Goal: Information Seeking & Learning: Learn about a topic

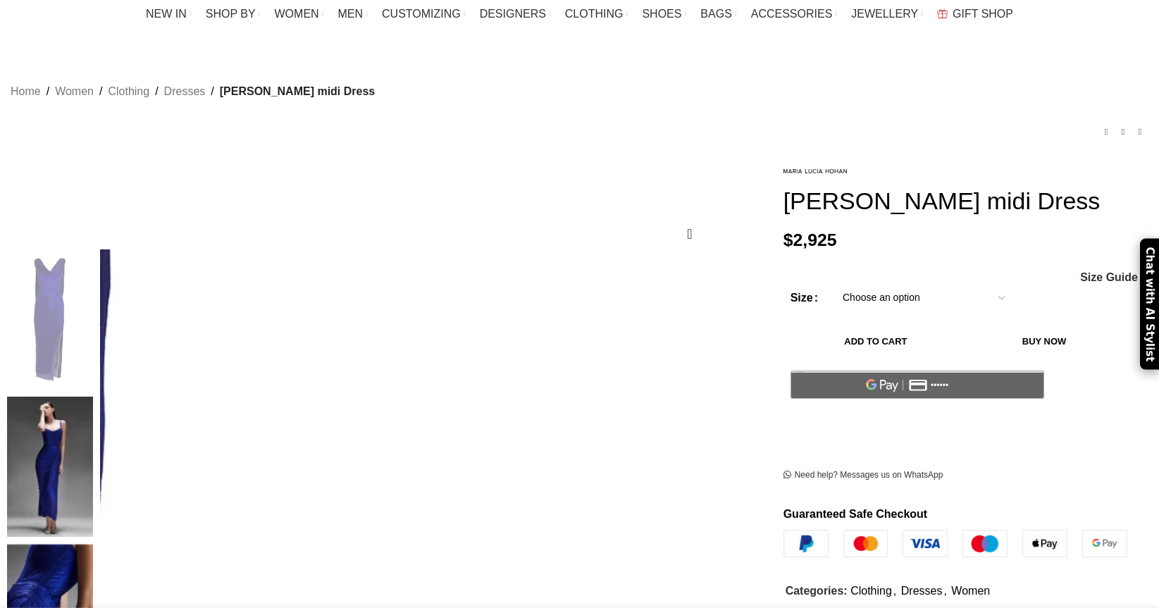
scroll to position [109, 0]
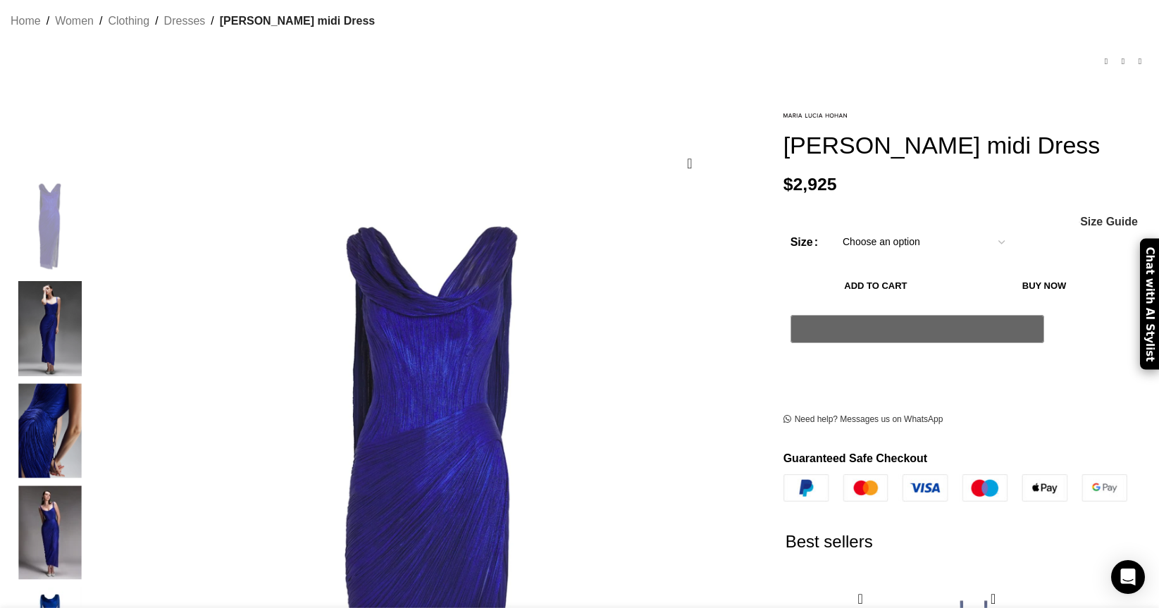
click at [93, 399] on img "3 / 9" at bounding box center [50, 430] width 86 height 95
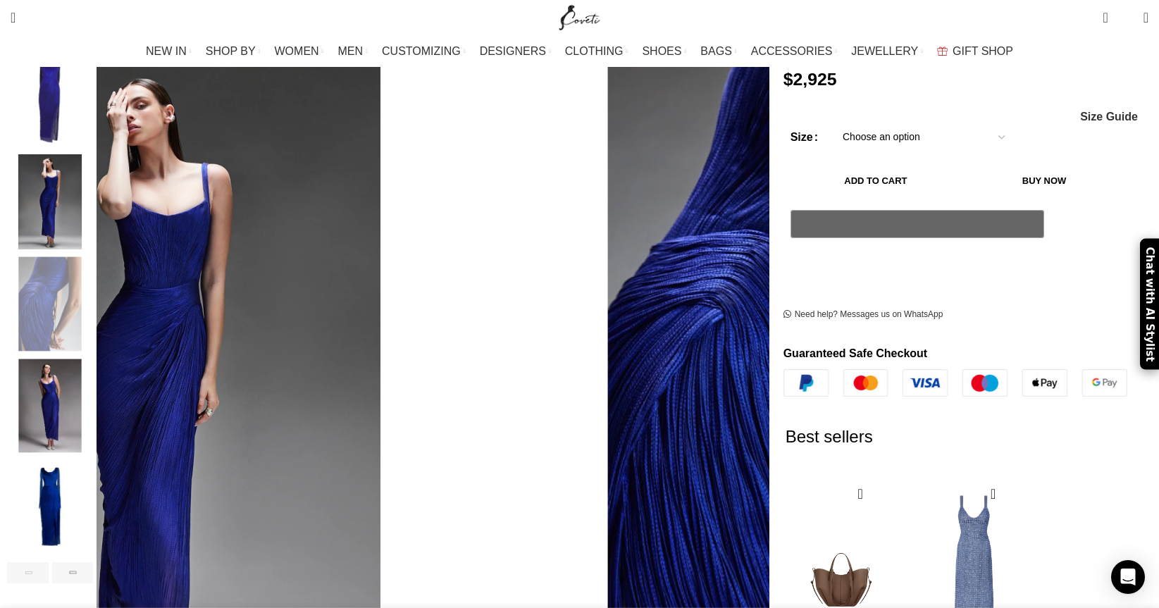
scroll to position [246, 0]
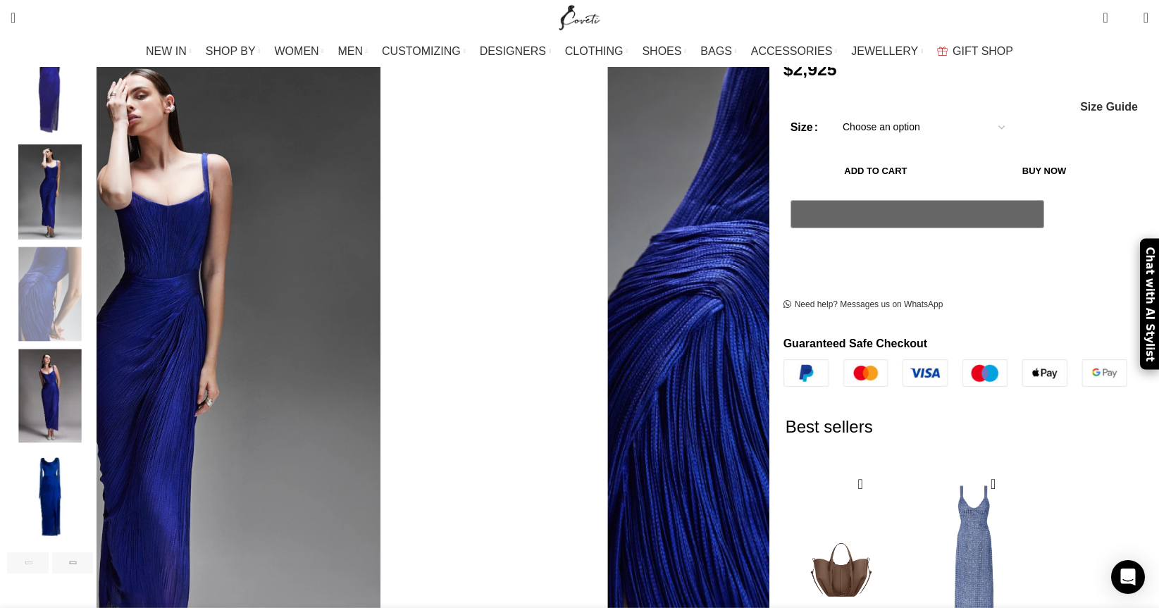
click at [93, 483] on img "5 / 9" at bounding box center [50, 497] width 86 height 95
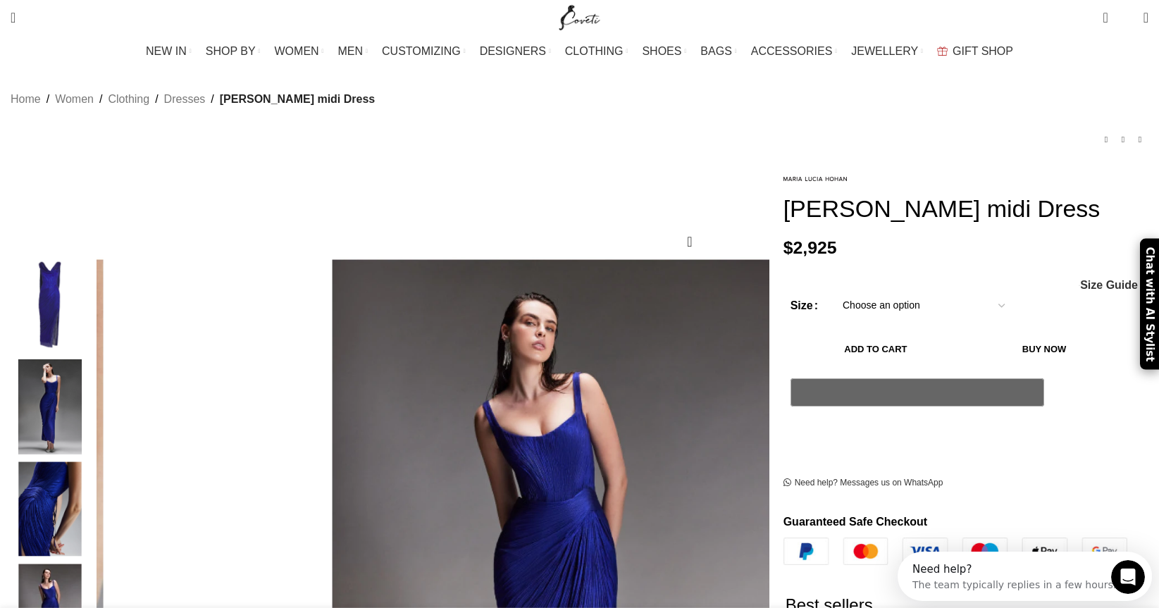
scroll to position [0, 148]
click at [93, 290] on img "1 / 9" at bounding box center [50, 304] width 86 height 95
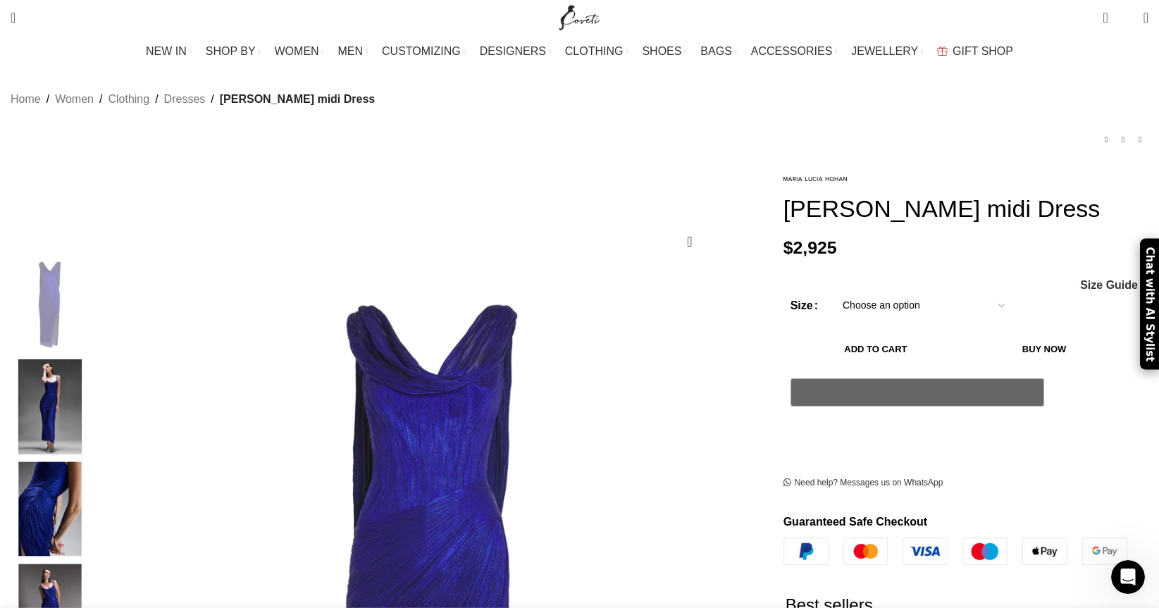
scroll to position [0, 445]
click at [1098, 131] on link "Previous product" at bounding box center [1106, 139] width 17 height 17
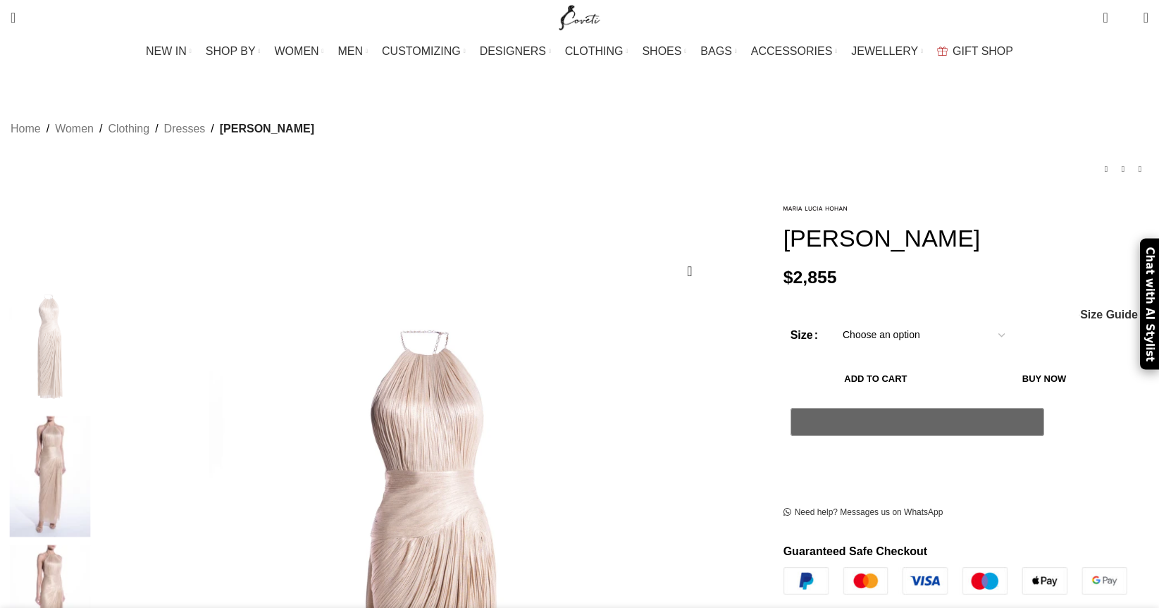
click at [93, 416] on img at bounding box center [50, 477] width 86 height 122
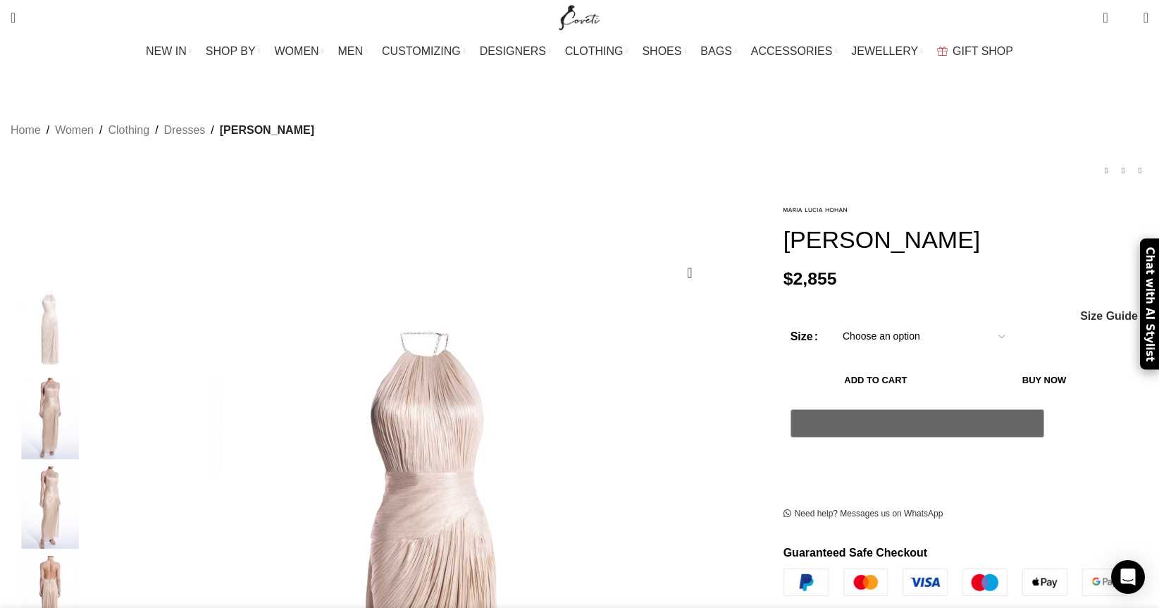
click at [93, 484] on img "3 / 8" at bounding box center [50, 508] width 86 height 82
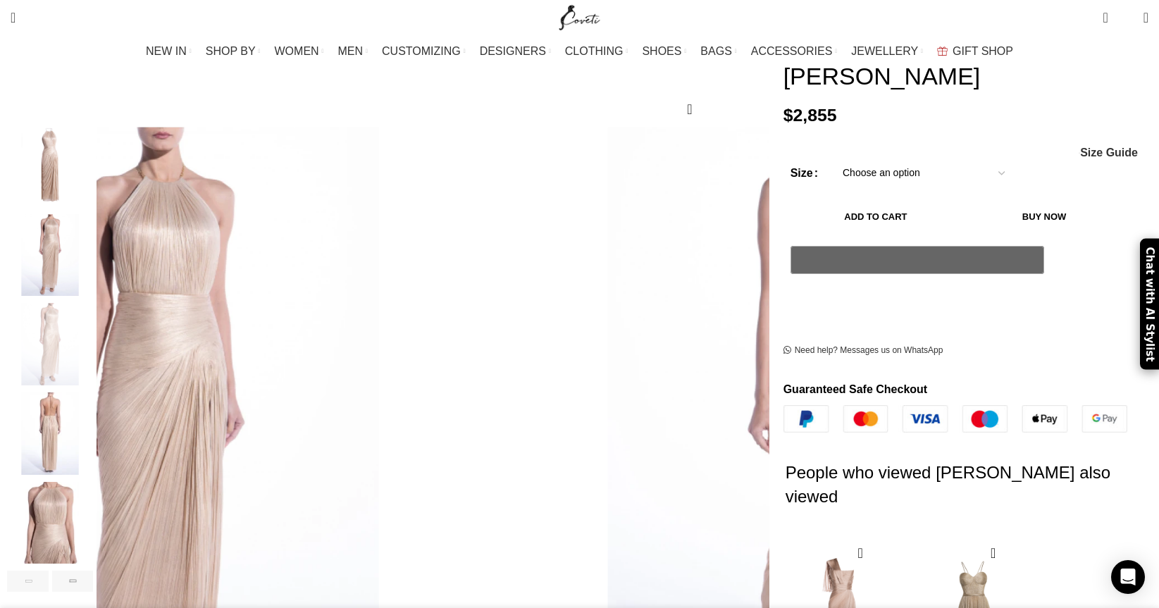
scroll to position [164, 0]
click at [93, 481] on img "5 / 8" at bounding box center [50, 522] width 86 height 82
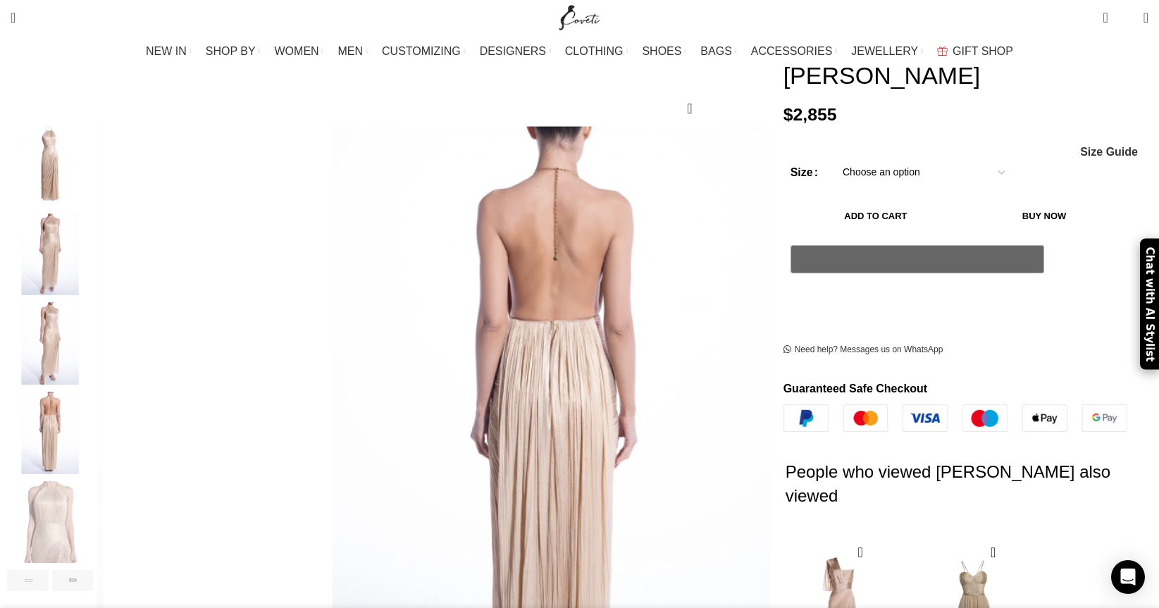
click at [93, 223] on img "2 / 8" at bounding box center [50, 255] width 86 height 82
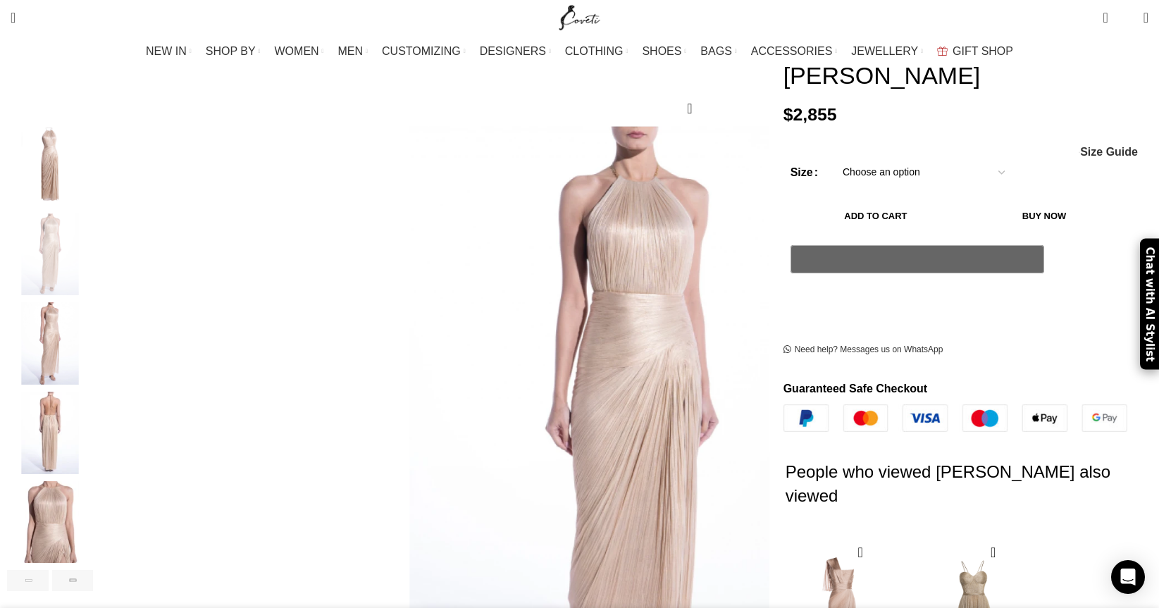
click at [93, 302] on img "3 / 8" at bounding box center [50, 343] width 86 height 82
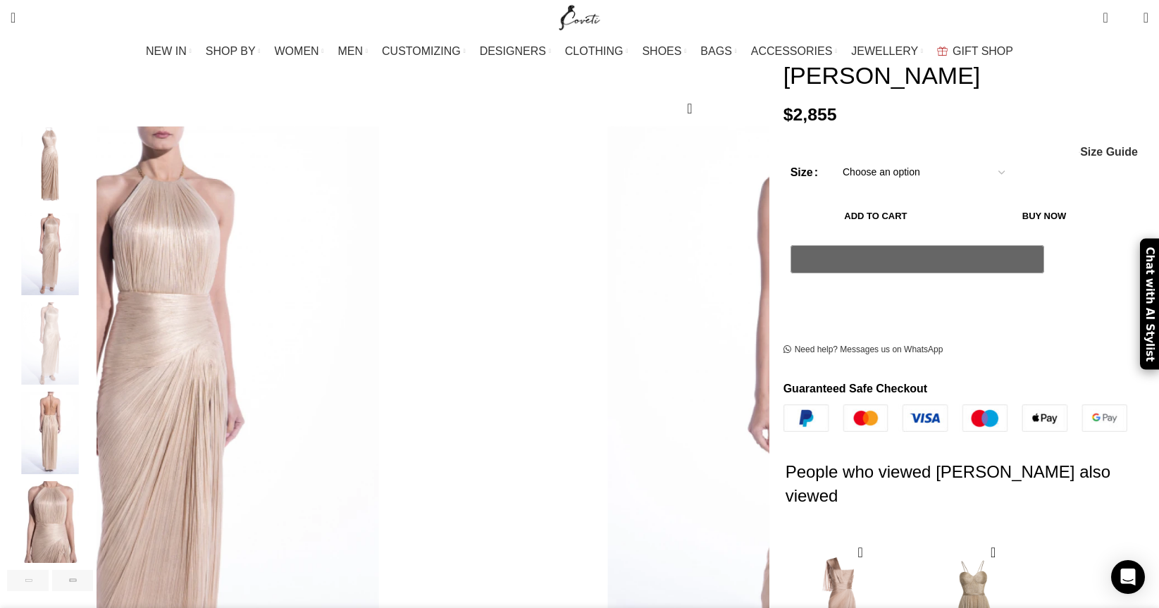
click at [93, 399] on img "4 / 8" at bounding box center [50, 433] width 86 height 82
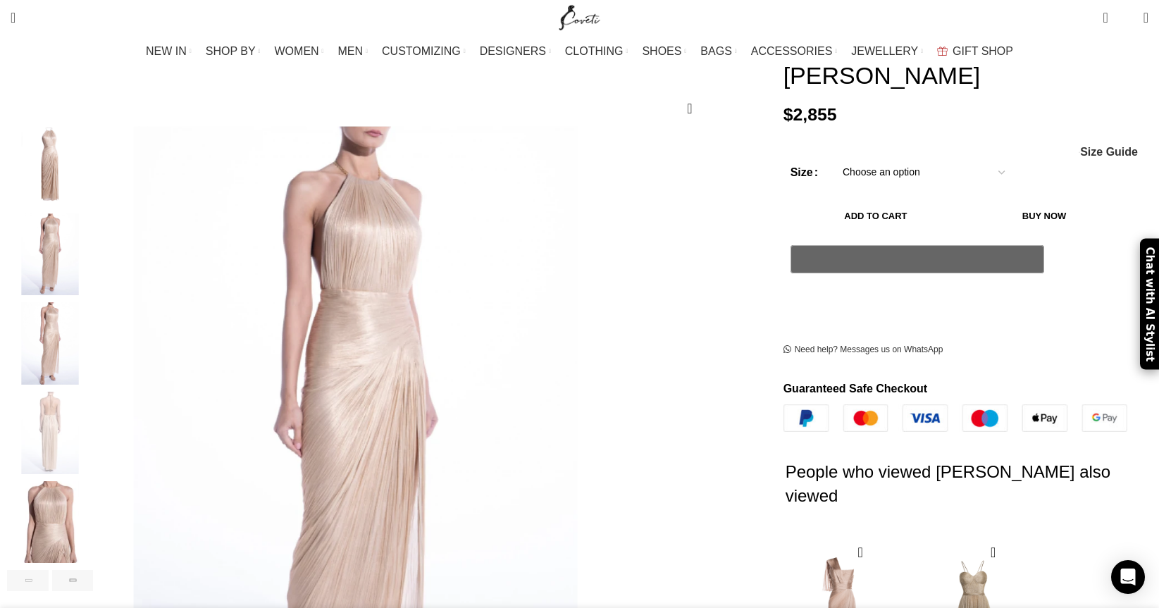
scroll to position [0, 297]
click at [93, 501] on img "5 / 8" at bounding box center [50, 522] width 86 height 82
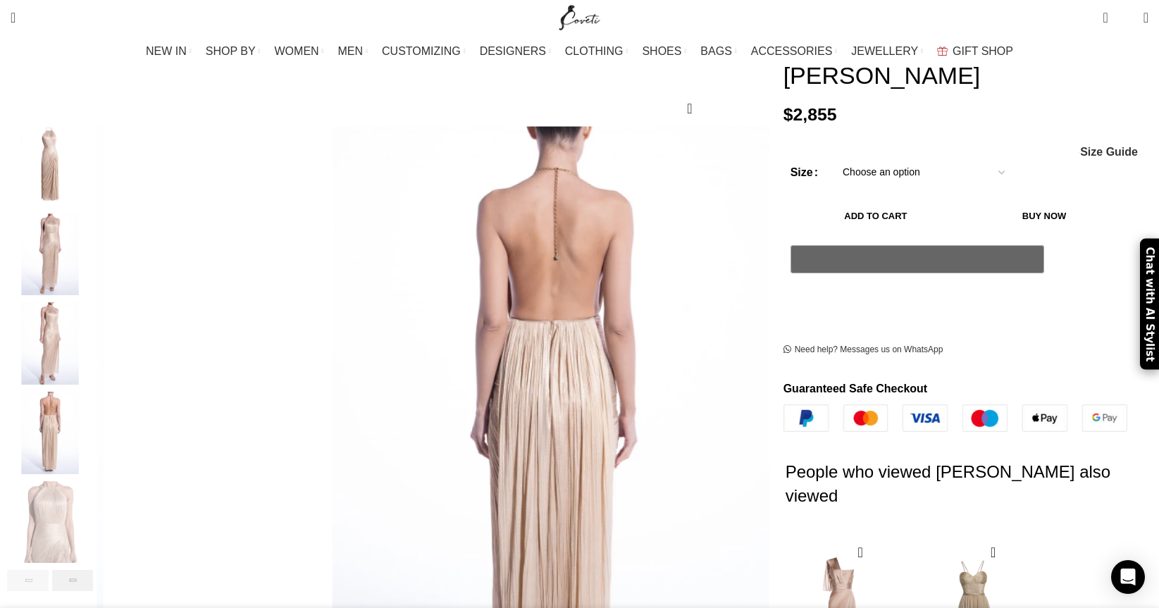
click at [94, 570] on div "Next slide" at bounding box center [73, 580] width 42 height 21
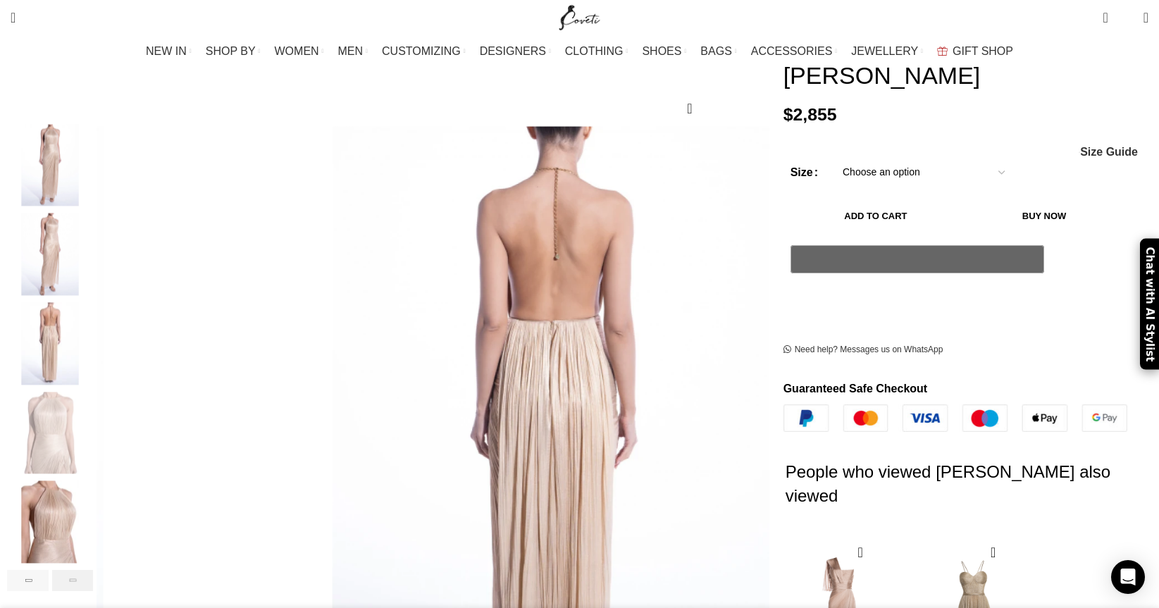
click at [94, 570] on div "Next slide" at bounding box center [73, 580] width 42 height 21
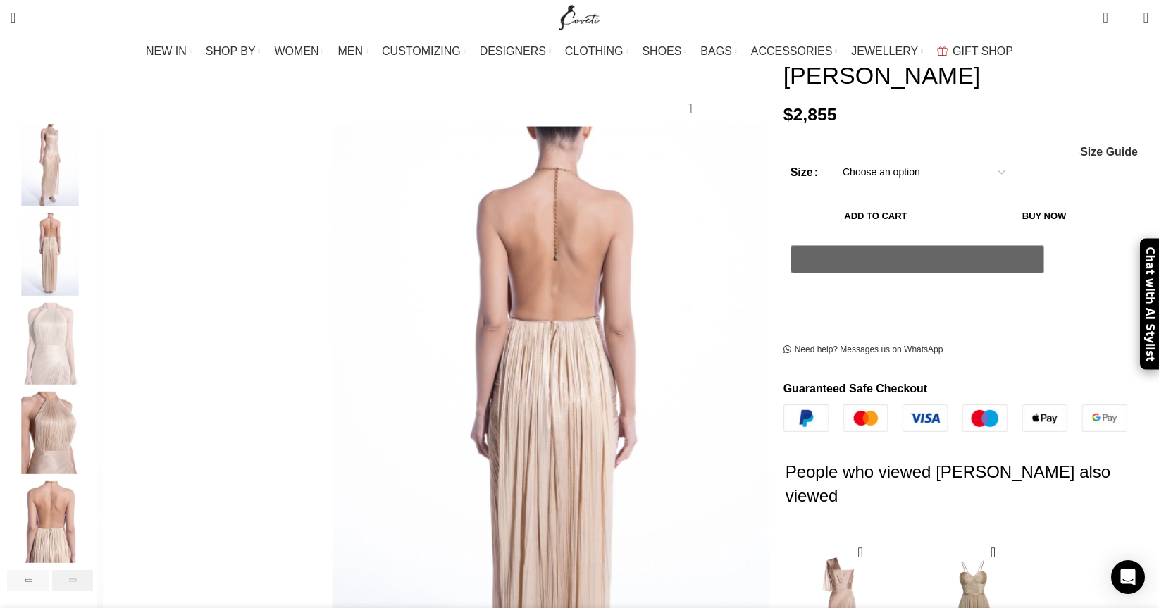
click at [94, 570] on div "Next slide" at bounding box center [73, 580] width 42 height 21
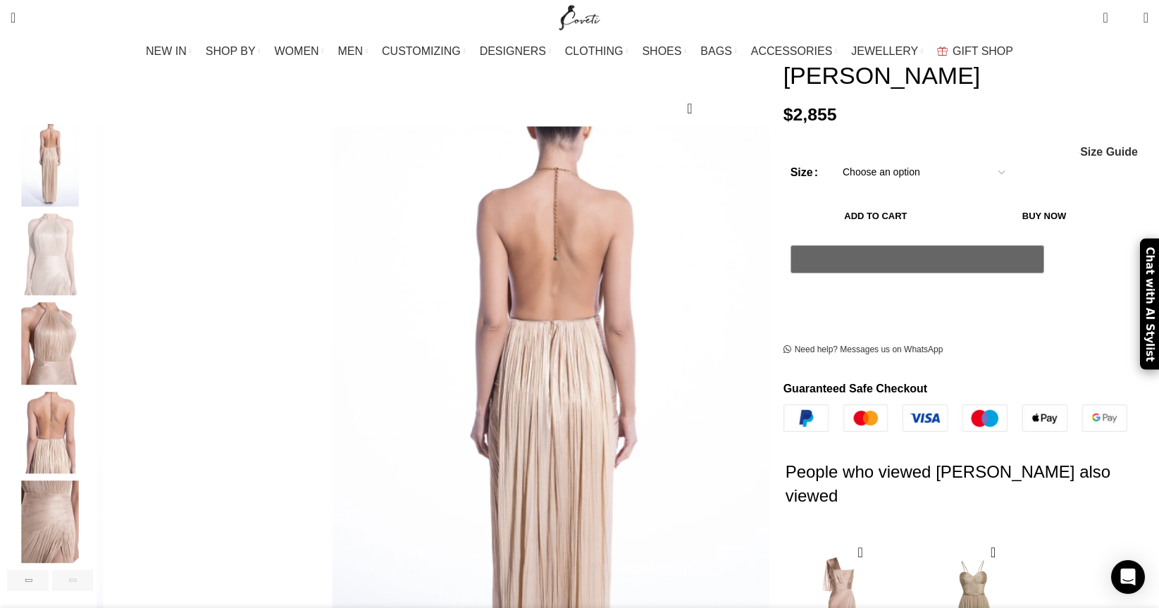
click at [94, 570] on div "Next slide" at bounding box center [73, 580] width 42 height 21
click at [93, 316] on img "6 / 8" at bounding box center [50, 343] width 86 height 82
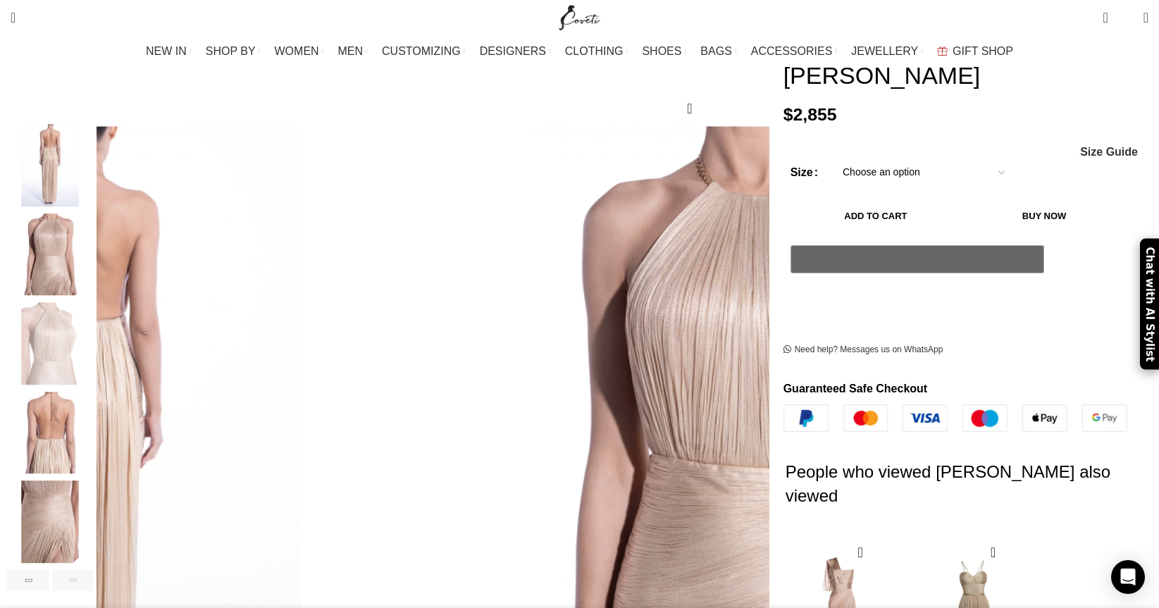
click at [93, 415] on img "7 / 8" at bounding box center [50, 433] width 86 height 82
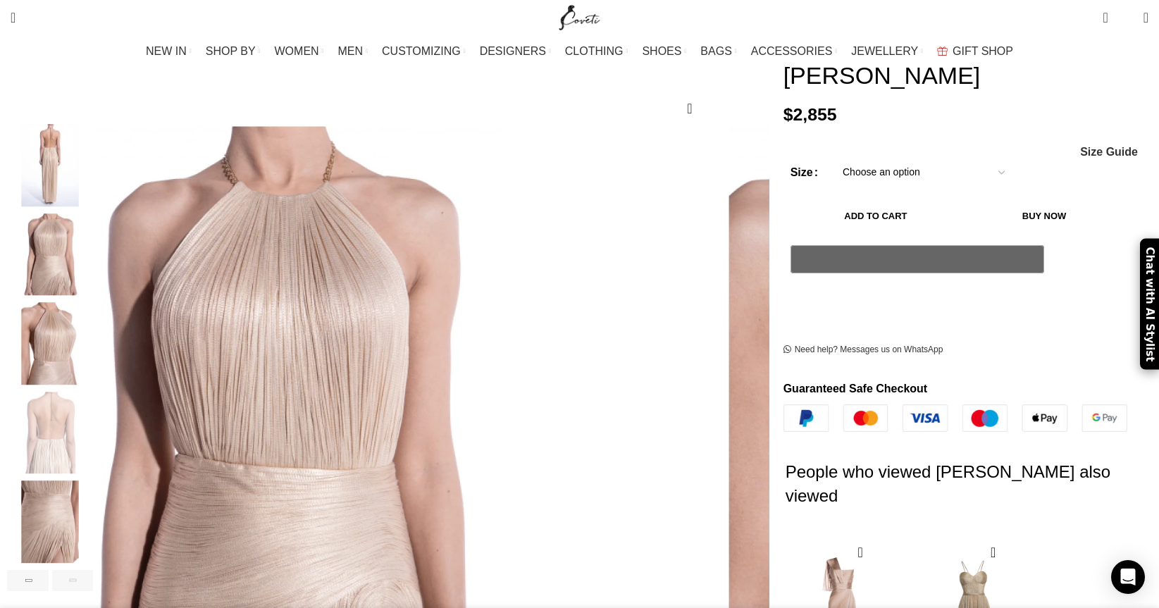
click at [93, 485] on img "8 / 8" at bounding box center [50, 522] width 86 height 82
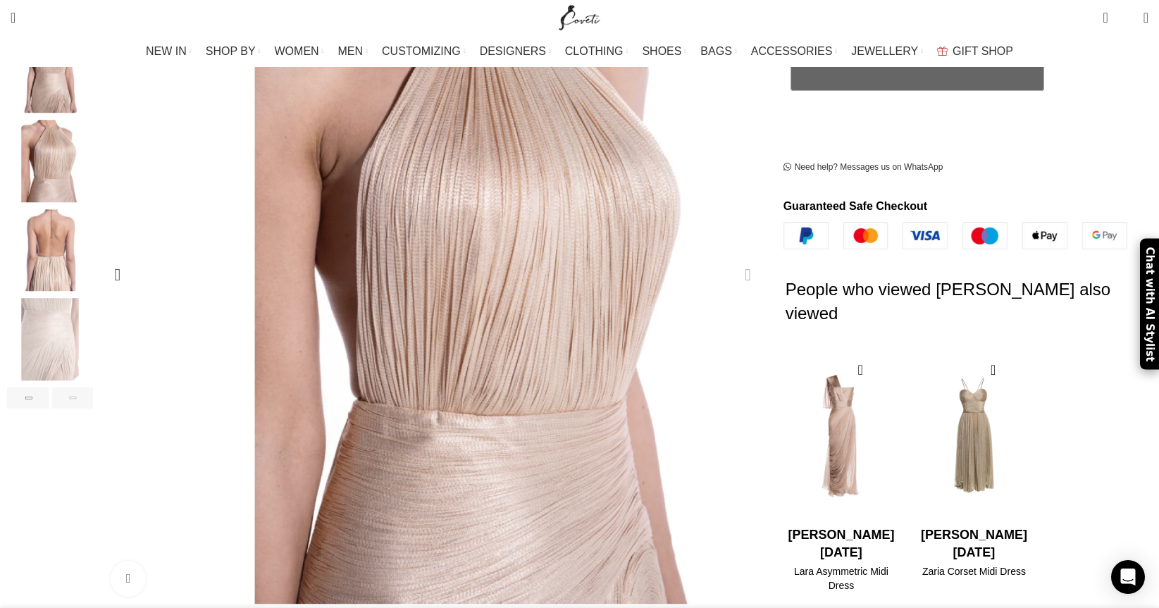
scroll to position [0, 445]
click at [919, 397] on img "2 / 2" at bounding box center [974, 438] width 115 height 174
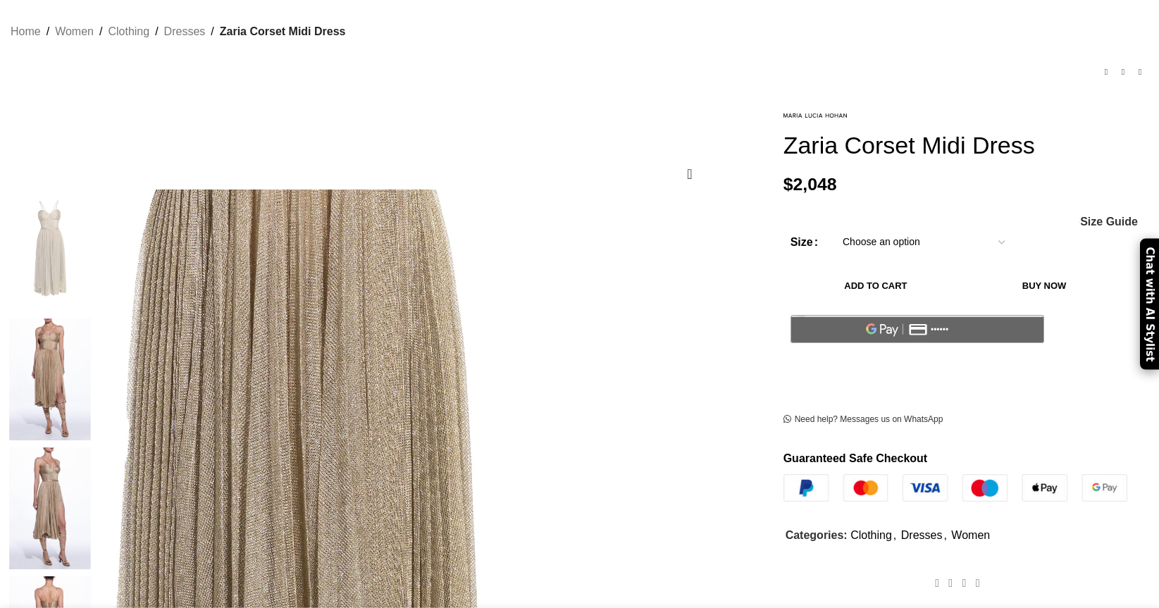
scroll to position [98, 0]
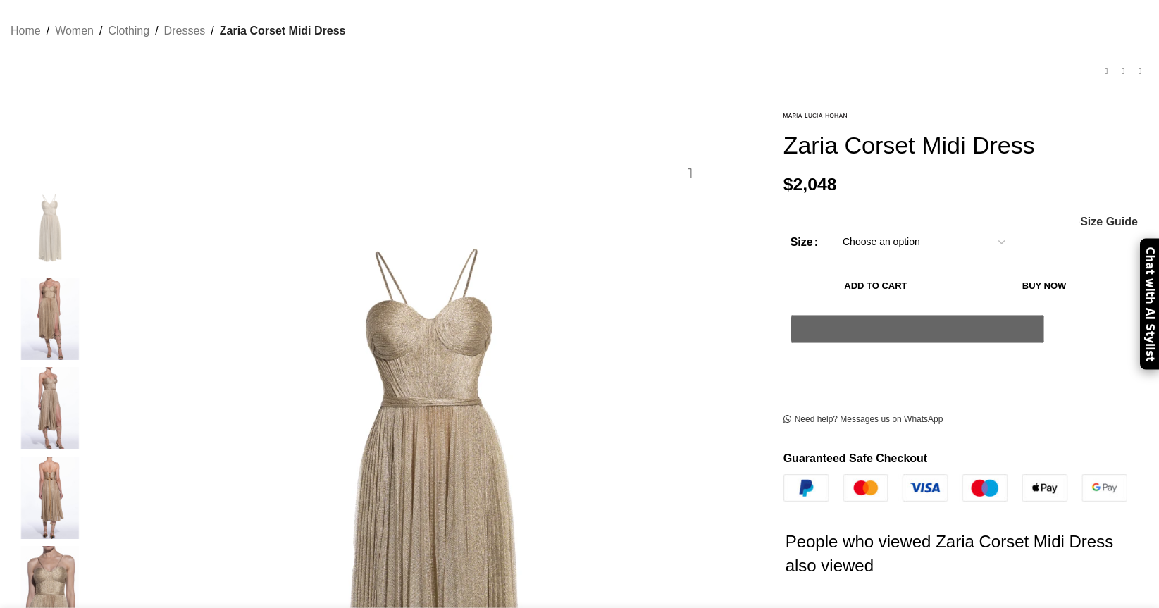
click at [93, 305] on img "2 / 5" at bounding box center [50, 319] width 86 height 82
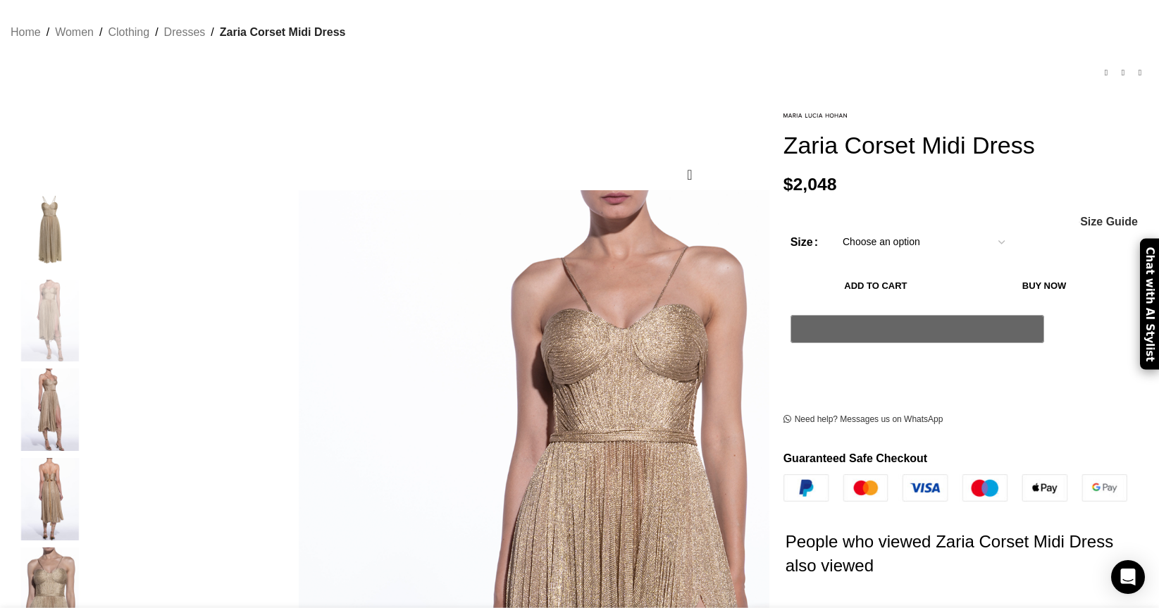
click at [93, 400] on img "3 / 5" at bounding box center [50, 410] width 86 height 82
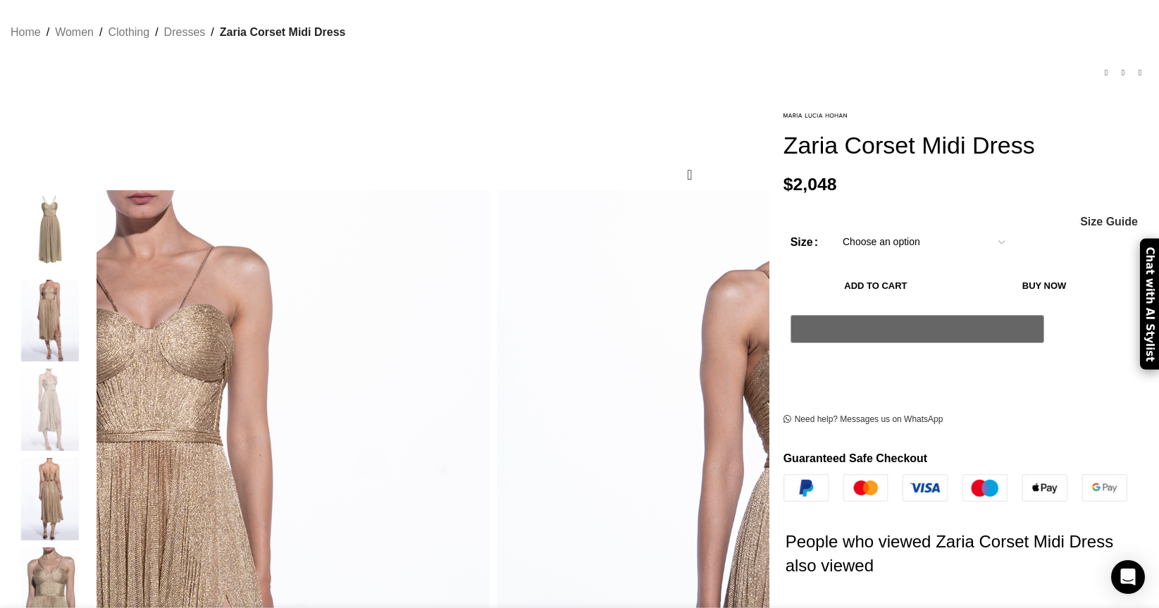
click at [93, 494] on img "4 / 5" at bounding box center [50, 499] width 86 height 82
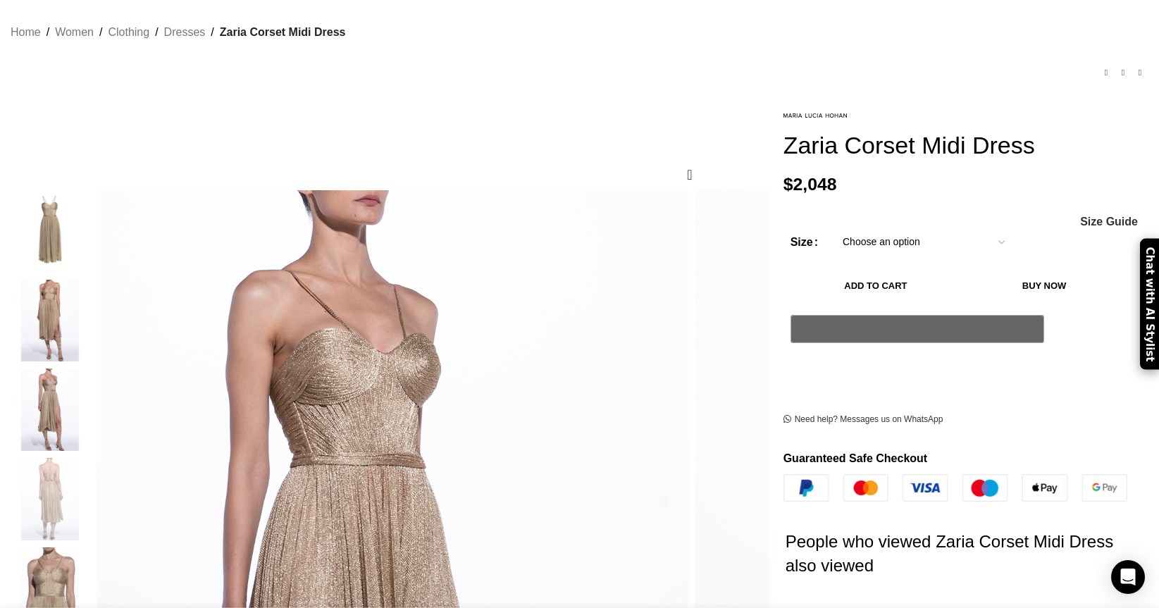
click at [93, 593] on img "5 / 5" at bounding box center [50, 589] width 86 height 82
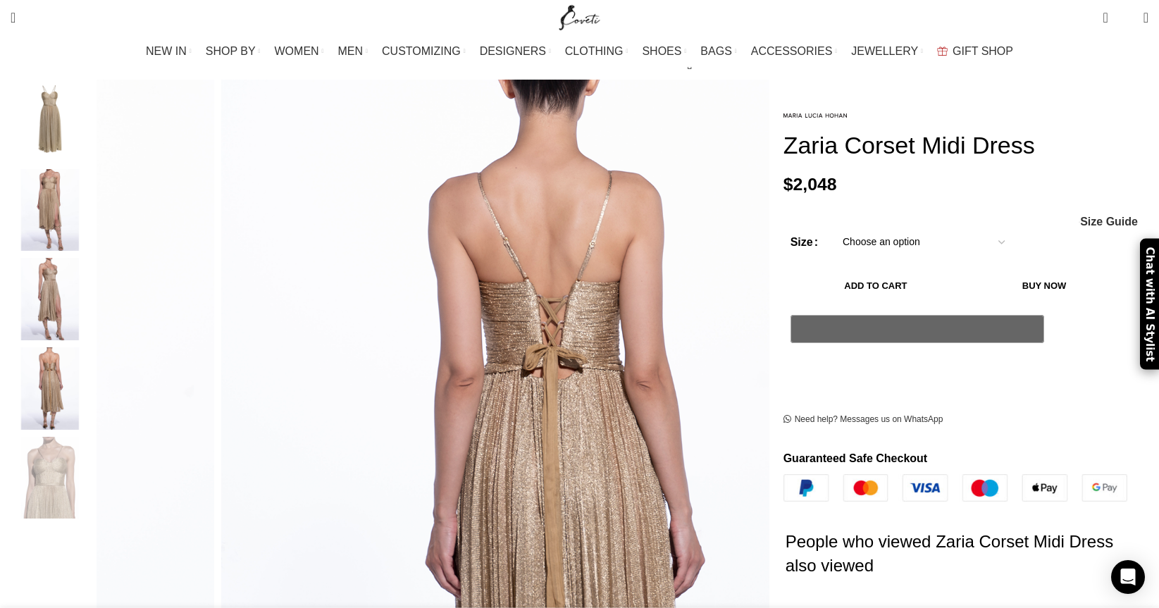
scroll to position [187, 0]
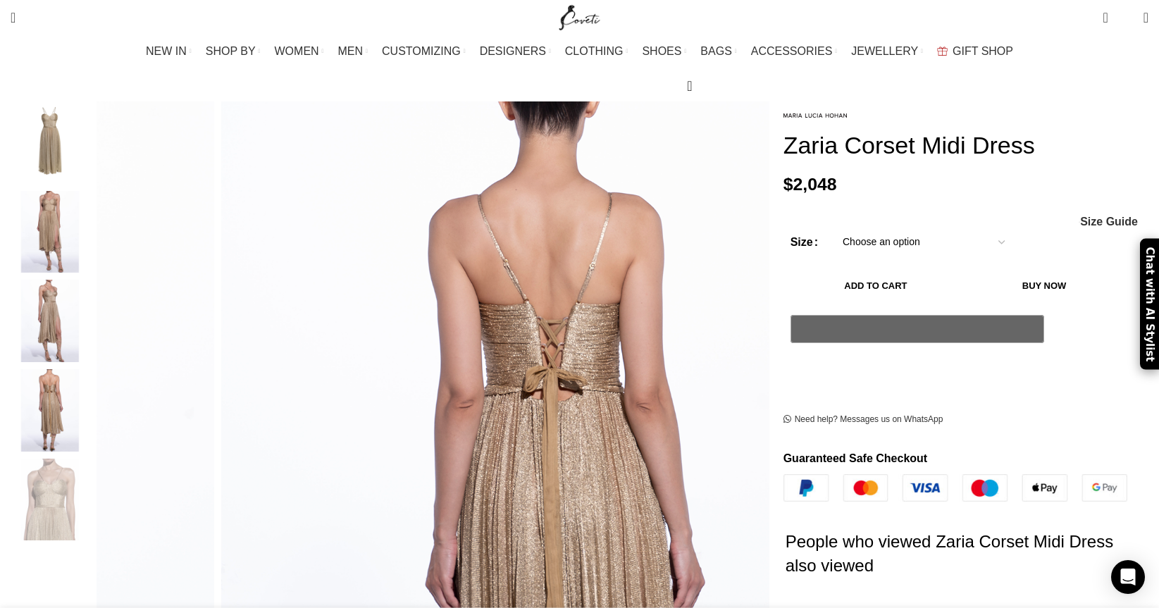
click at [93, 109] on img "1 / 5" at bounding box center [50, 142] width 86 height 82
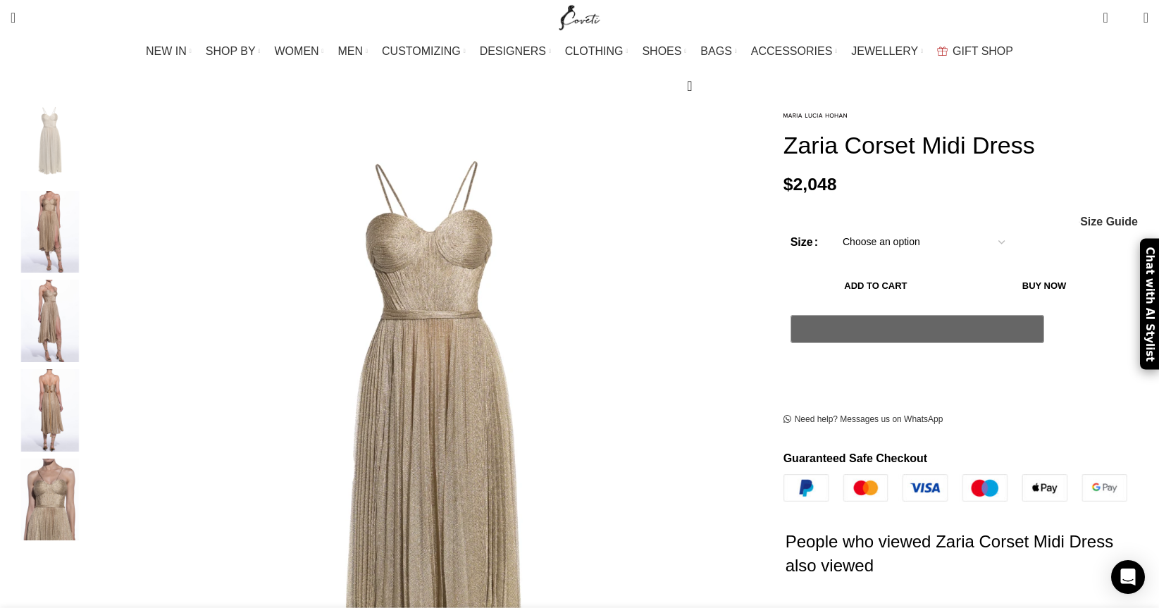
click at [93, 206] on img "2 / 5" at bounding box center [50, 232] width 86 height 82
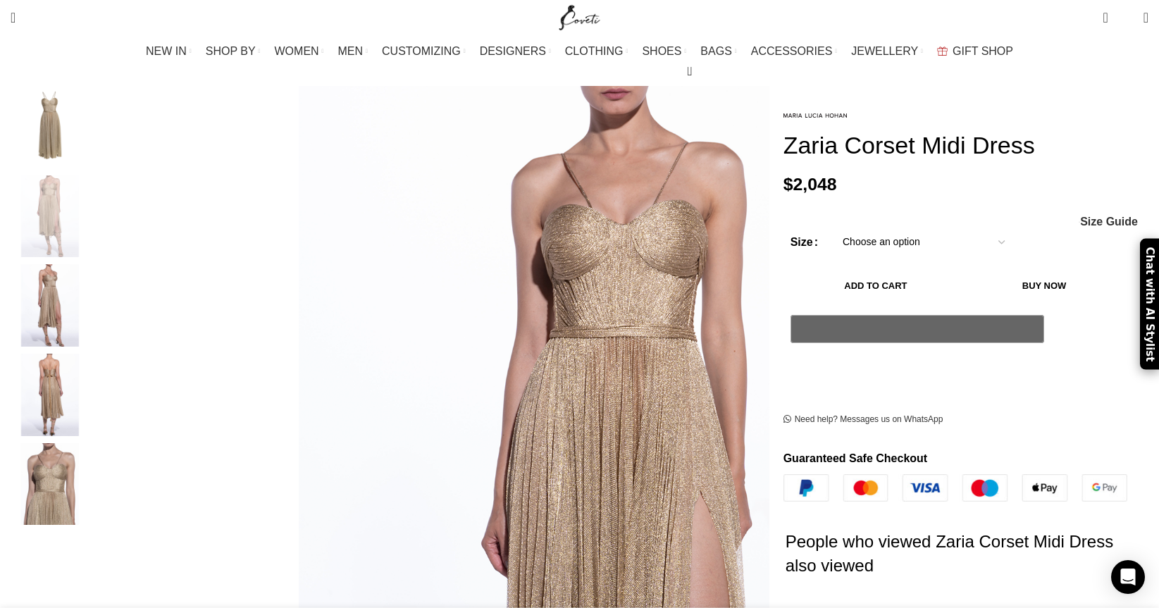
scroll to position [202, 0]
click at [93, 297] on img "3 / 5" at bounding box center [50, 306] width 86 height 82
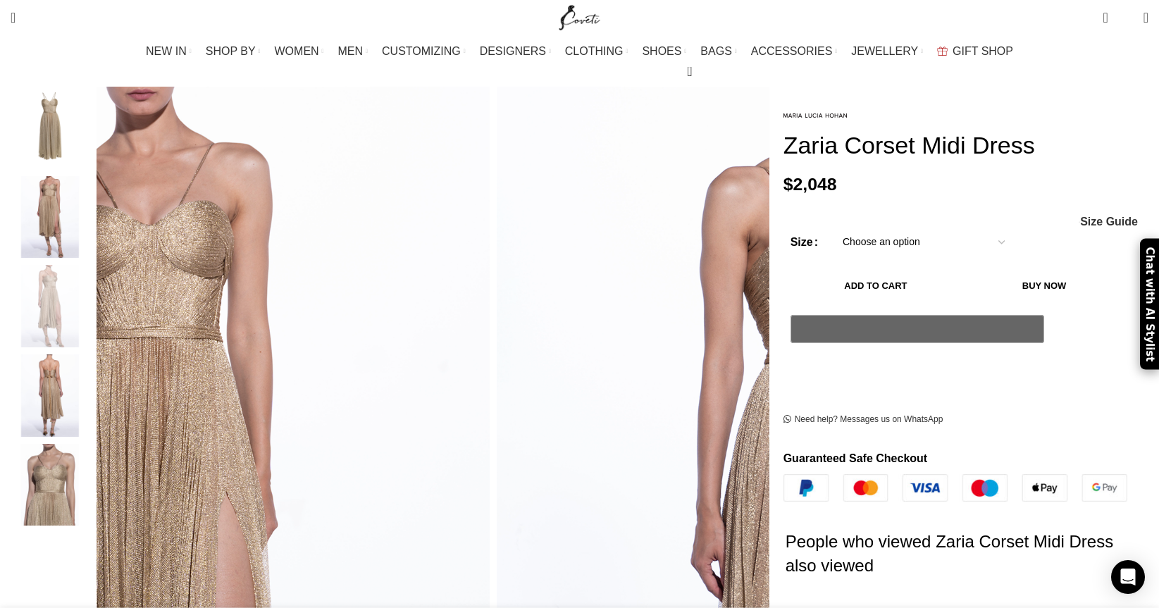
click at [93, 387] on img "4 / 5" at bounding box center [50, 395] width 86 height 82
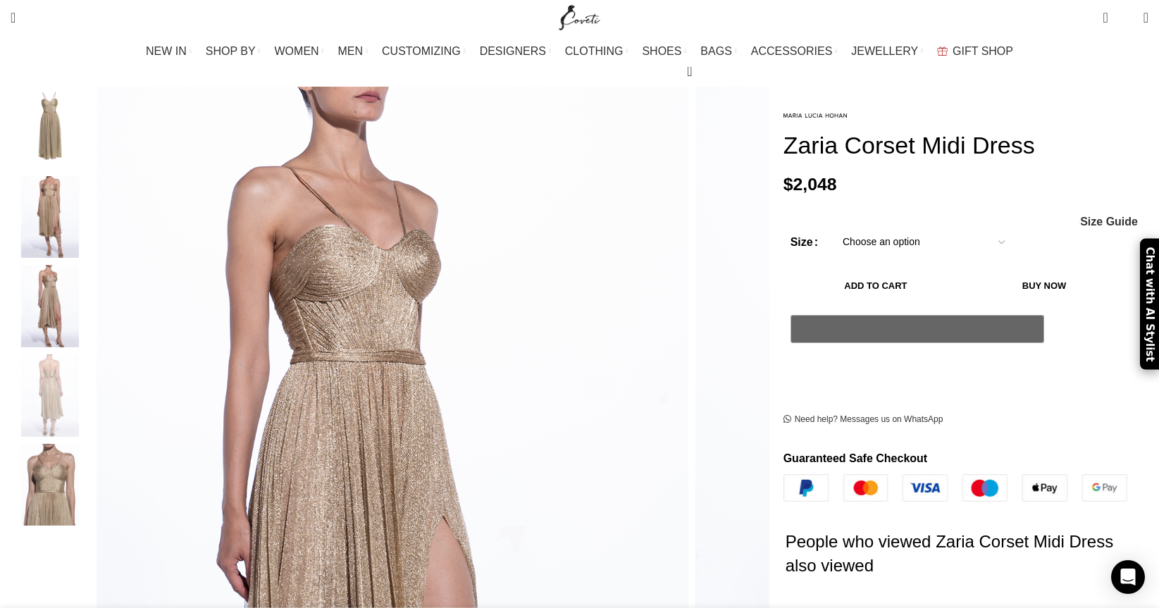
scroll to position [0, 445]
click at [93, 452] on img "5 / 5" at bounding box center [50, 485] width 86 height 82
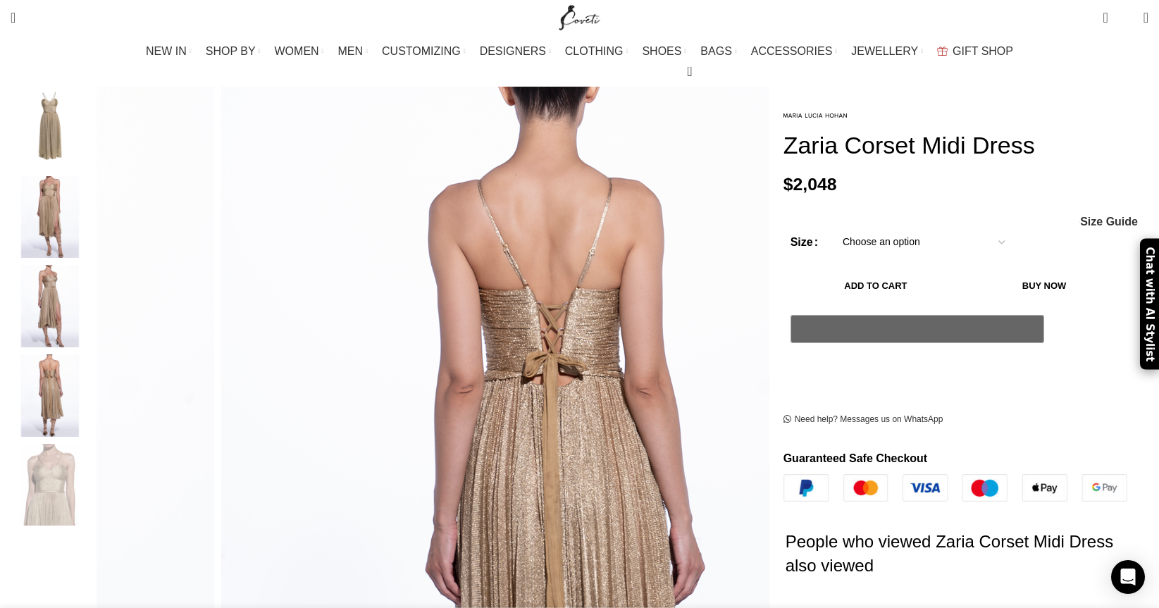
click at [93, 102] on img "1 / 5" at bounding box center [50, 128] width 86 height 82
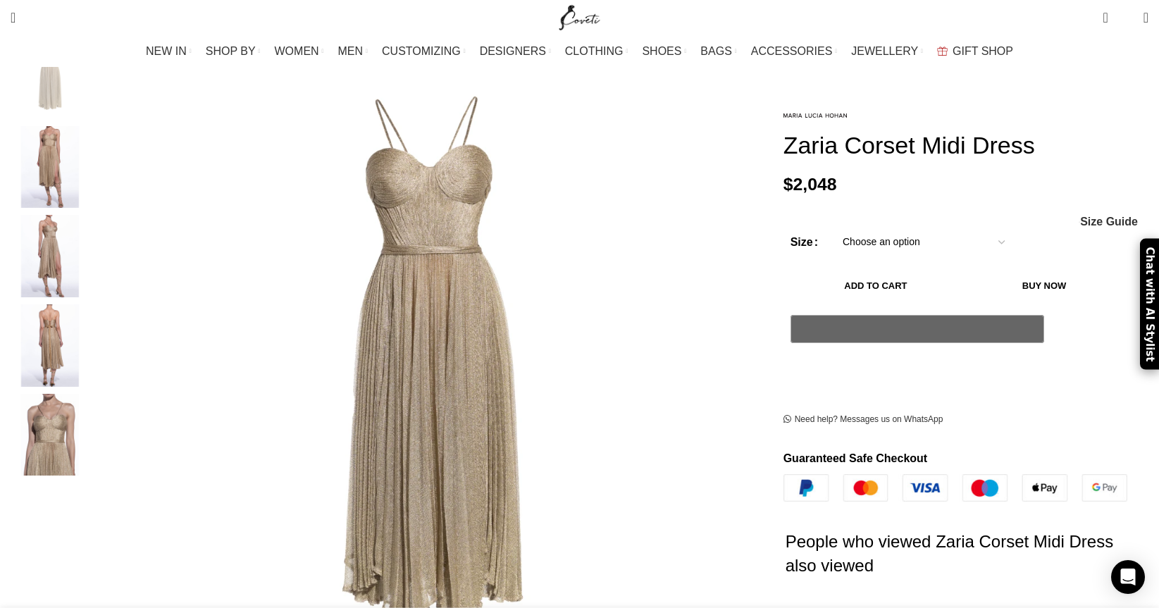
scroll to position [271, 0]
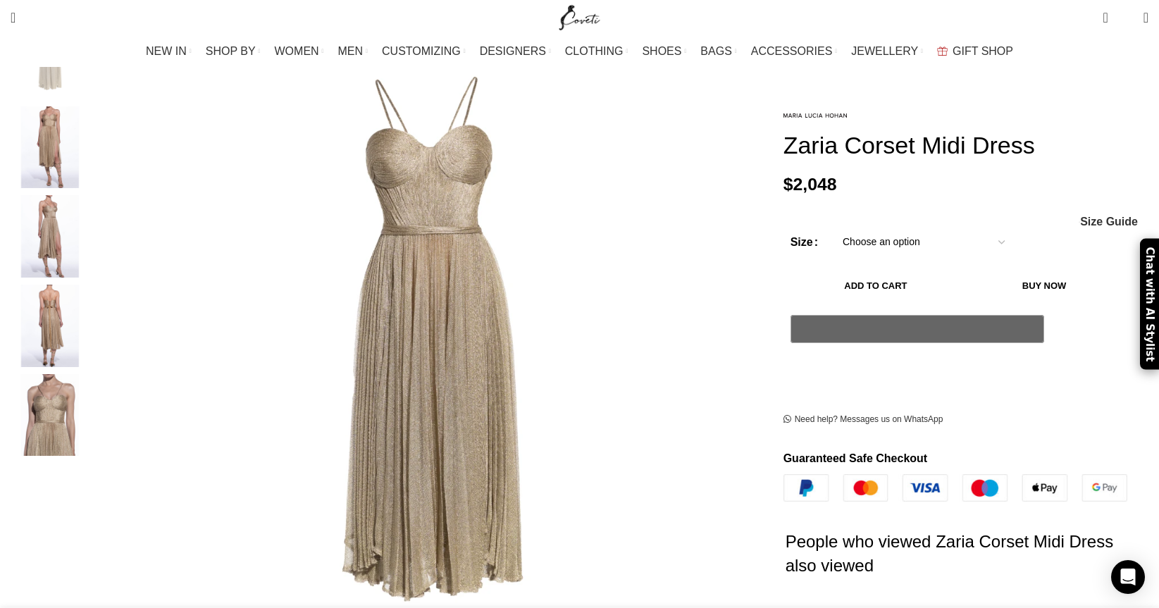
click at [93, 400] on img "5 / 5" at bounding box center [50, 415] width 86 height 82
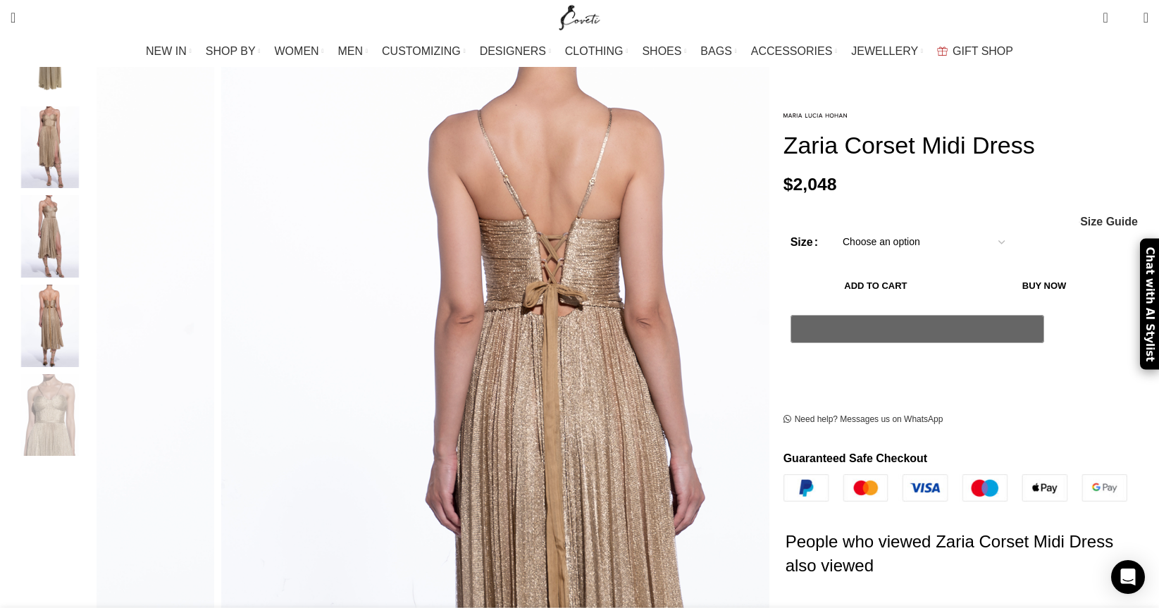
scroll to position [0, 890]
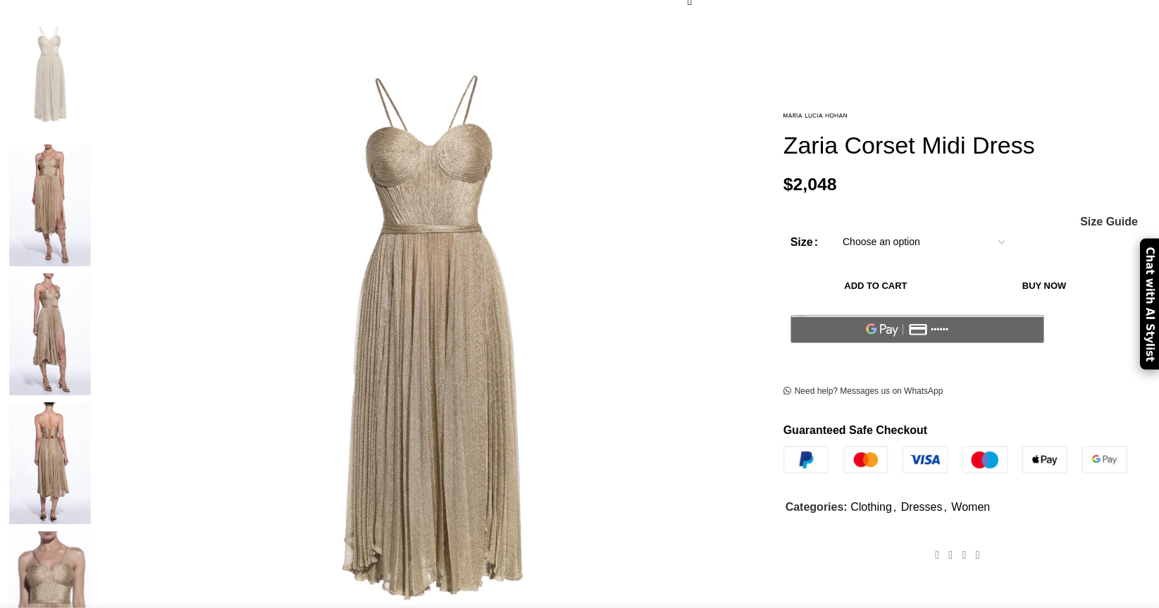
scroll to position [271, 0]
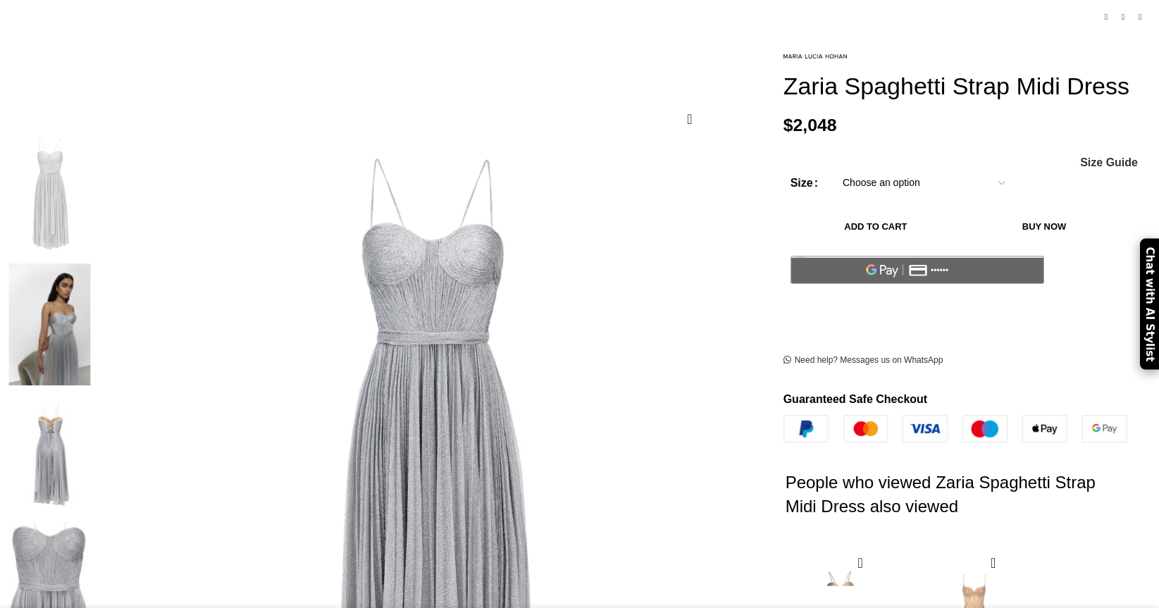
scroll to position [151, 0]
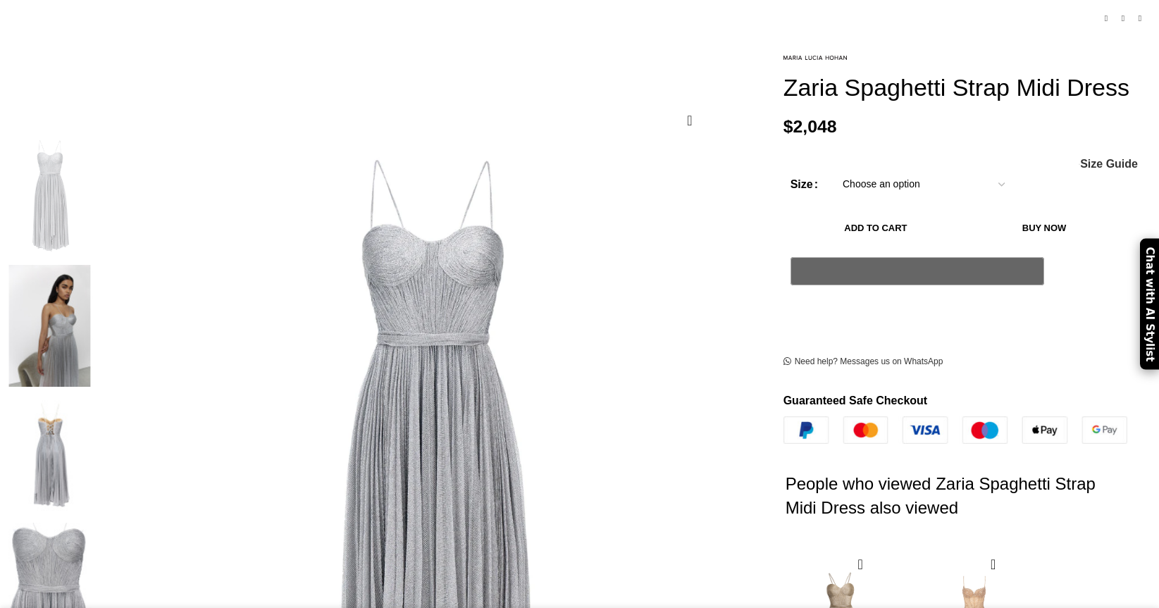
click at [93, 394] on img at bounding box center [50, 455] width 86 height 122
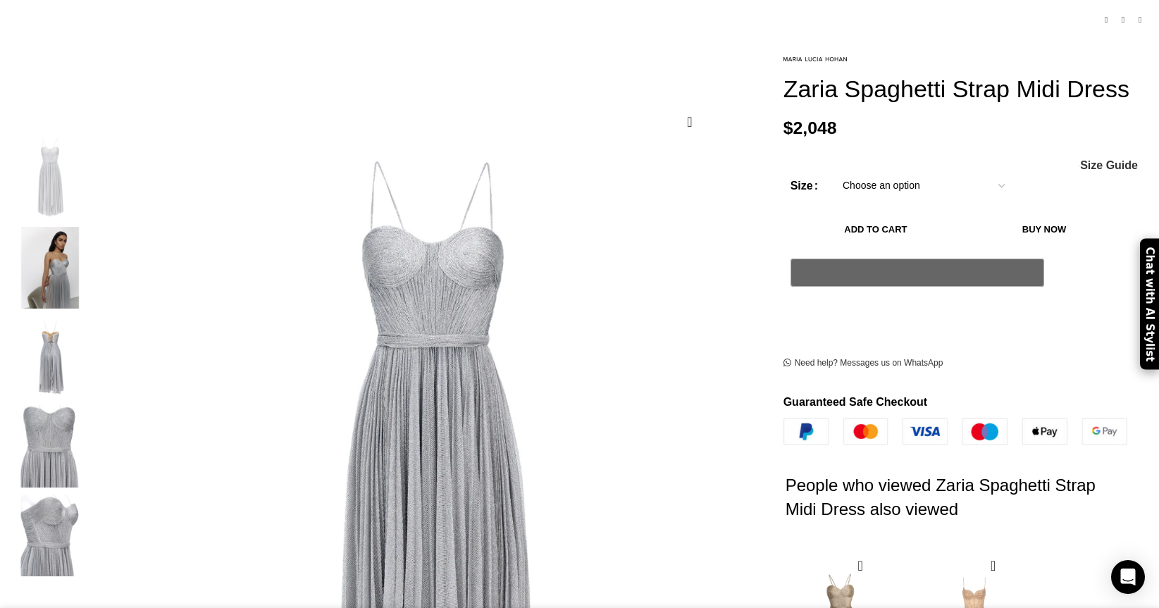
click at [93, 410] on img "4 / 5" at bounding box center [50, 446] width 86 height 82
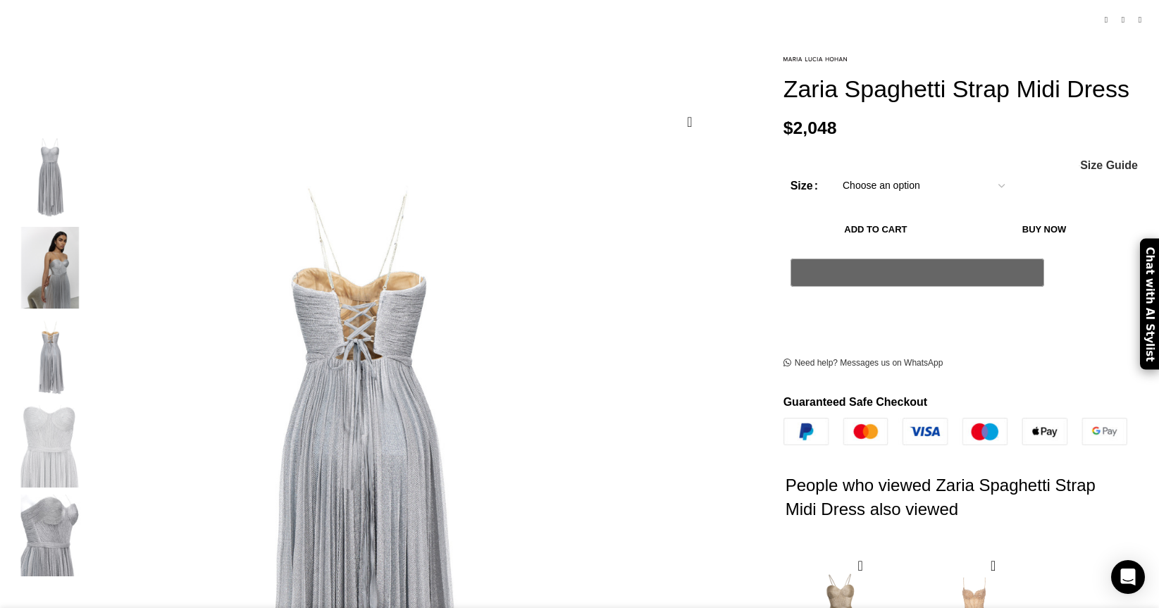
click at [93, 510] on img "5 / 5" at bounding box center [50, 536] width 86 height 82
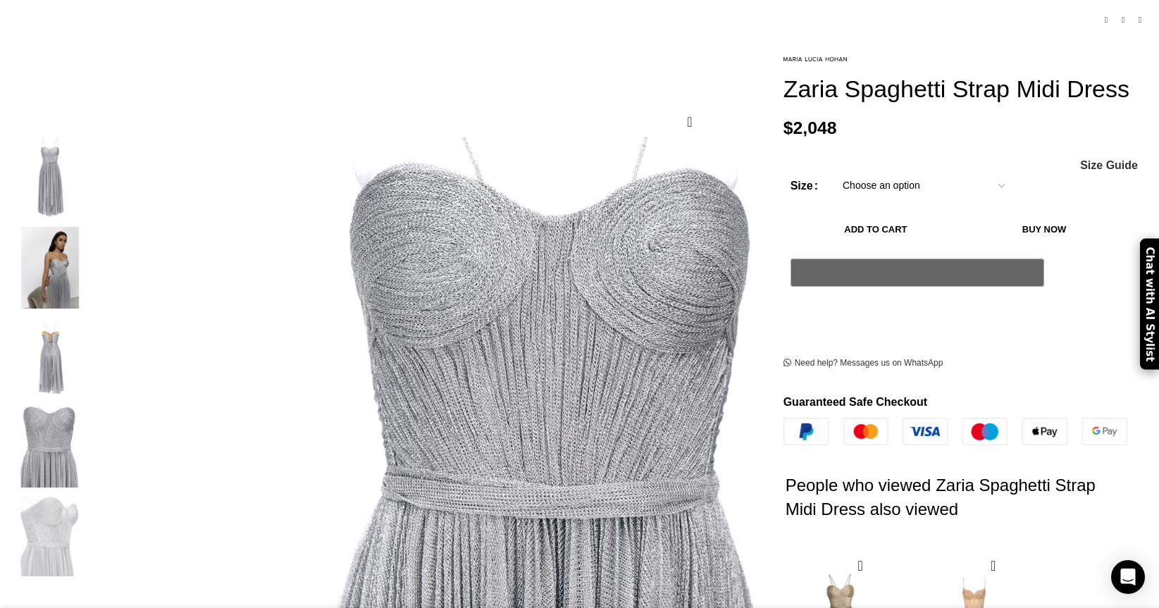
click at [93, 157] on img "1 / 5" at bounding box center [50, 178] width 86 height 82
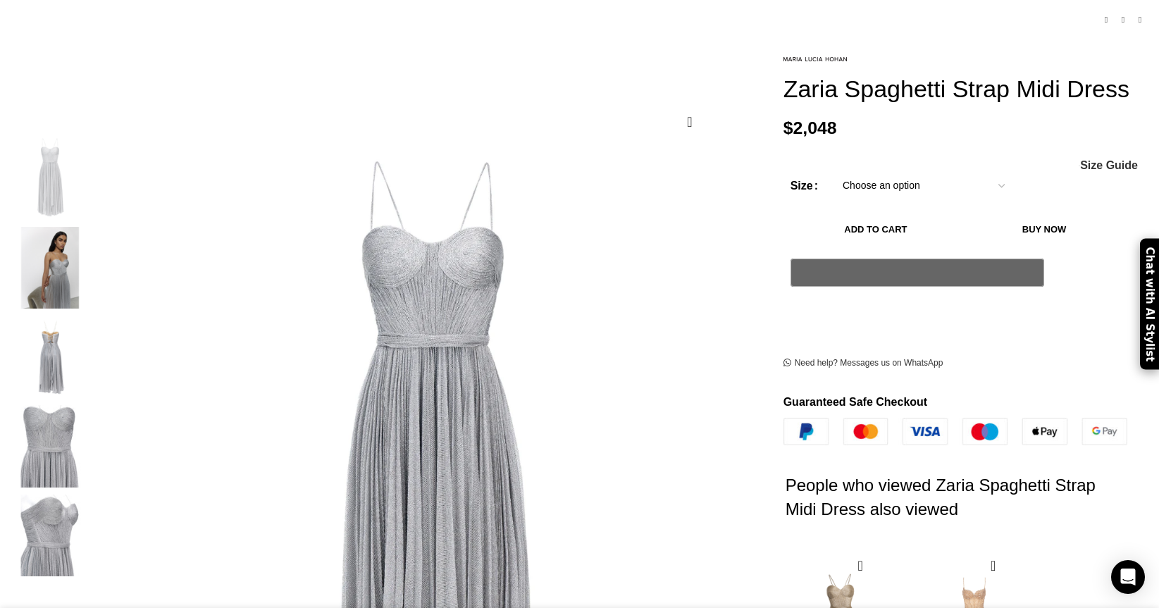
scroll to position [0, 148]
click at [93, 227] on img "2 / 5" at bounding box center [50, 268] width 86 height 82
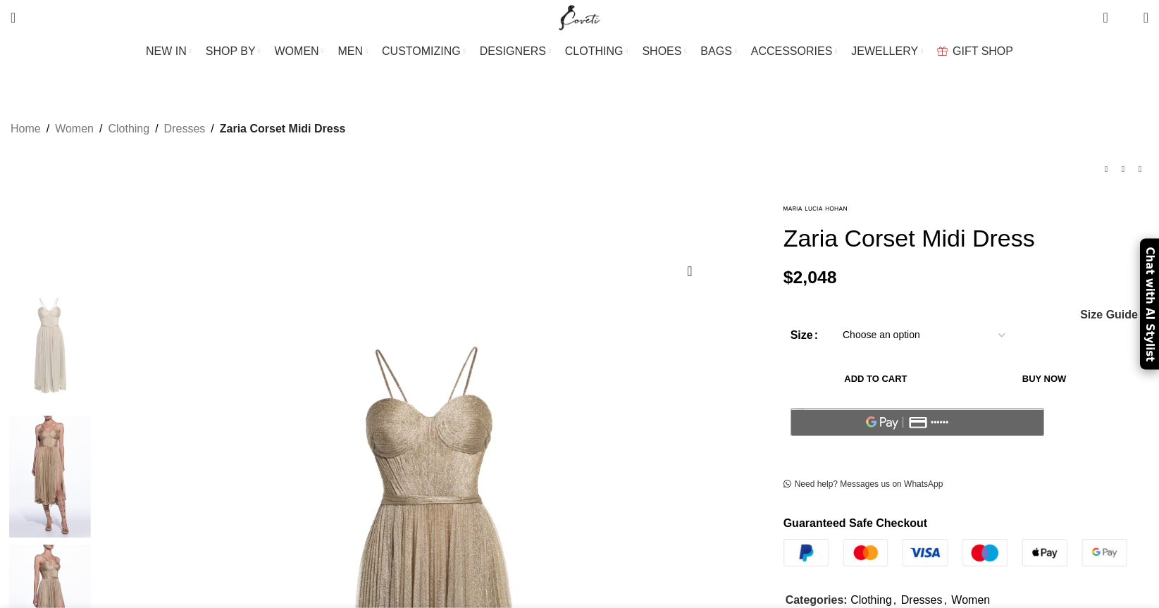
scroll to position [271, 0]
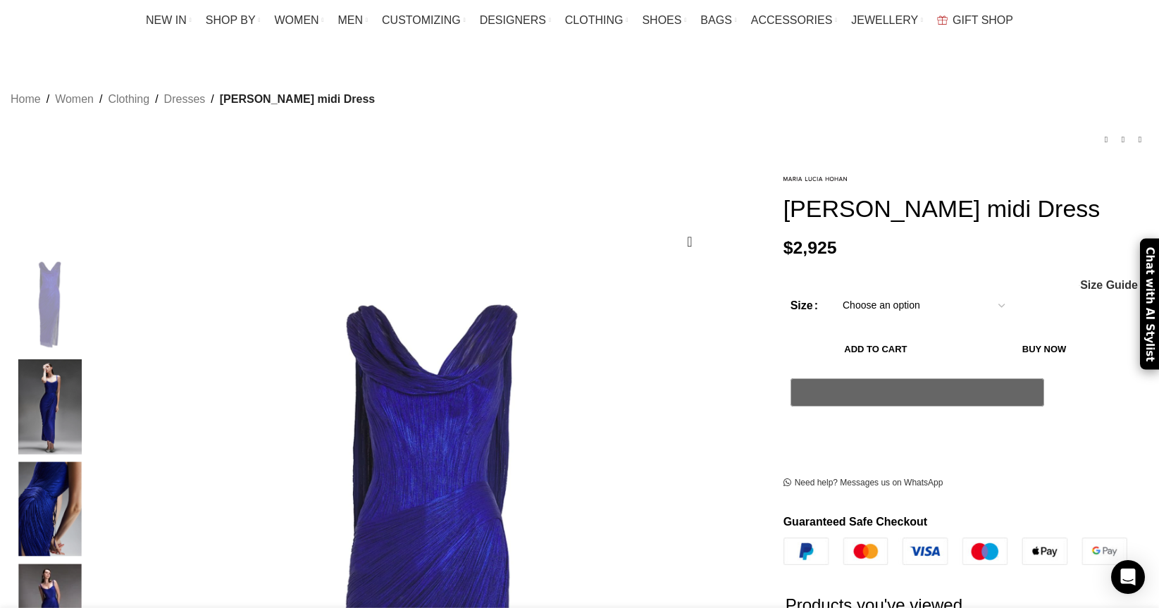
click at [93, 420] on img "2 / 9" at bounding box center [50, 406] width 86 height 95
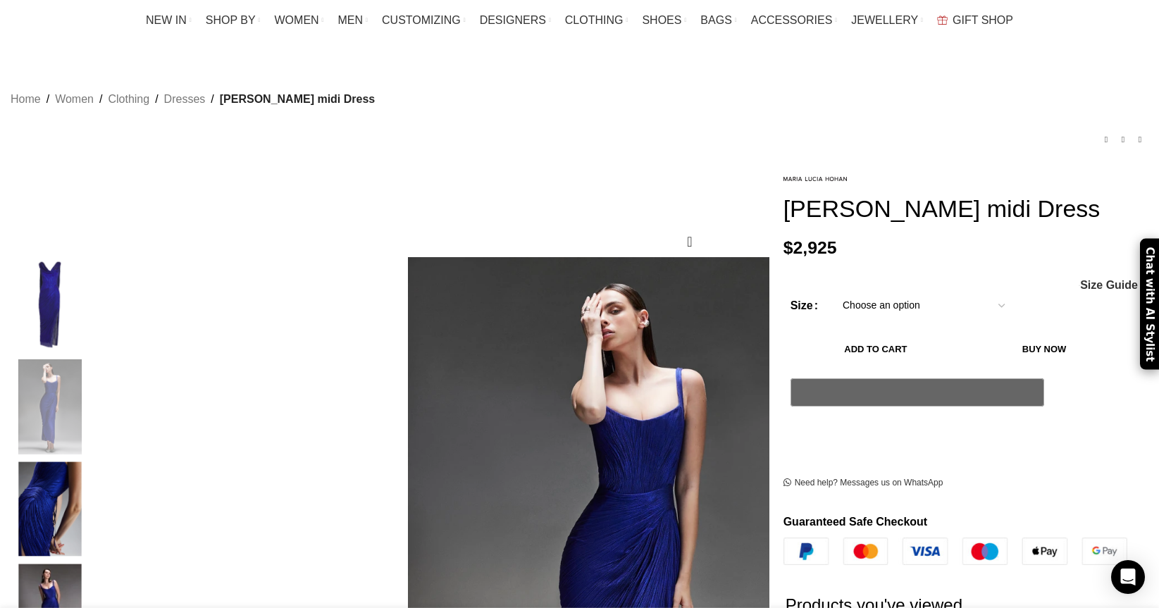
click at [93, 506] on img "3 / 9" at bounding box center [50, 509] width 86 height 95
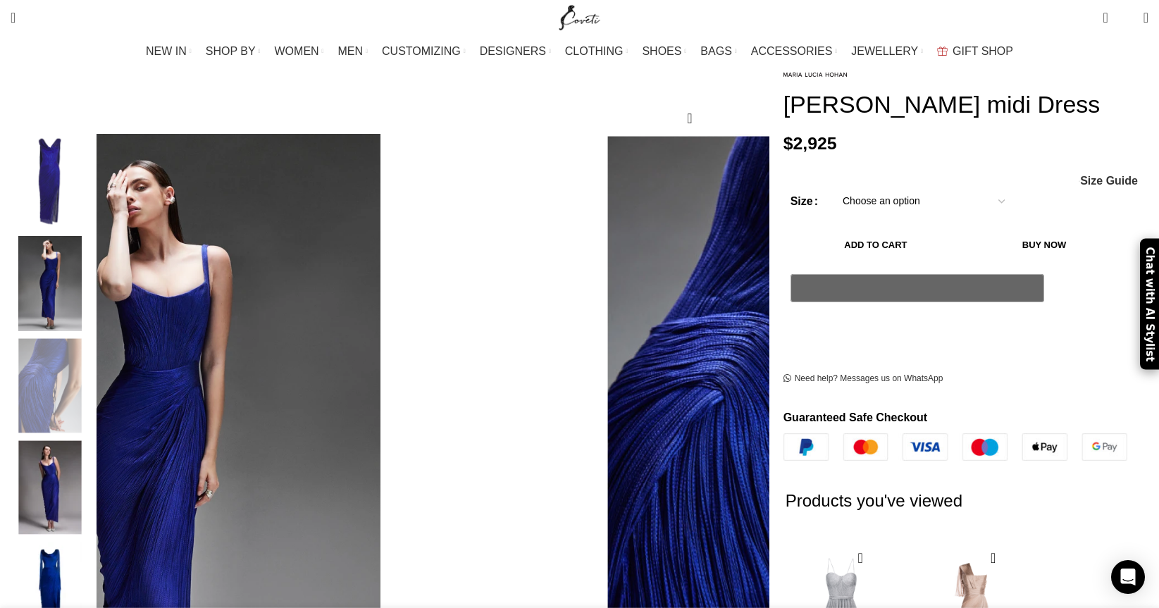
scroll to position [156, 0]
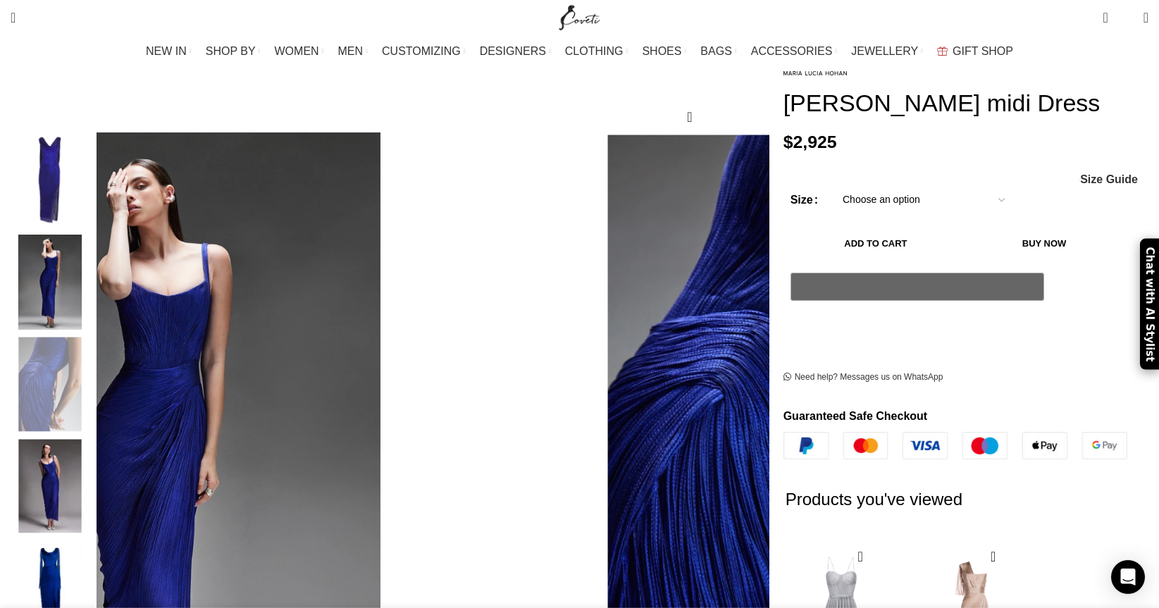
click at [93, 474] on img "4 / 9" at bounding box center [50, 486] width 86 height 95
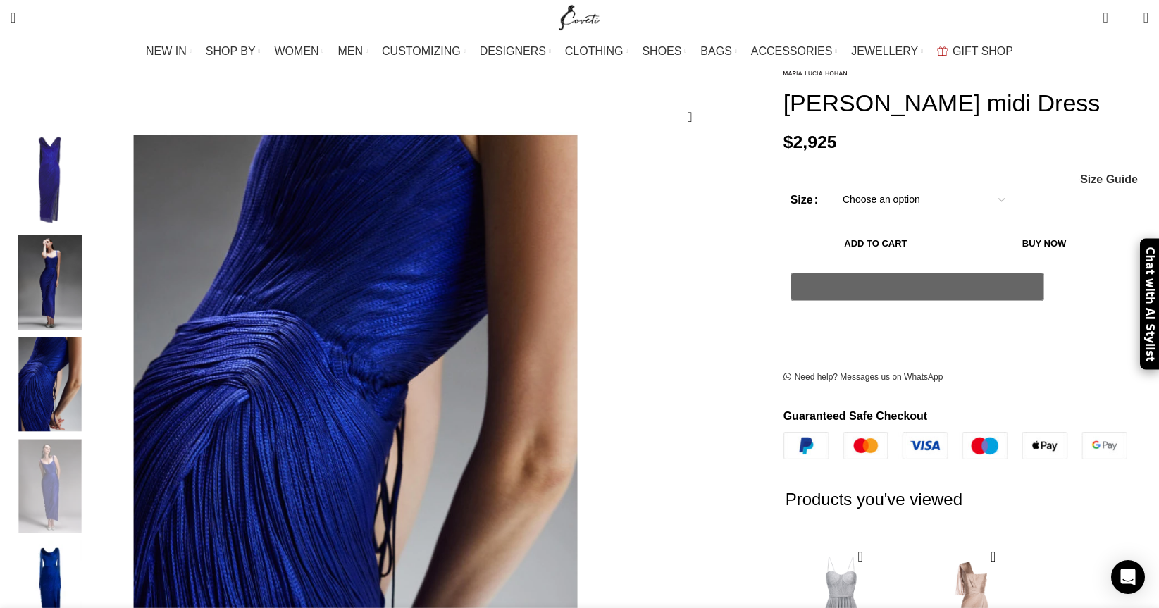
click at [93, 556] on img "5 / 9" at bounding box center [50, 588] width 86 height 95
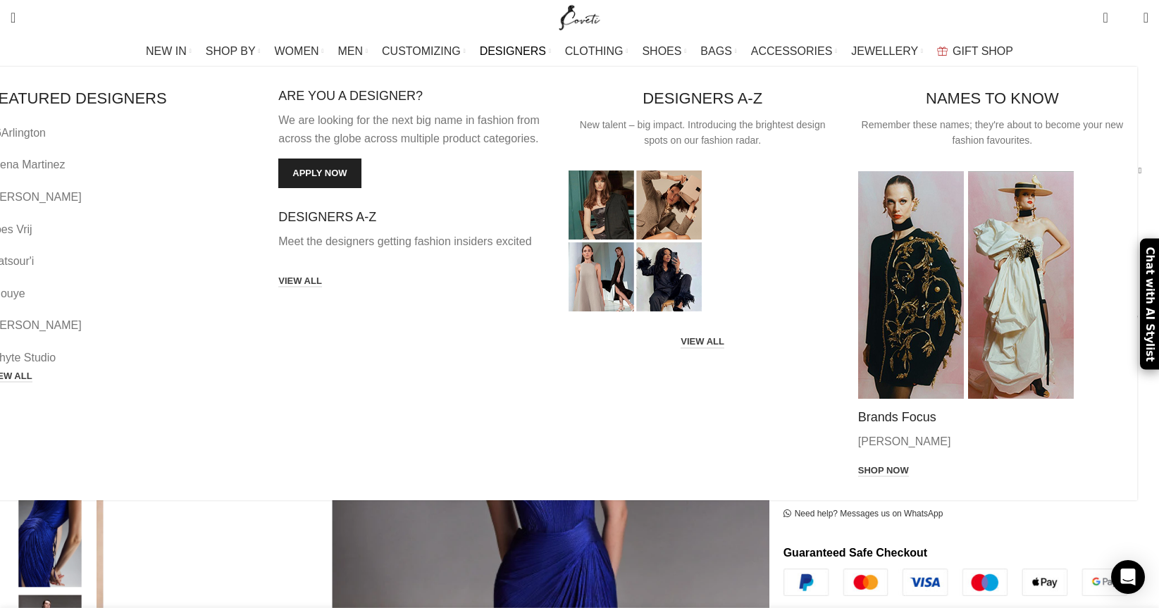
scroll to position [0, 1038]
click at [32, 371] on link "VIEW ALL" at bounding box center [11, 377] width 44 height 13
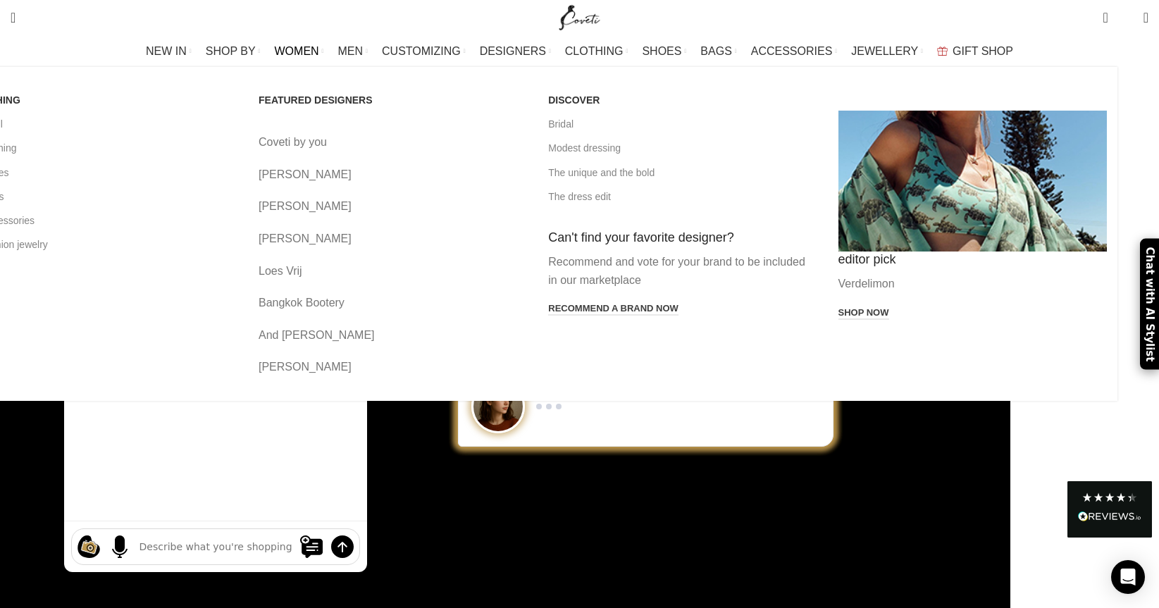
click at [319, 49] on span "WOMEN" at bounding box center [297, 50] width 44 height 13
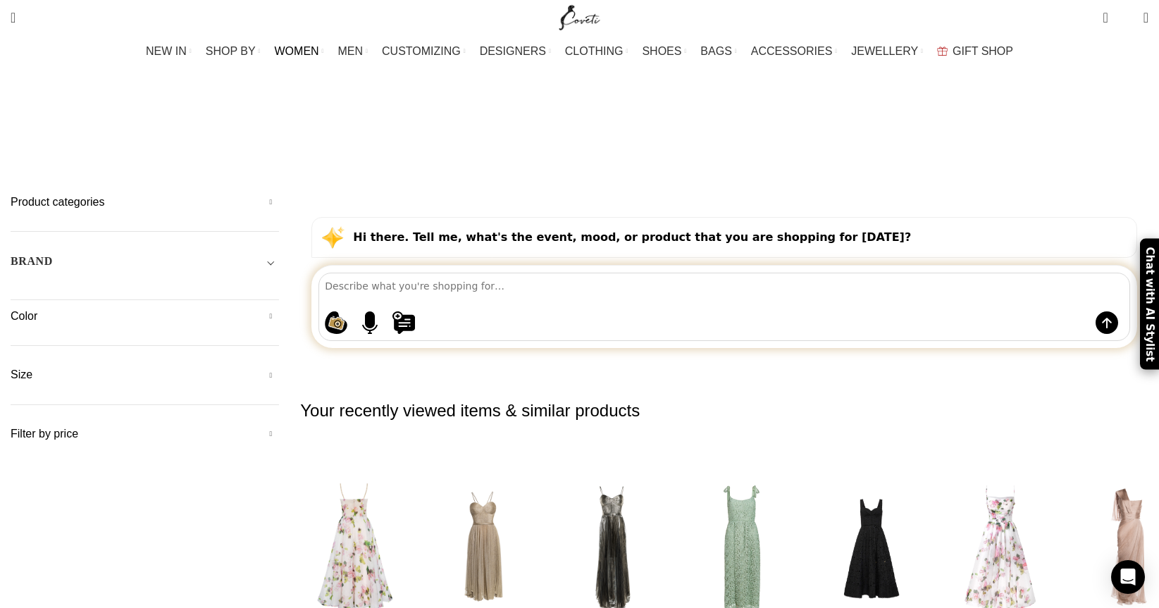
scroll to position [11, 0]
click at [502, 310] on button at bounding box center [739, 321] width 692 height 23
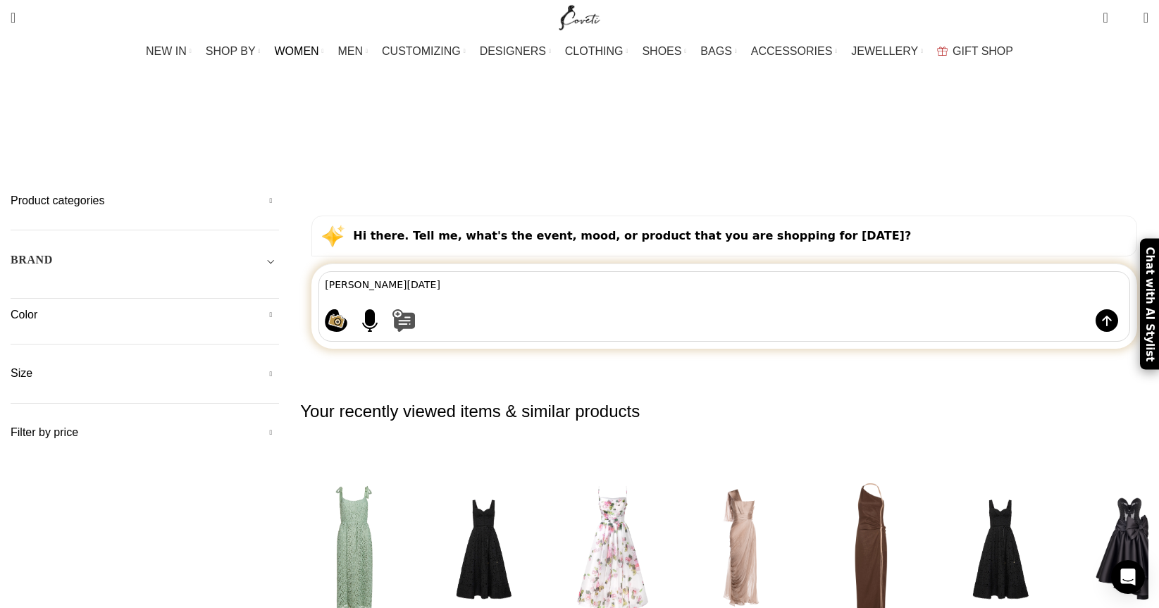
type textarea "[PERSON_NAME][DATE]"
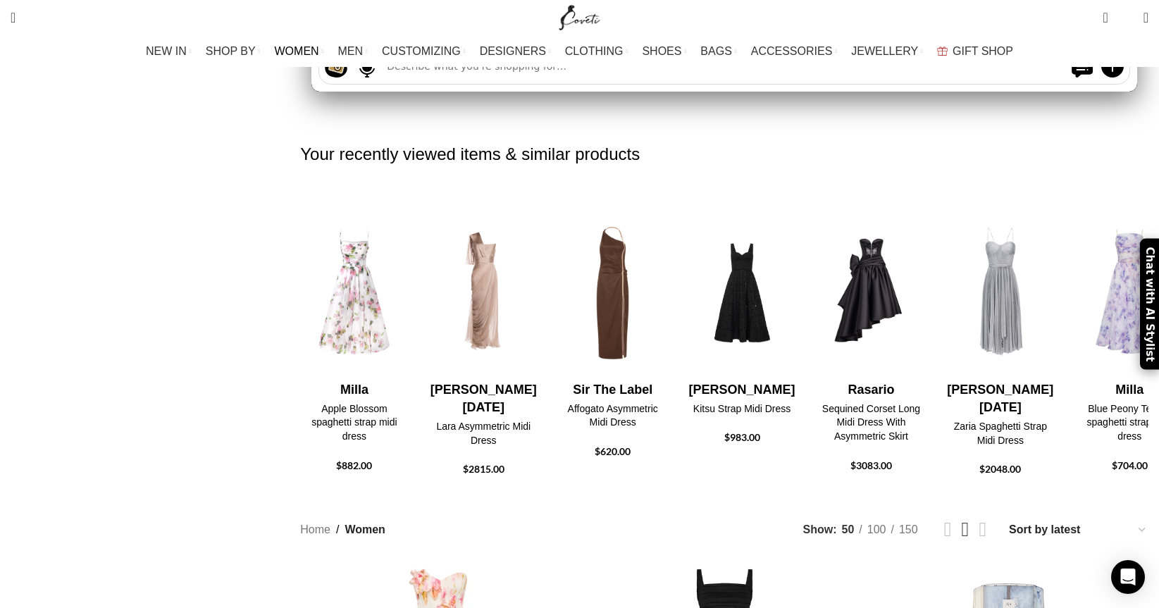
scroll to position [0, 0]
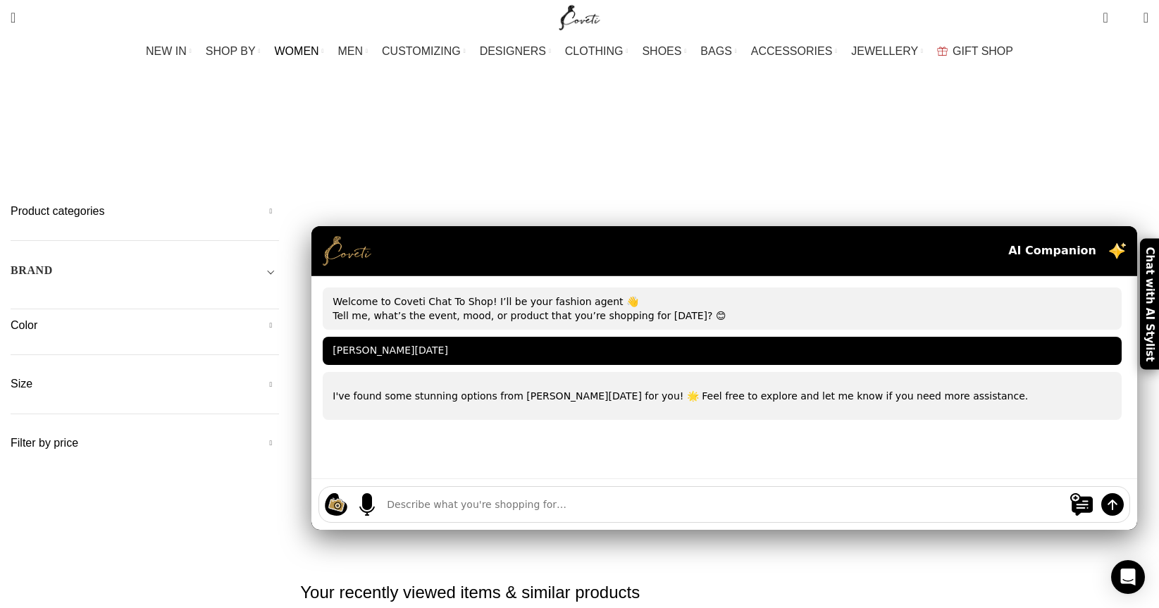
click at [965, 553] on h2 "Your recently viewed items & similar products" at bounding box center [724, 593] width 849 height 80
click at [279, 262] on span "Toggle filter" at bounding box center [270, 270] width 17 height 17
click at [279, 296] on span "Any Brand" at bounding box center [145, 303] width 269 height 14
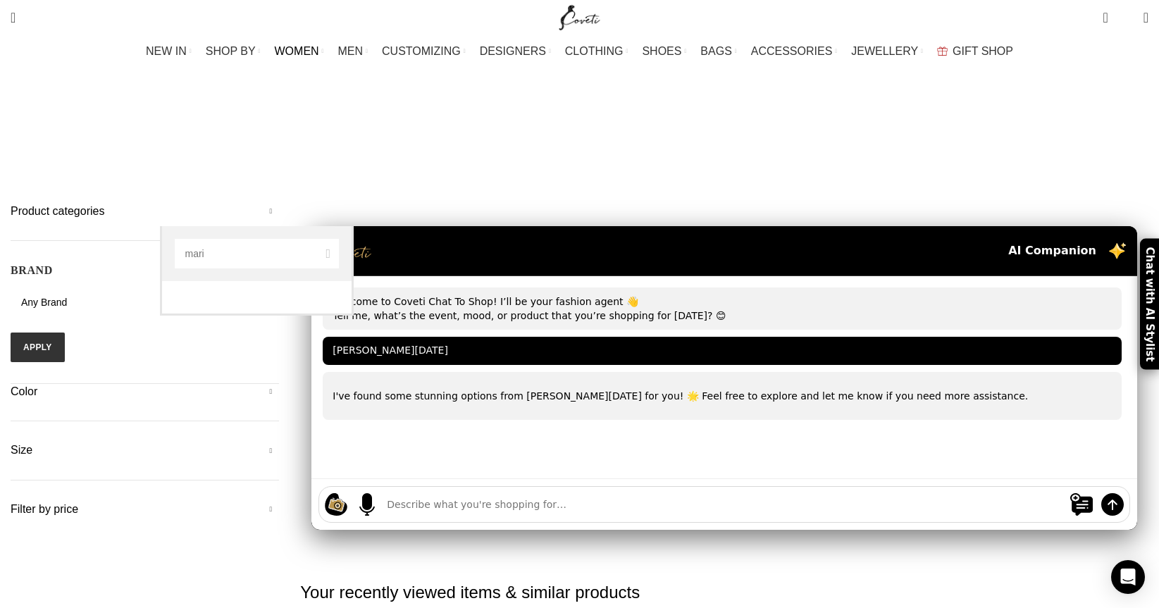
type input "mari"
select select "[PERSON_NAME][DATE]"
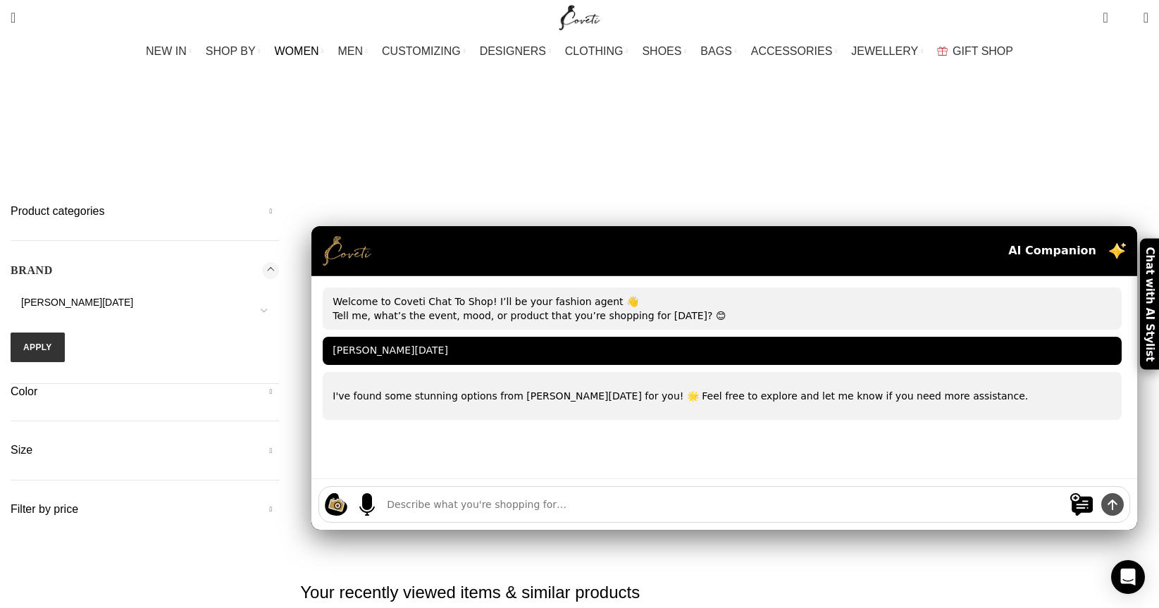
scroll to position [1, 0]
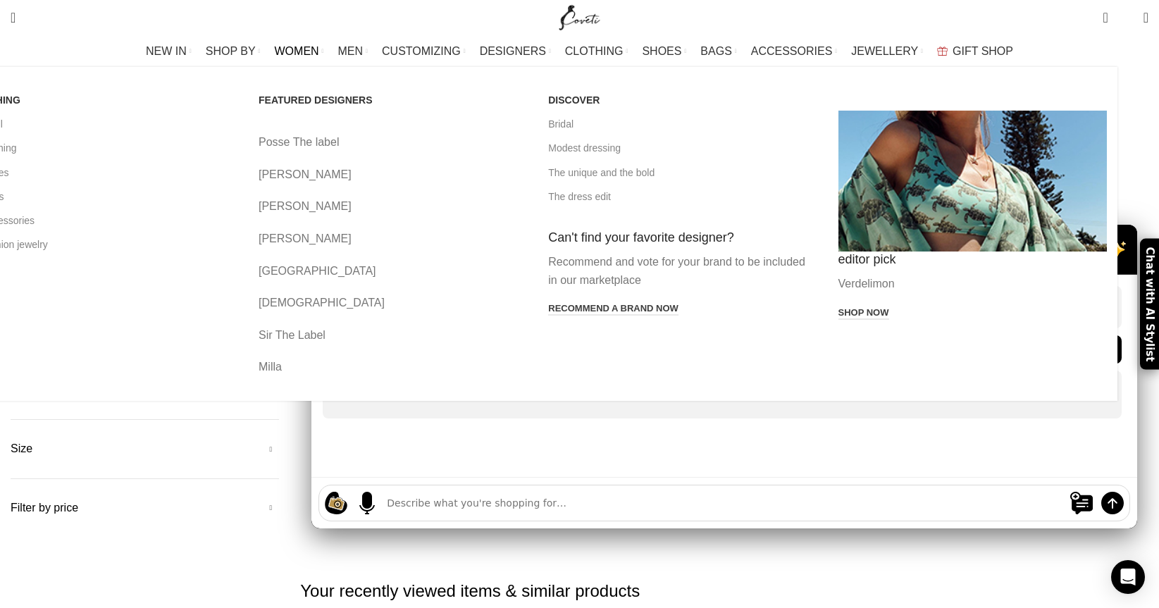
click at [319, 50] on span "WOMEN" at bounding box center [297, 50] width 44 height 13
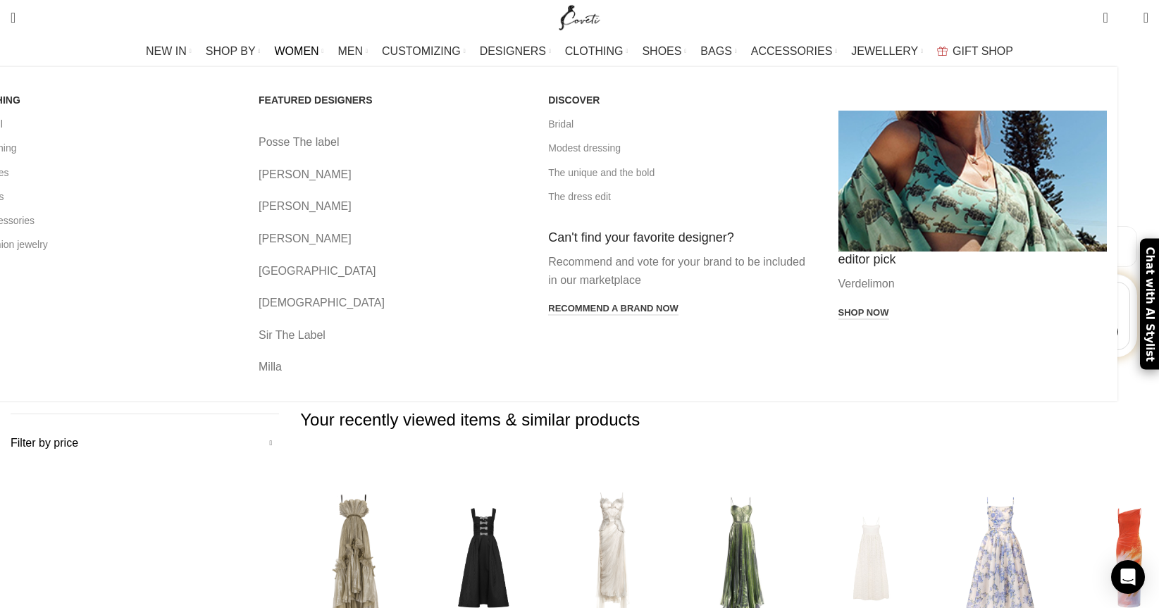
click at [186, 125] on link "View all" at bounding box center [103, 124] width 269 height 24
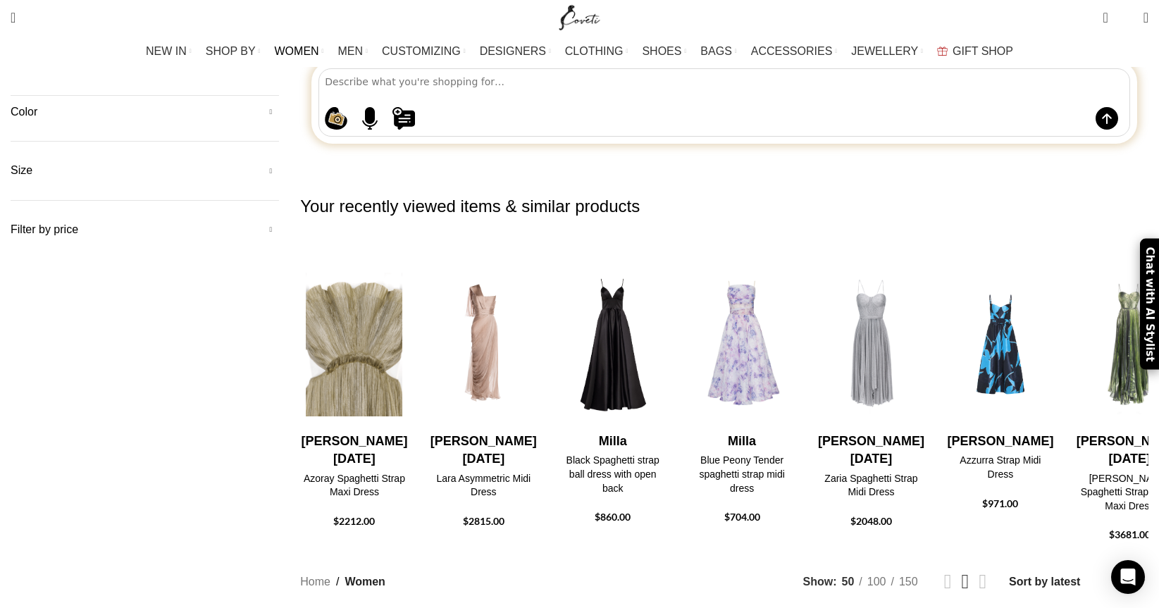
scroll to position [175, 0]
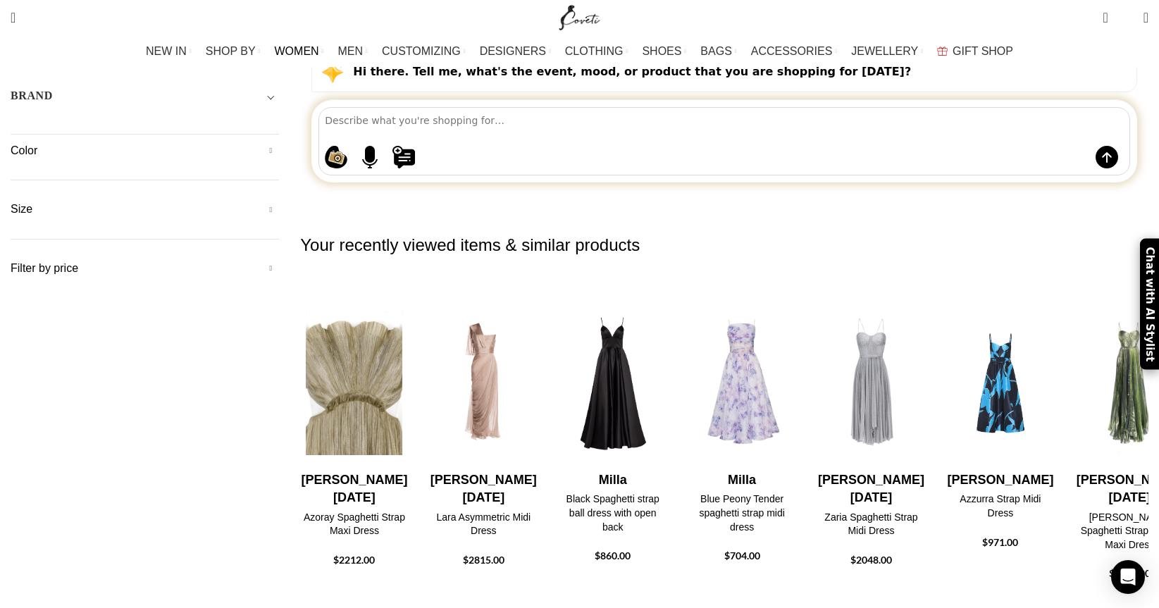
click at [410, 297] on img "1 / 30" at bounding box center [354, 384] width 111 height 174
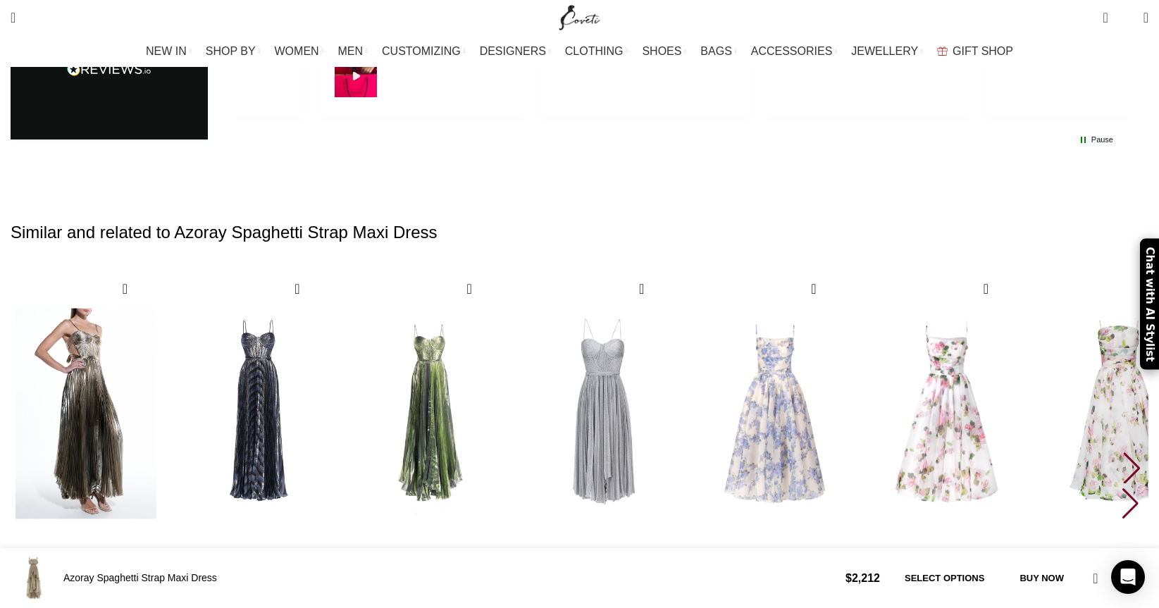
scroll to position [3020, 0]
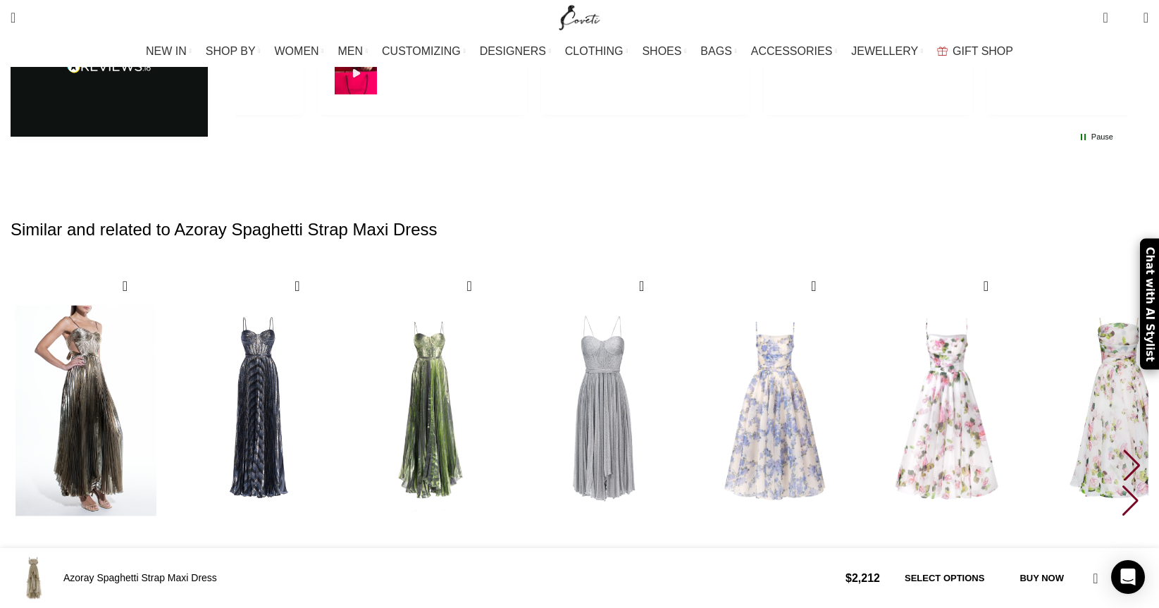
click at [164, 266] on img "1 / 30" at bounding box center [86, 411] width 156 height 290
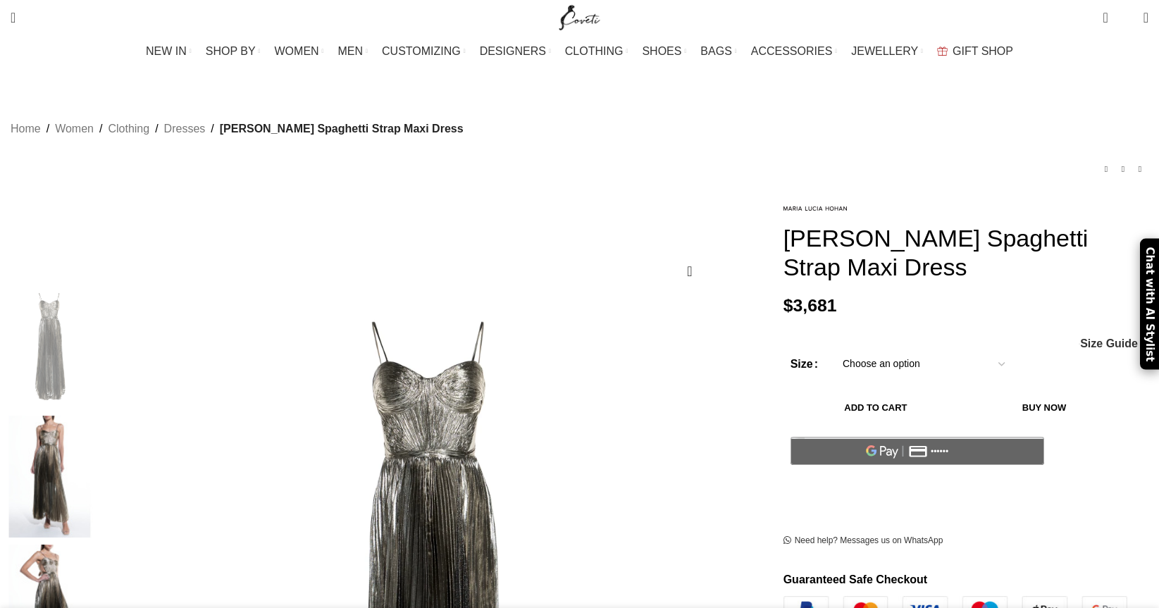
click at [93, 416] on img at bounding box center [50, 477] width 86 height 122
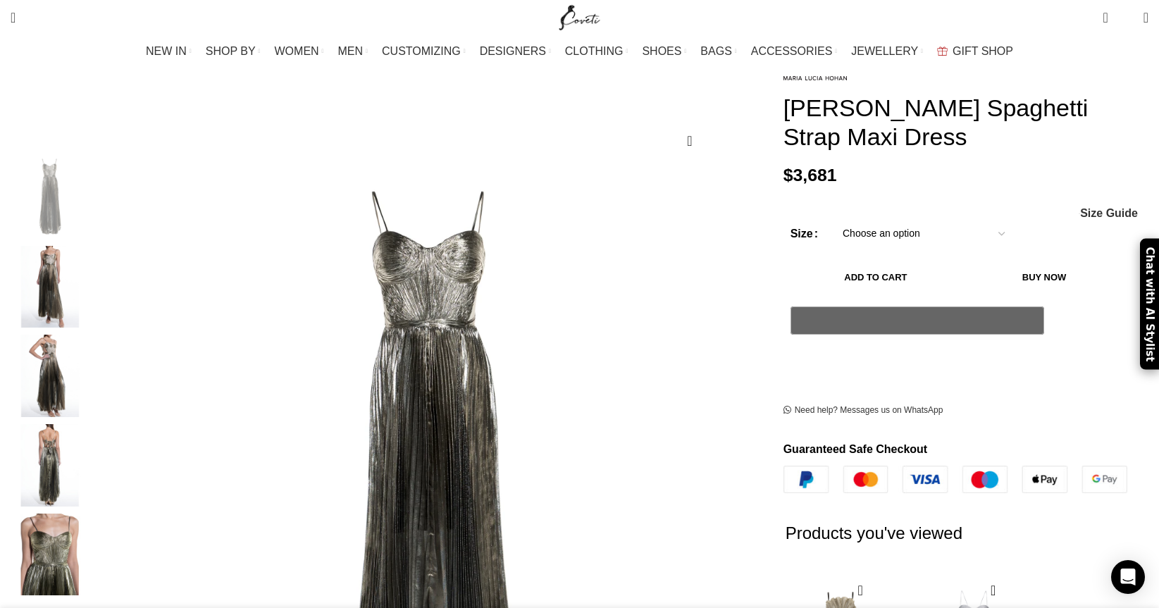
scroll to position [168, 0]
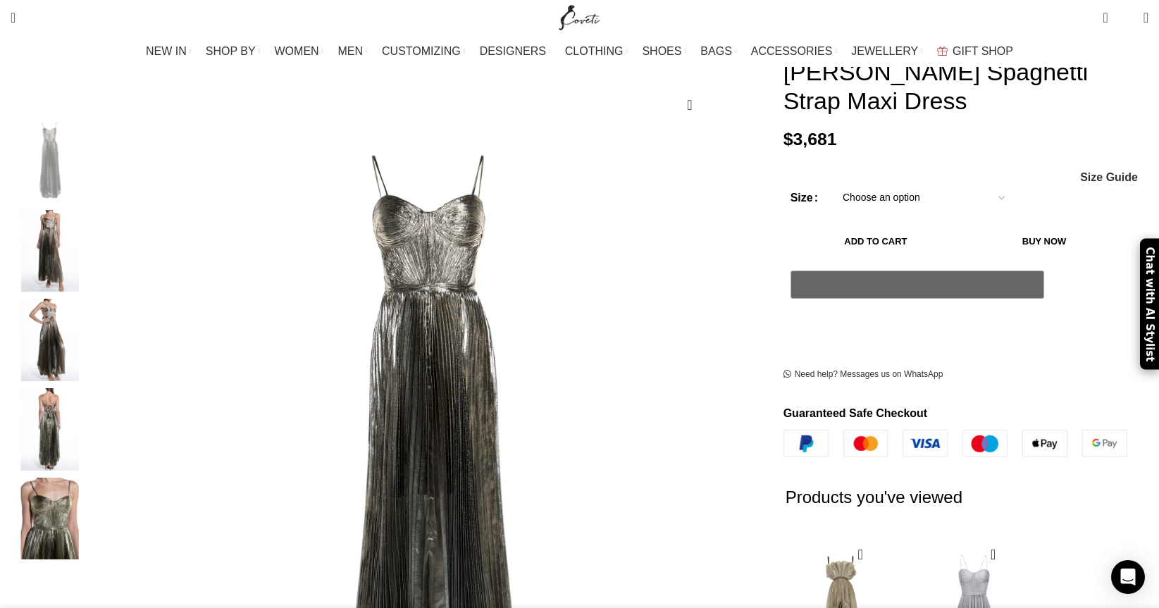
click at [93, 301] on img "3 / 5" at bounding box center [50, 340] width 86 height 82
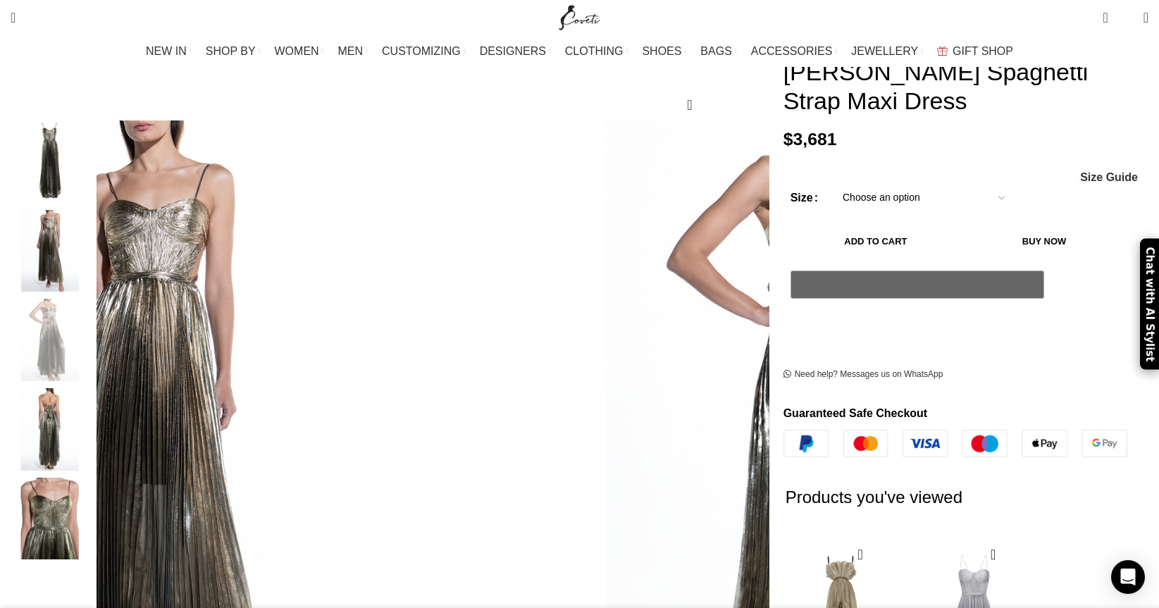
click at [93, 421] on img "4 / 5" at bounding box center [50, 429] width 86 height 82
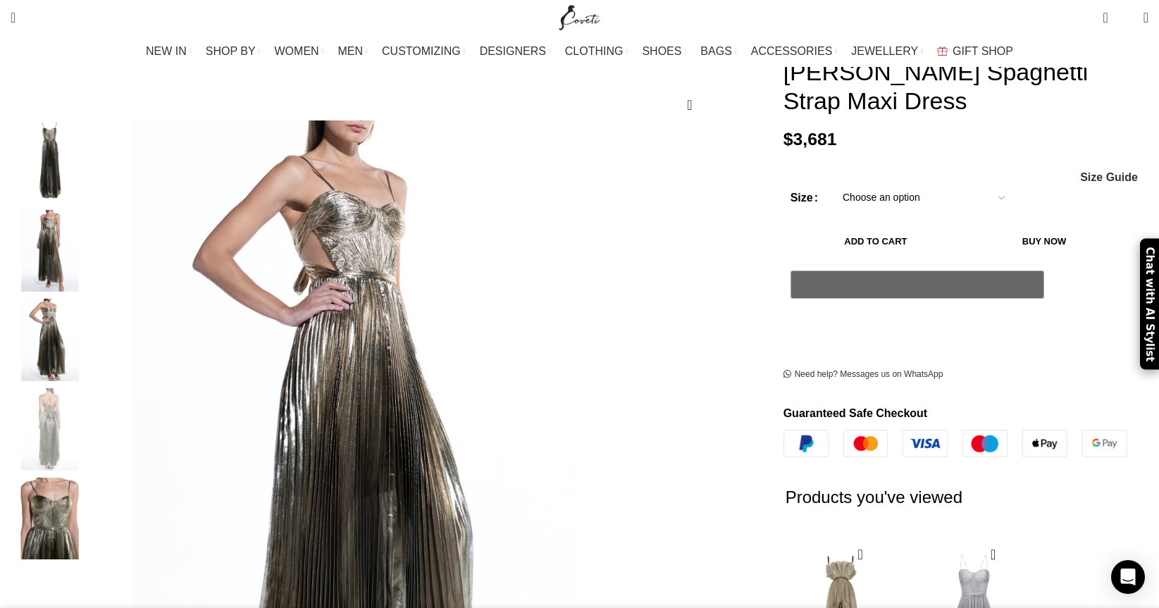
click at [93, 504] on img "5 / 5" at bounding box center [50, 519] width 86 height 82
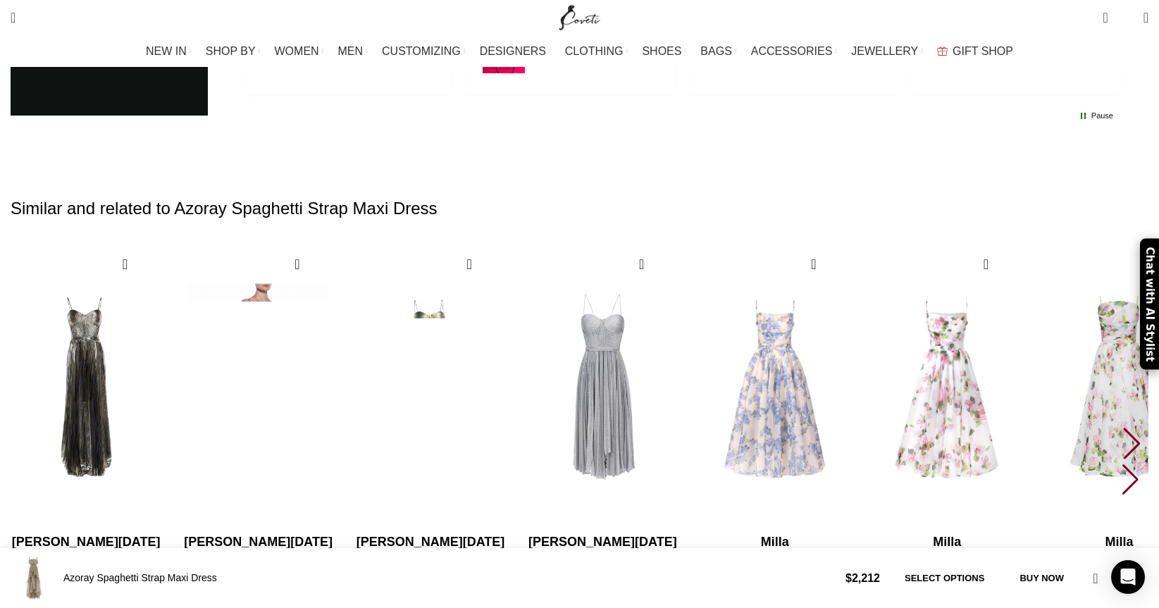
scroll to position [3028, 0]
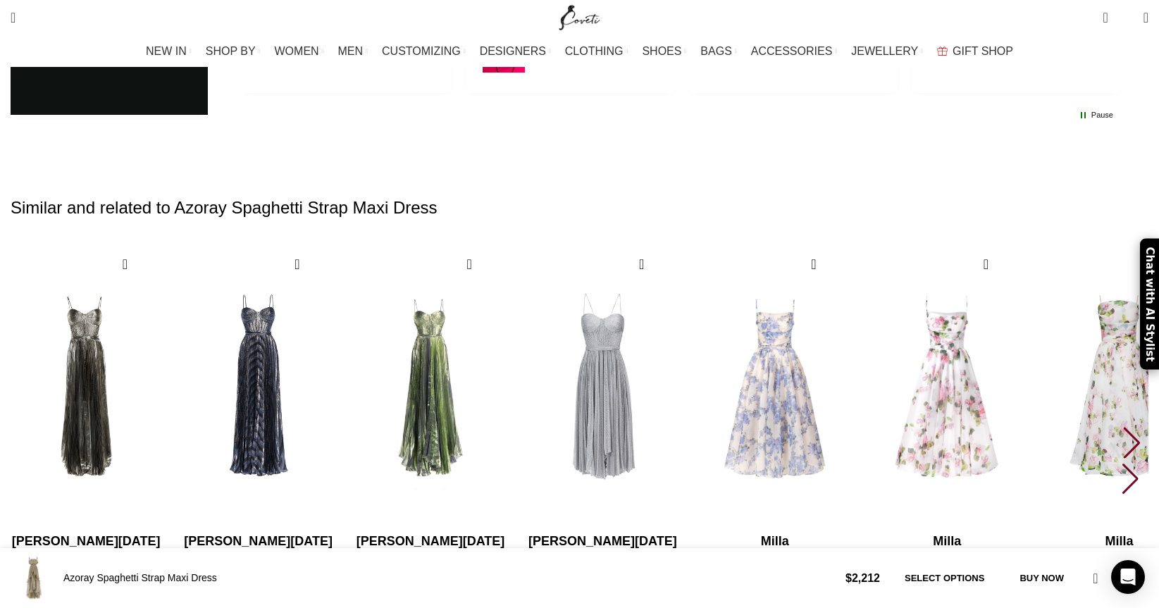
click at [1123, 427] on div "Next slide" at bounding box center [1132, 442] width 19 height 31
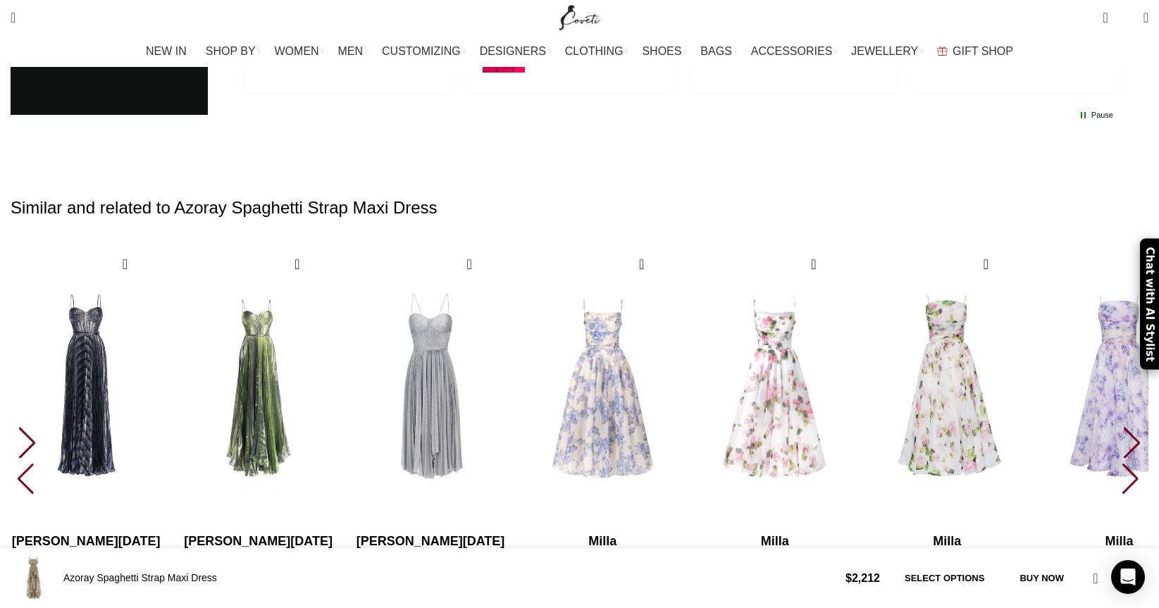
click at [1123, 427] on div "Next slide" at bounding box center [1132, 442] width 19 height 31
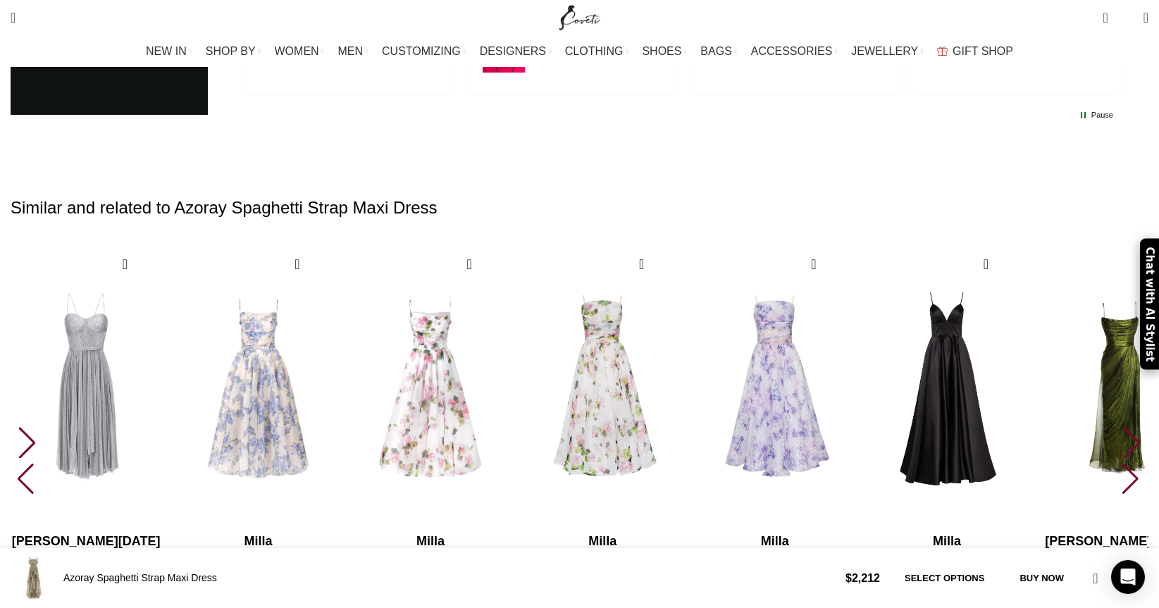
click at [1123, 427] on div "Next slide" at bounding box center [1132, 442] width 19 height 31
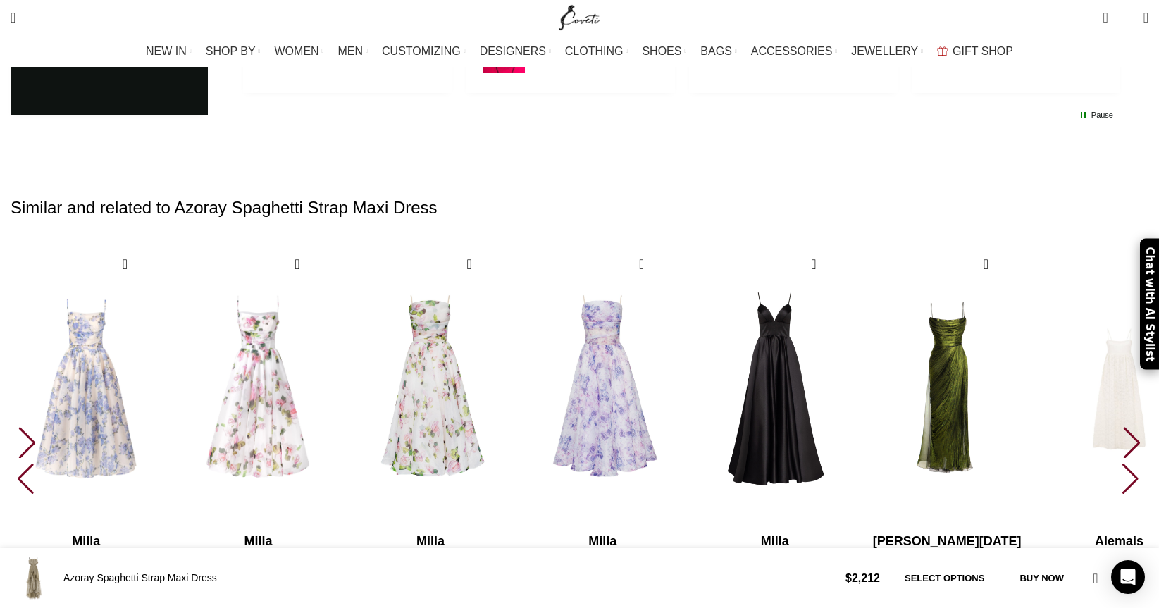
click at [1123, 427] on div "Next slide" at bounding box center [1132, 442] width 19 height 31
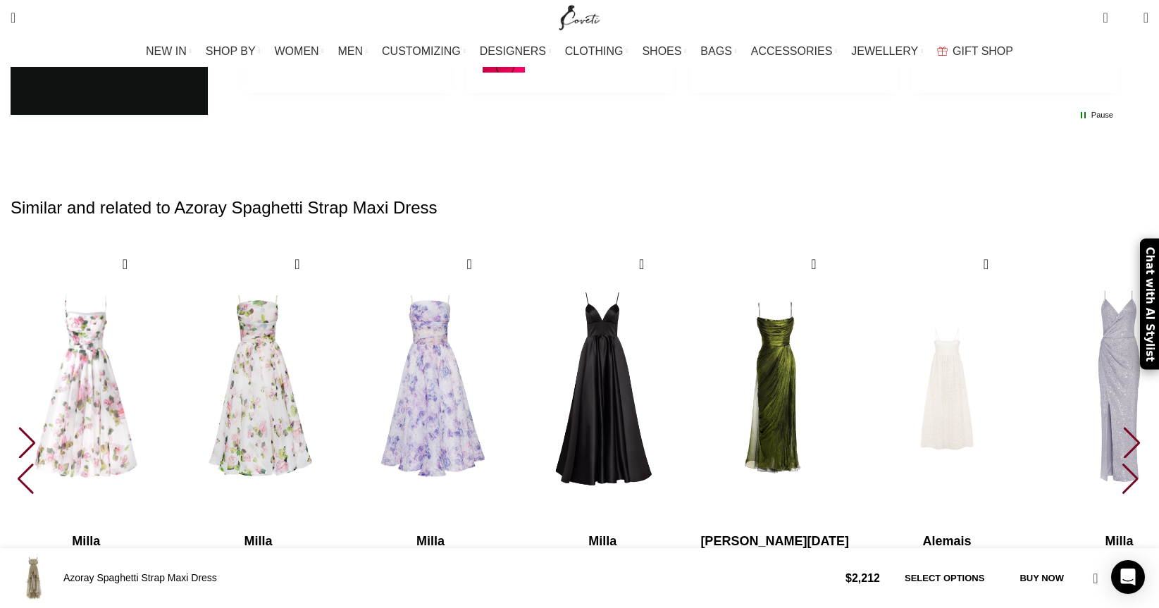
click at [1123, 427] on div "Next slide" at bounding box center [1132, 442] width 19 height 31
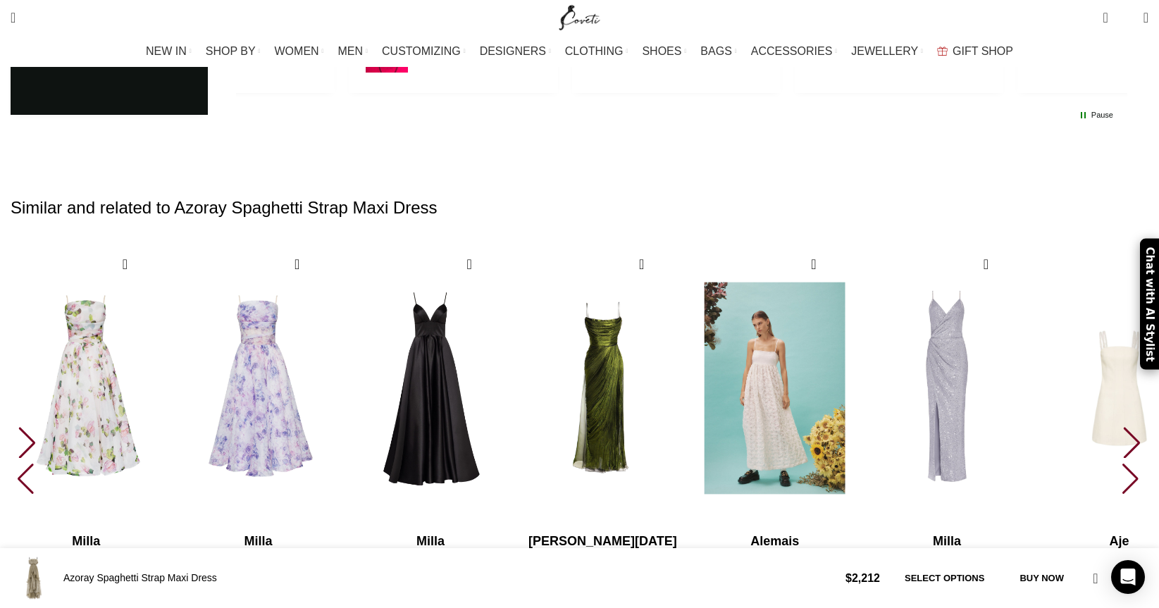
scroll to position [0, 148]
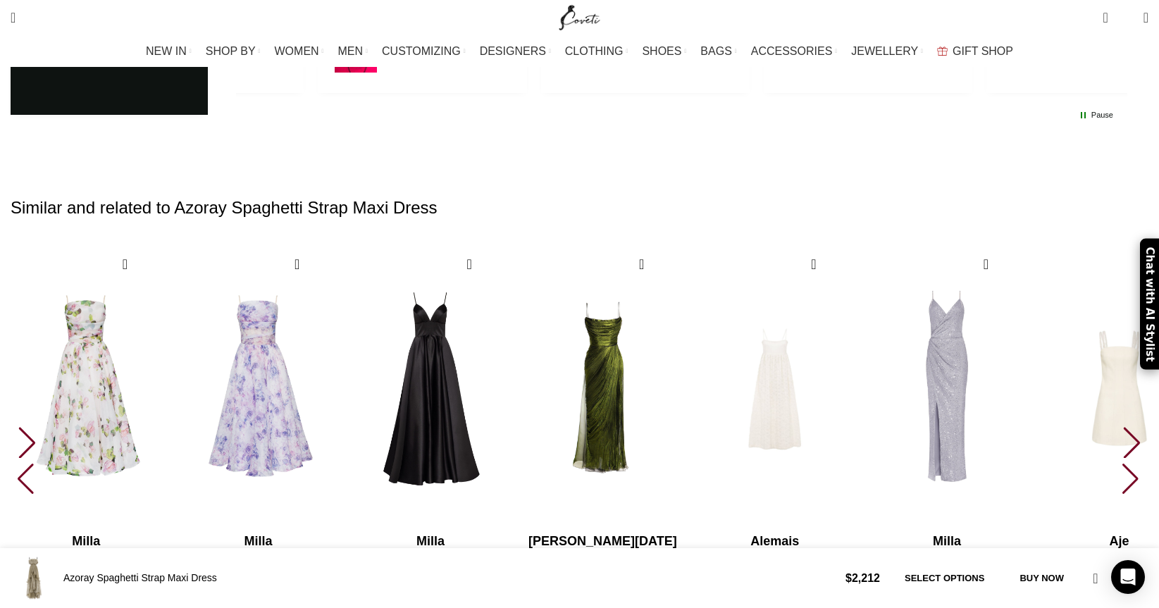
click at [1123, 427] on div "Next slide" at bounding box center [1132, 442] width 19 height 31
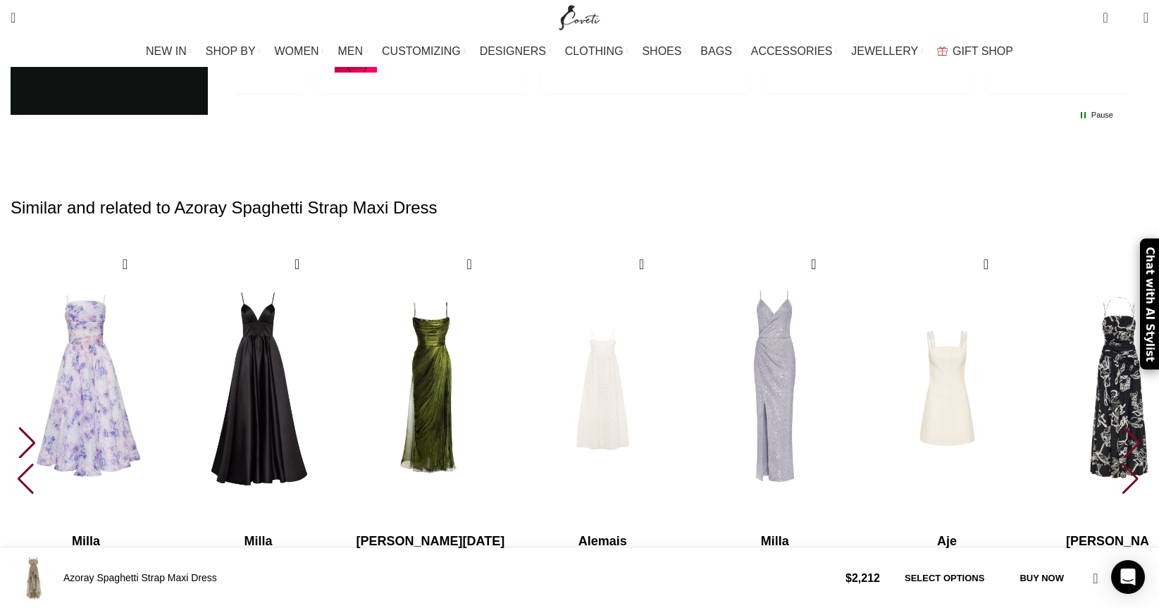
click at [1123, 427] on div "Next slide" at bounding box center [1132, 442] width 19 height 31
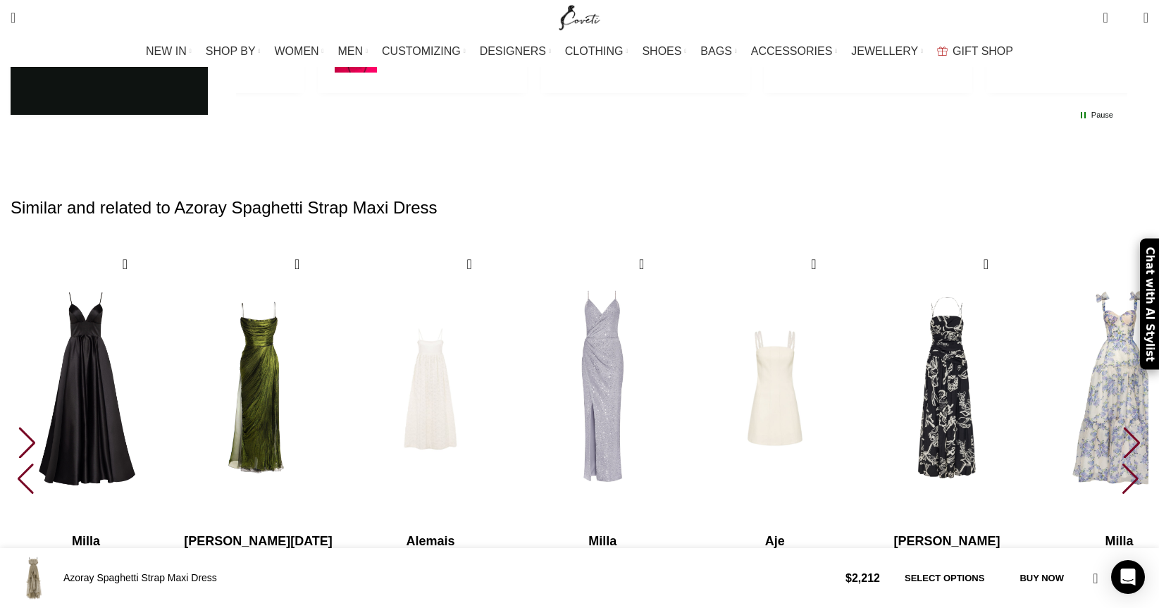
click at [1123, 427] on div "Next slide" at bounding box center [1132, 442] width 19 height 31
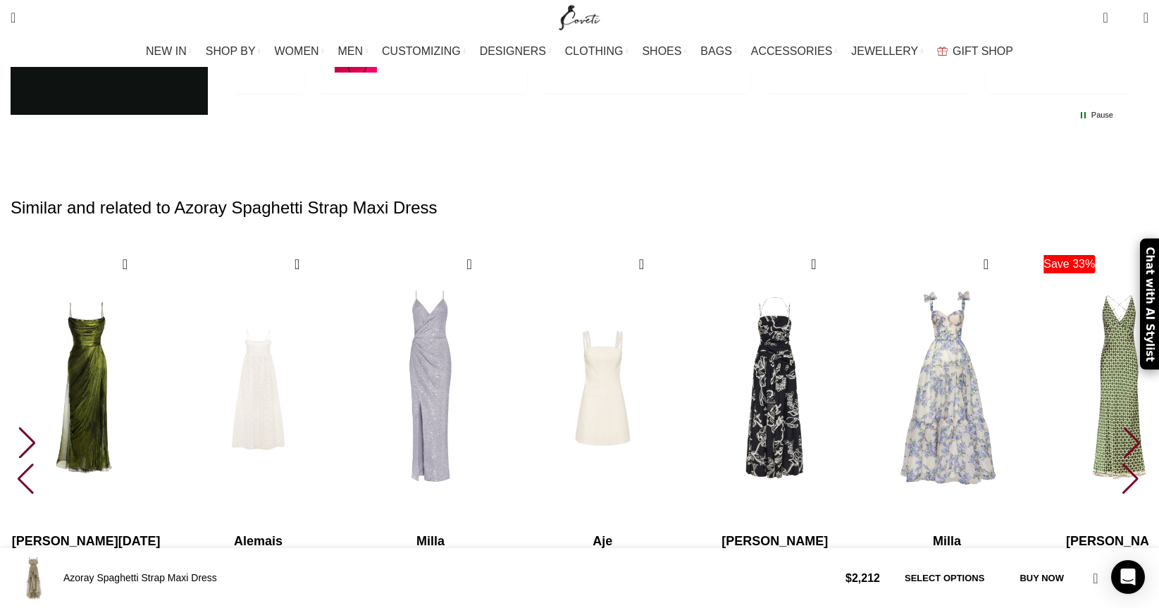
click at [1123, 427] on div "Next slide" at bounding box center [1132, 442] width 19 height 31
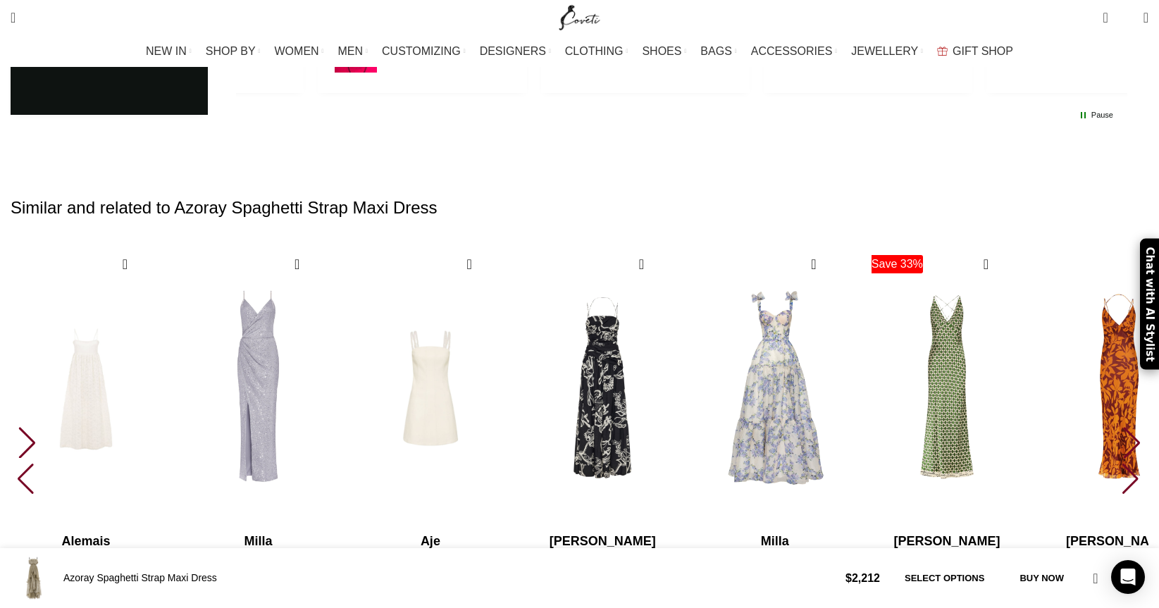
click at [1123, 427] on div "Next slide" at bounding box center [1132, 442] width 19 height 31
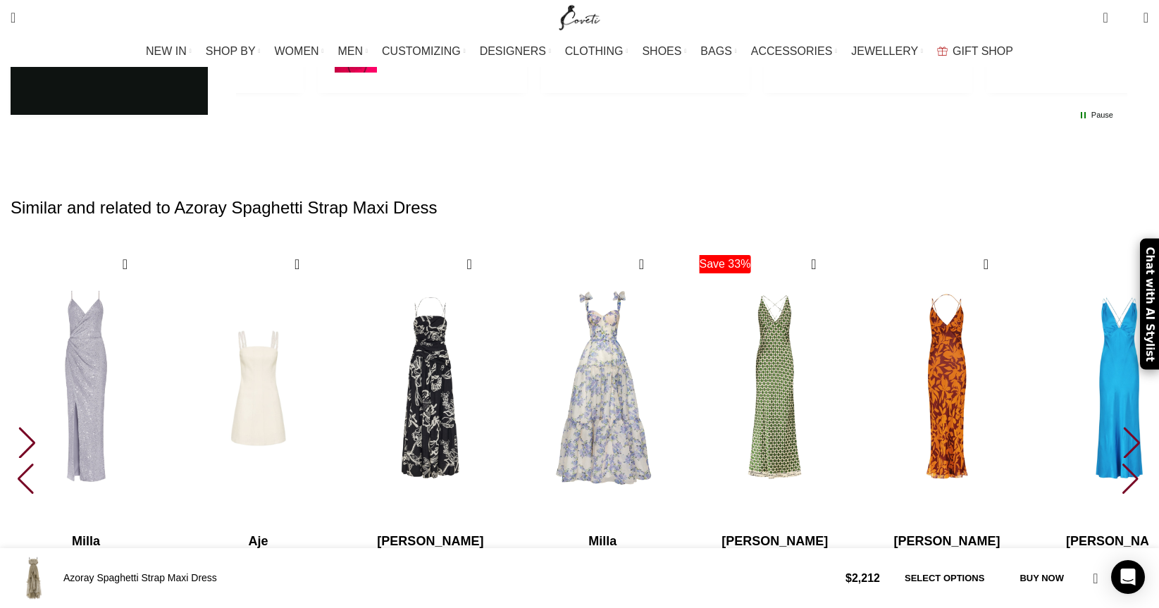
click at [1123, 427] on div "Next slide" at bounding box center [1132, 442] width 19 height 31
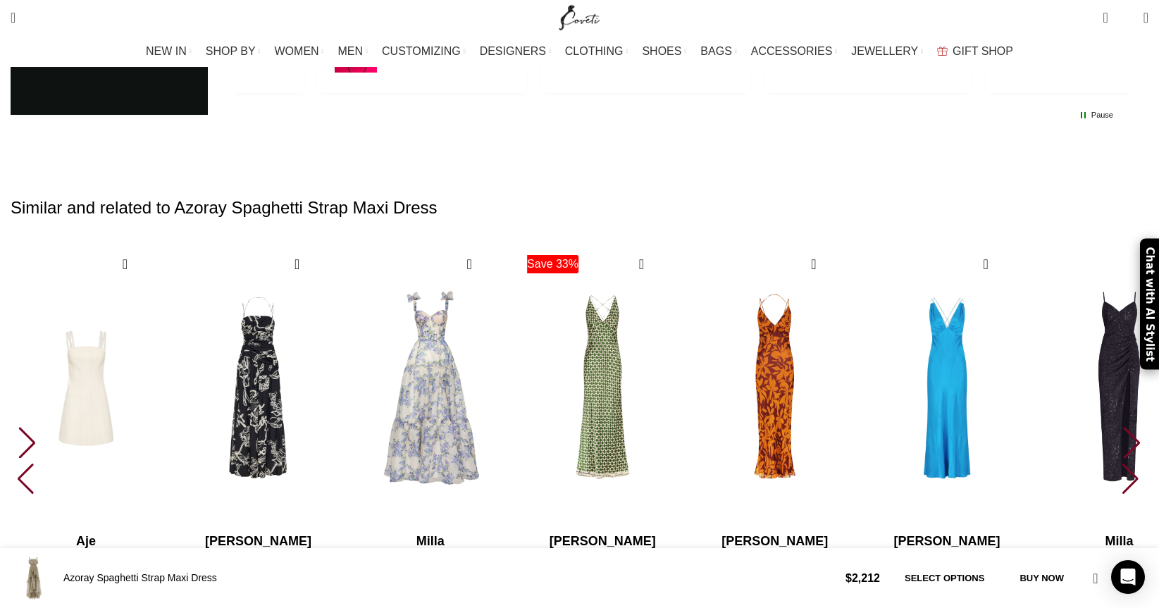
click at [1123, 427] on div "Next slide" at bounding box center [1132, 442] width 19 height 31
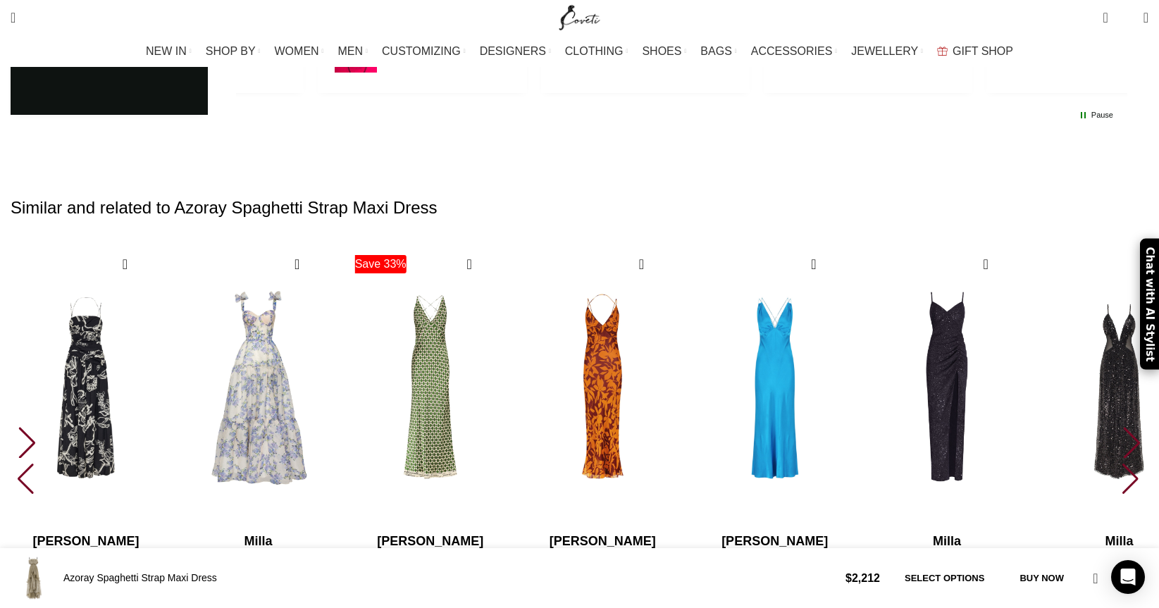
click at [1123, 427] on div "Next slide" at bounding box center [1132, 442] width 19 height 31
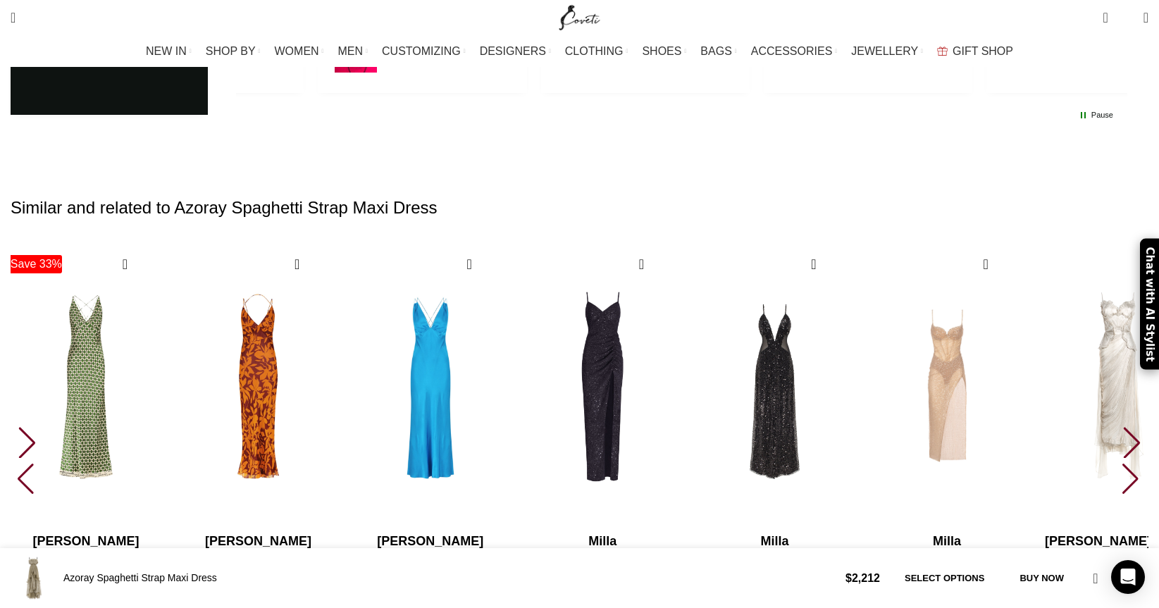
click at [1123, 427] on div "Next slide" at bounding box center [1132, 442] width 19 height 31
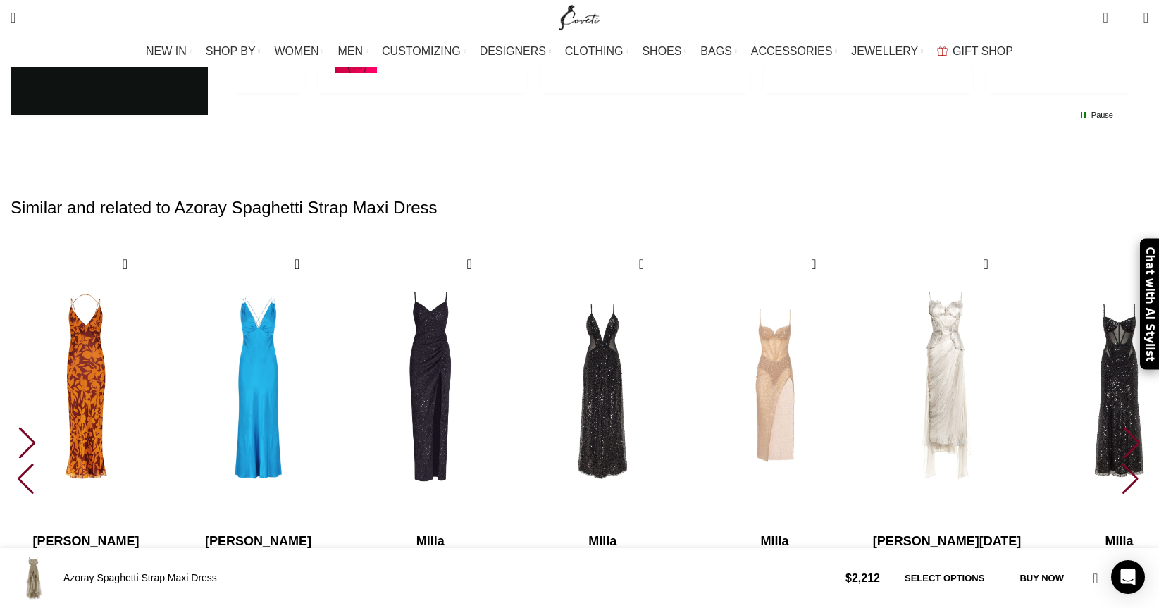
click at [1123, 427] on div "Next slide" at bounding box center [1132, 442] width 19 height 31
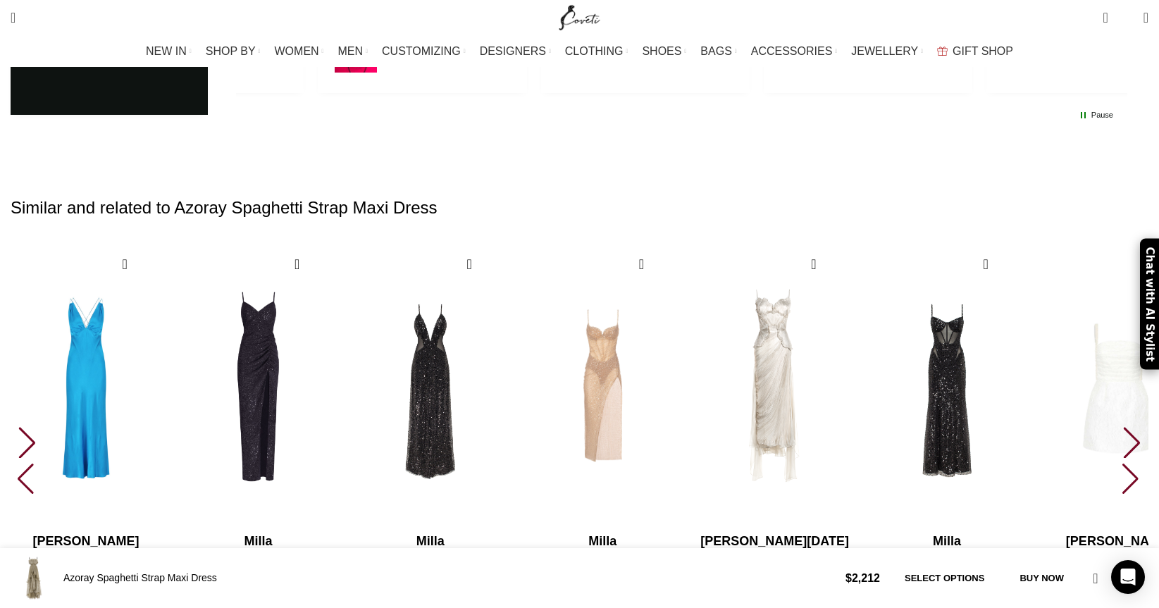
click at [853, 269] on img "22 / 30" at bounding box center [775, 388] width 156 height 290
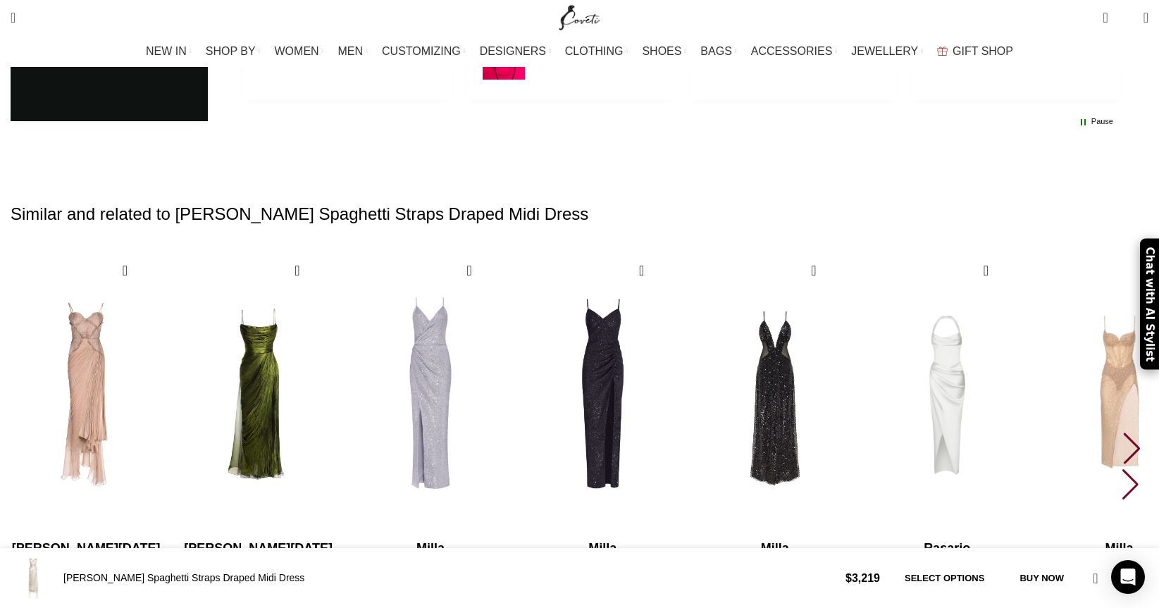
scroll to position [3092, 0]
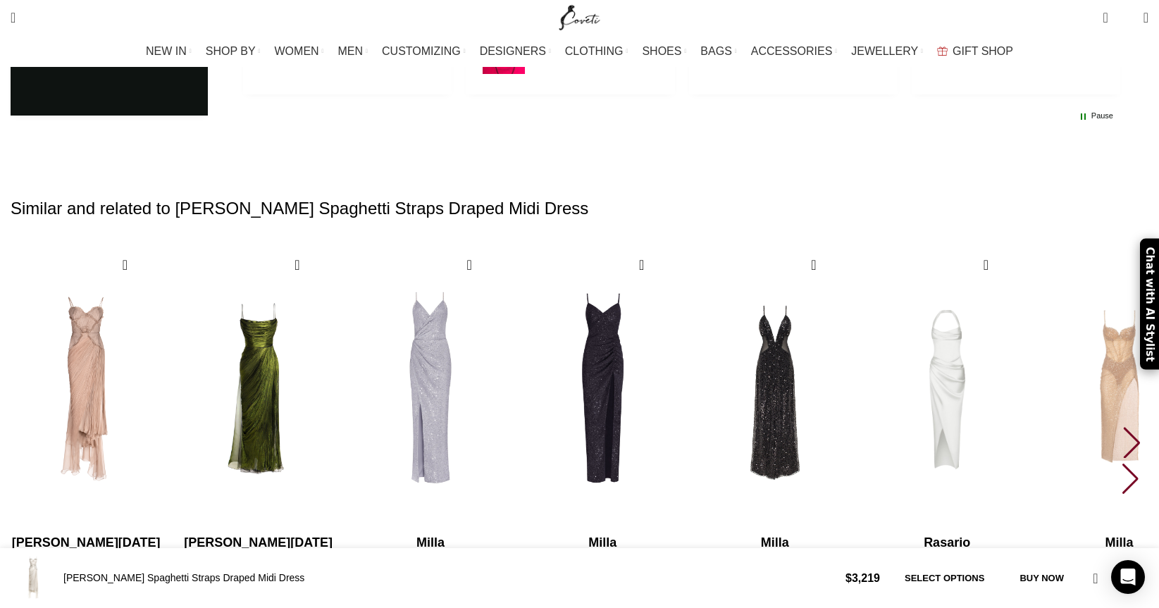
click at [1123, 427] on div "Next slide" at bounding box center [1132, 442] width 19 height 31
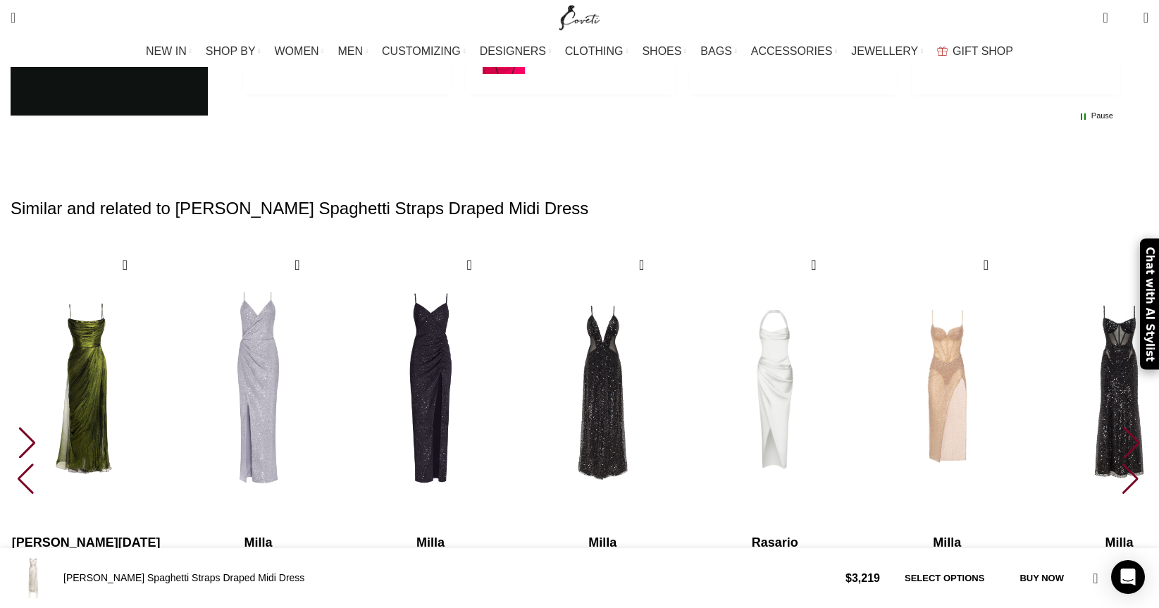
click at [1123, 427] on div "Next slide" at bounding box center [1132, 442] width 19 height 31
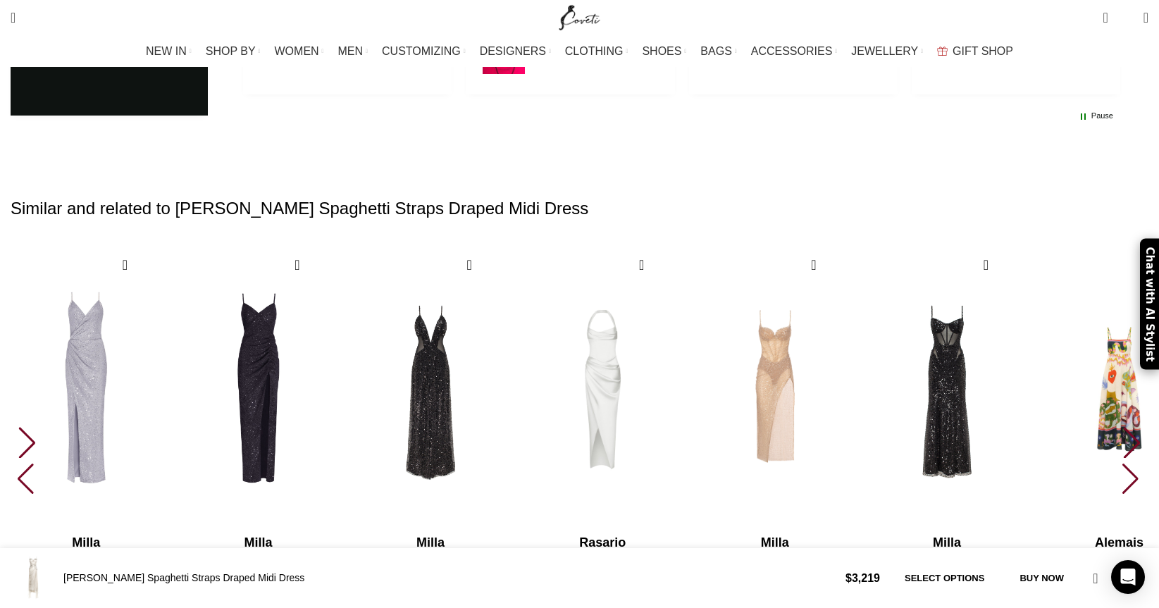
click at [1123, 427] on div "Next slide" at bounding box center [1132, 442] width 19 height 31
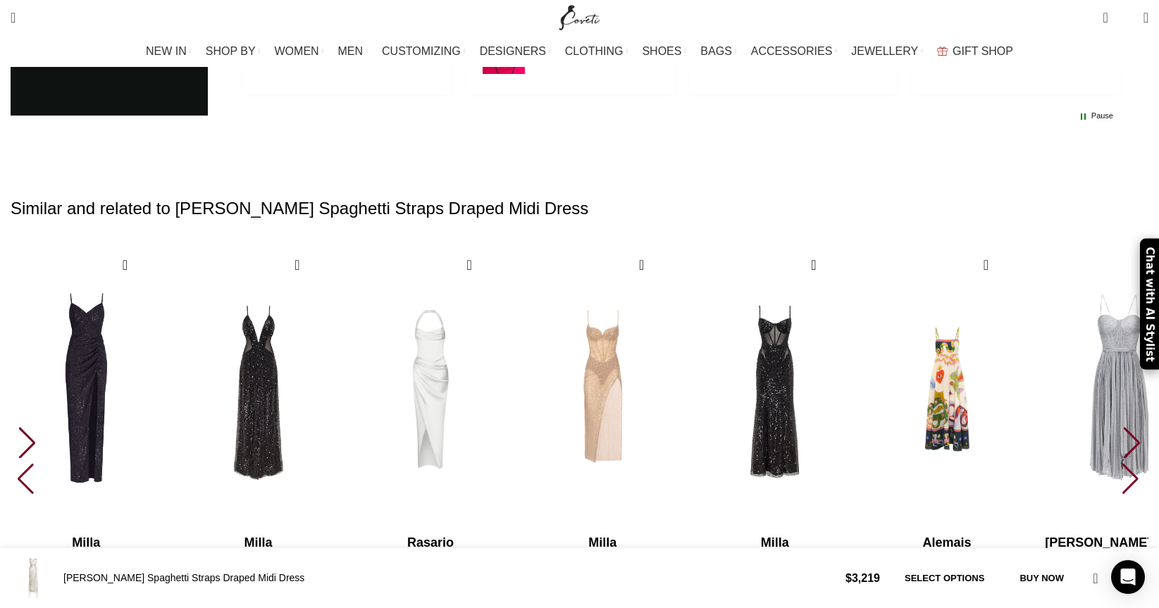
click at [1123, 427] on div "Next slide" at bounding box center [1132, 442] width 19 height 31
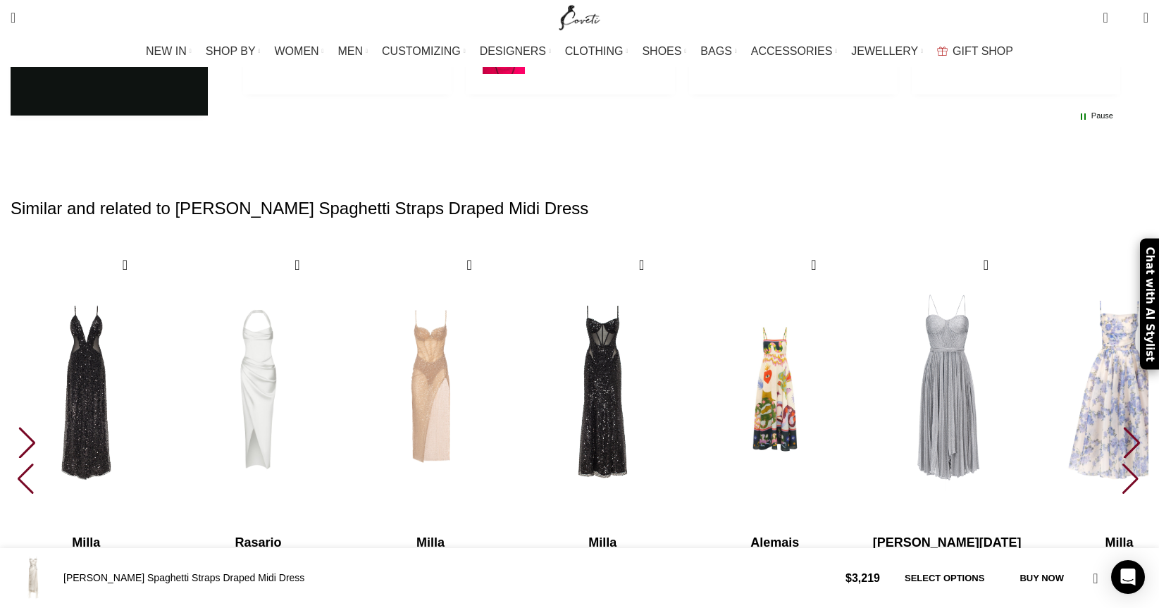
click at [1123, 427] on div "Next slide" at bounding box center [1132, 442] width 19 height 31
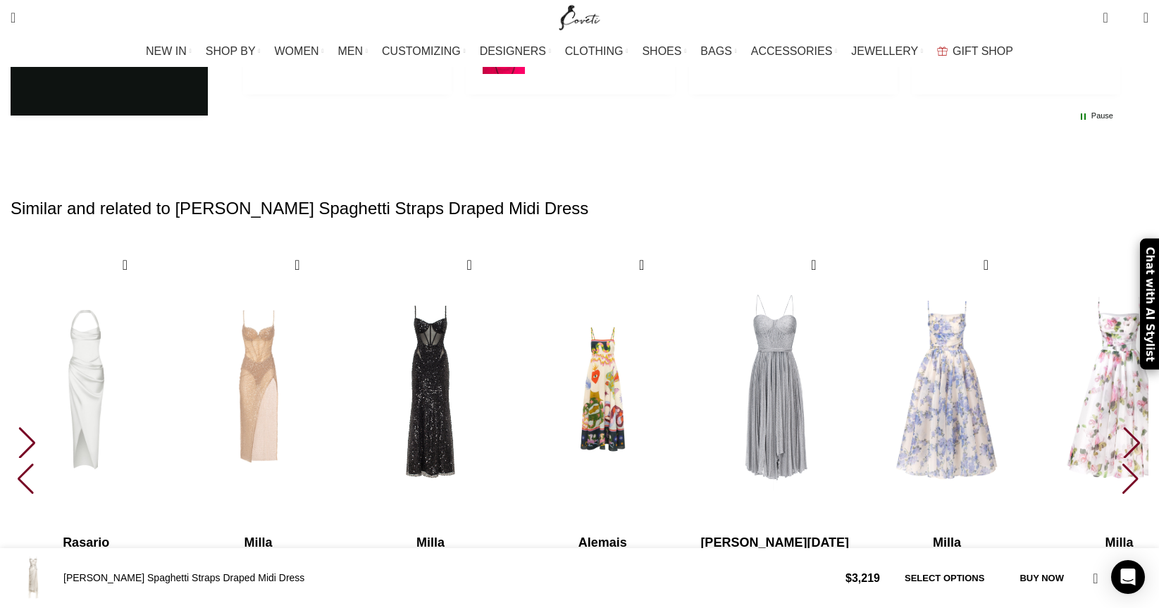
click at [1123, 427] on div "Next slide" at bounding box center [1132, 442] width 19 height 31
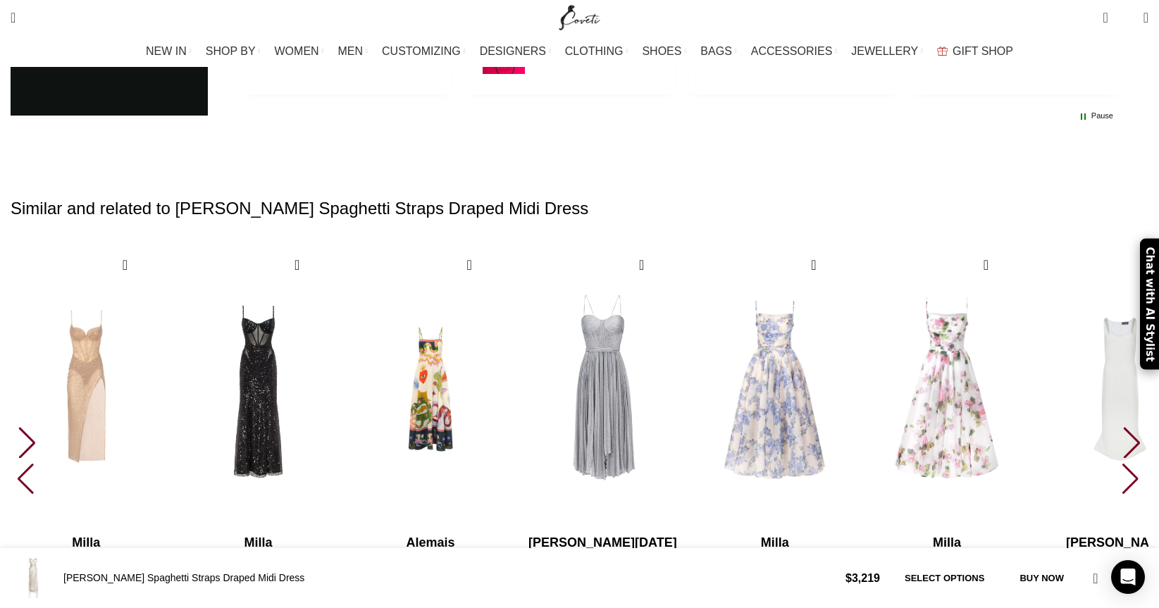
click at [1123, 427] on div "Next slide" at bounding box center [1132, 442] width 19 height 31
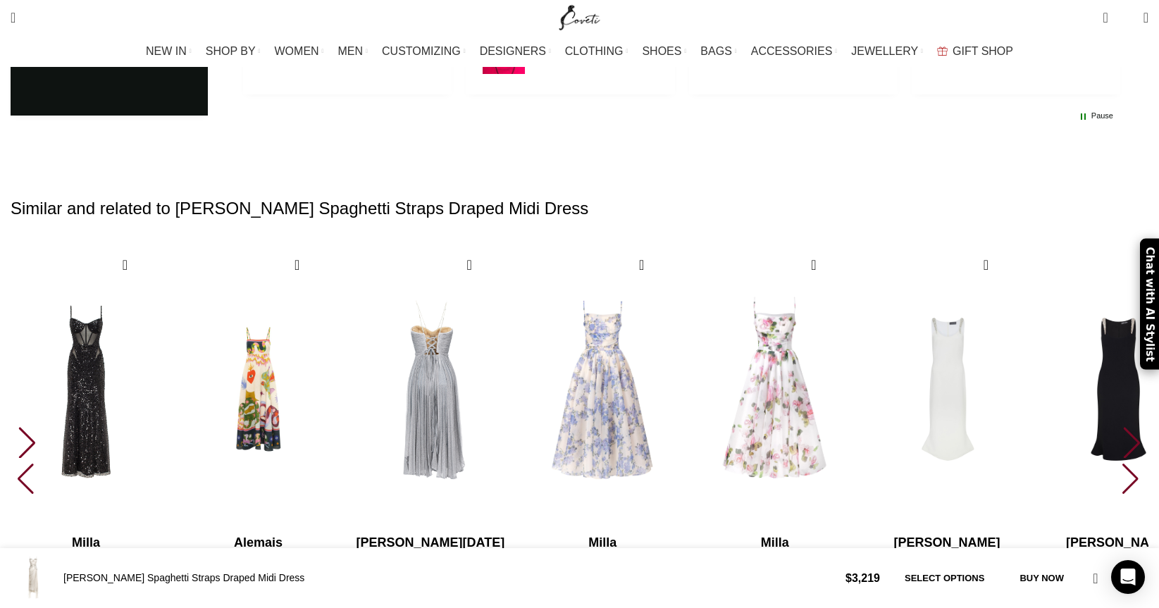
click at [508, 302] on img "10 / 30" at bounding box center [430, 390] width 156 height 290
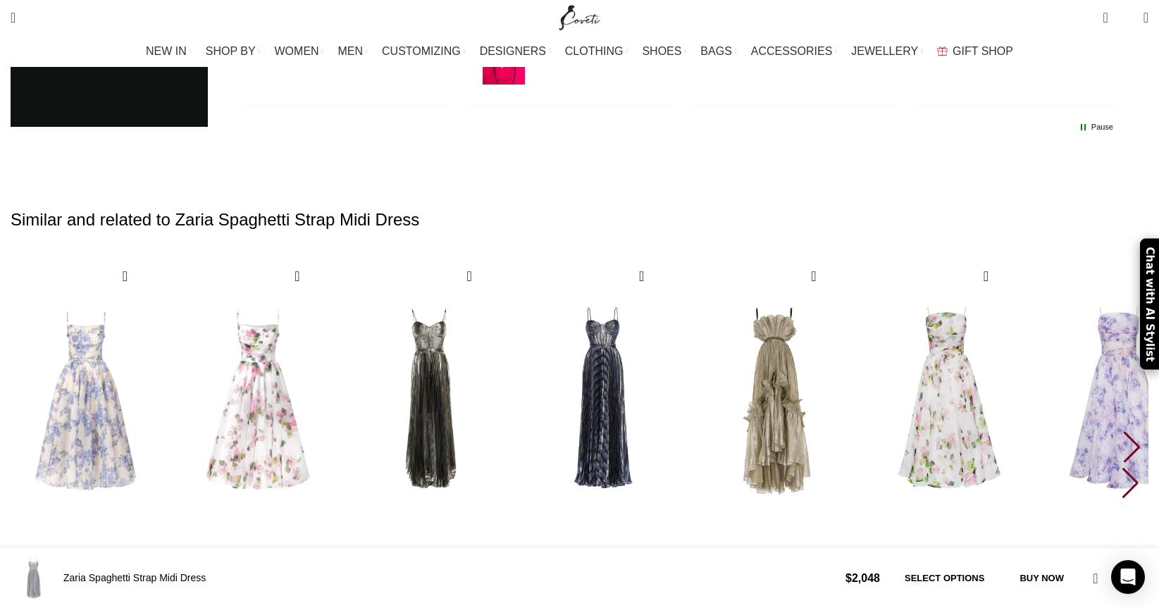
scroll to position [3026, 0]
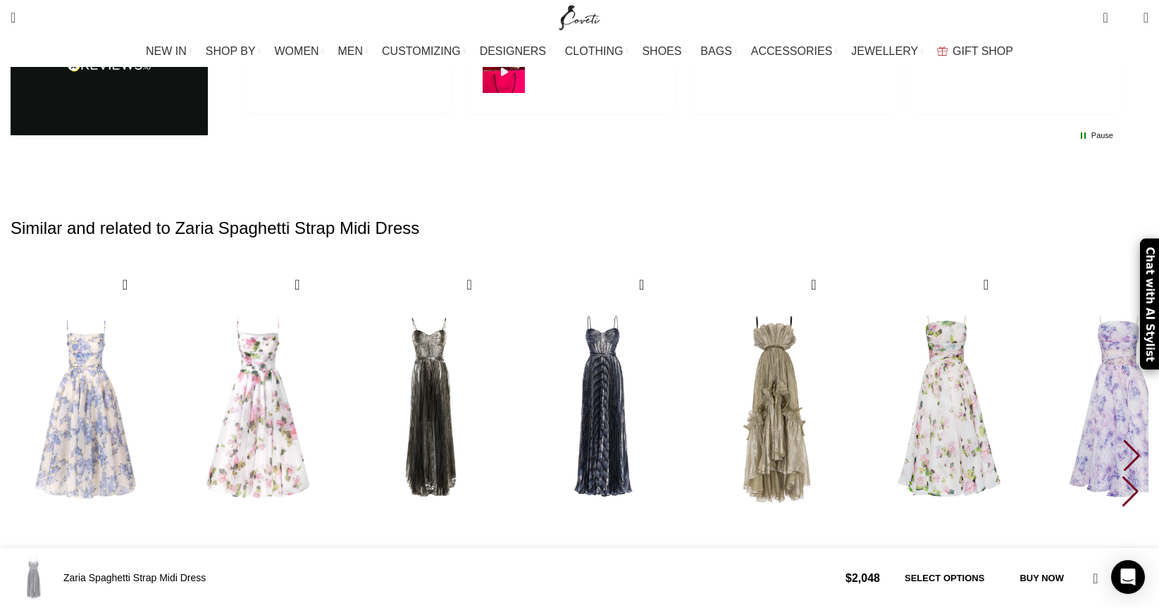
click at [1123, 440] on div "Next slide" at bounding box center [1132, 455] width 19 height 31
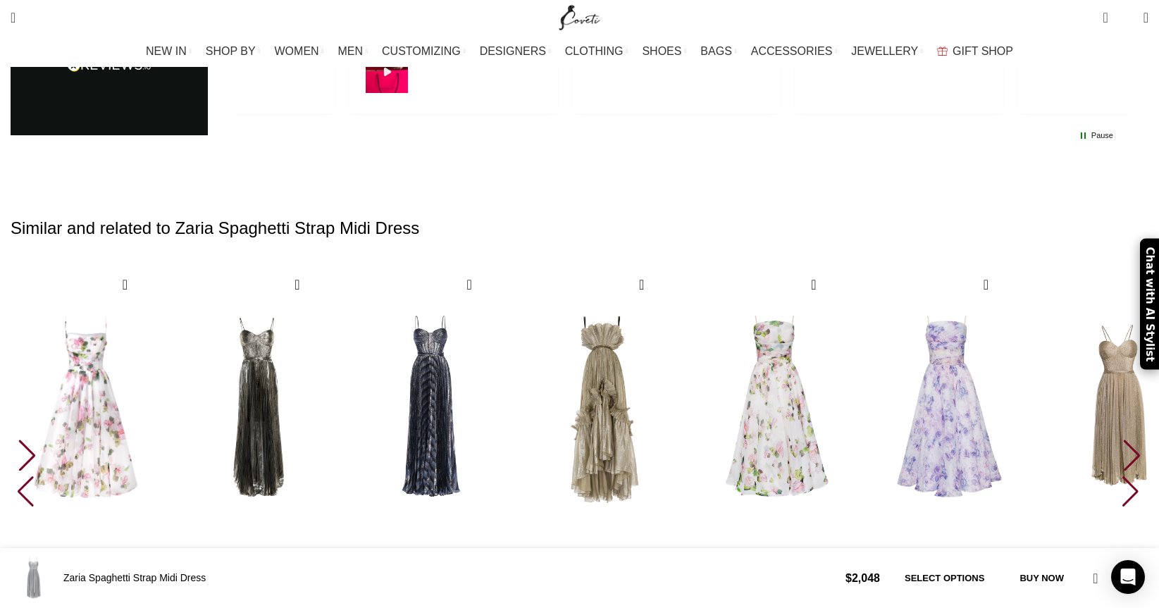
scroll to position [0, 148]
click at [1123, 440] on div "Next slide" at bounding box center [1132, 455] width 19 height 31
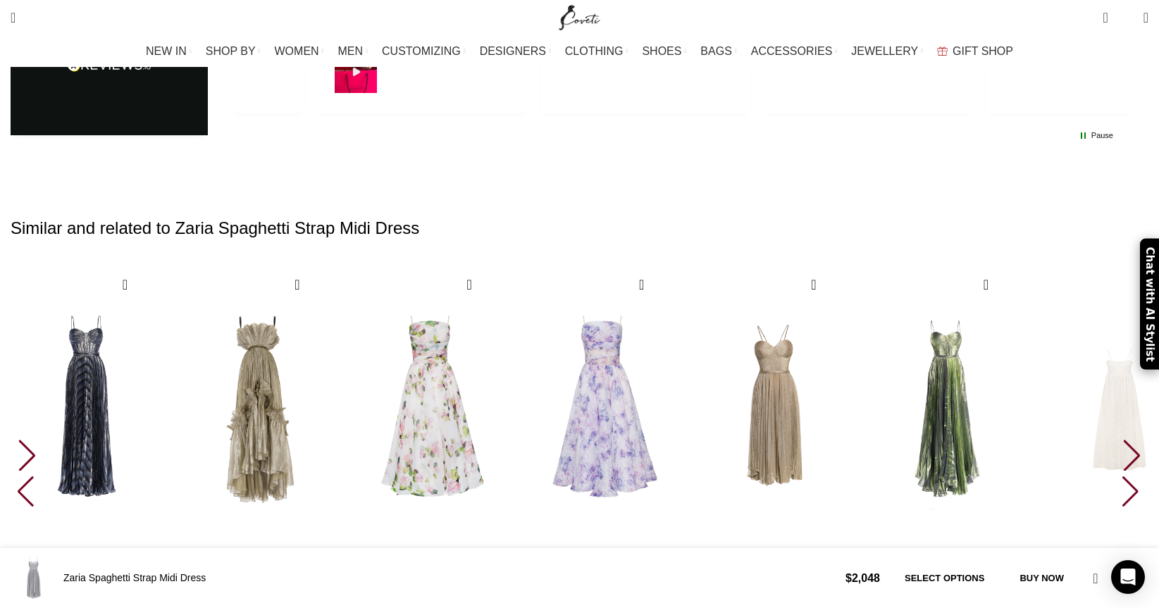
click at [1123, 440] on div "Next slide" at bounding box center [1132, 455] width 19 height 31
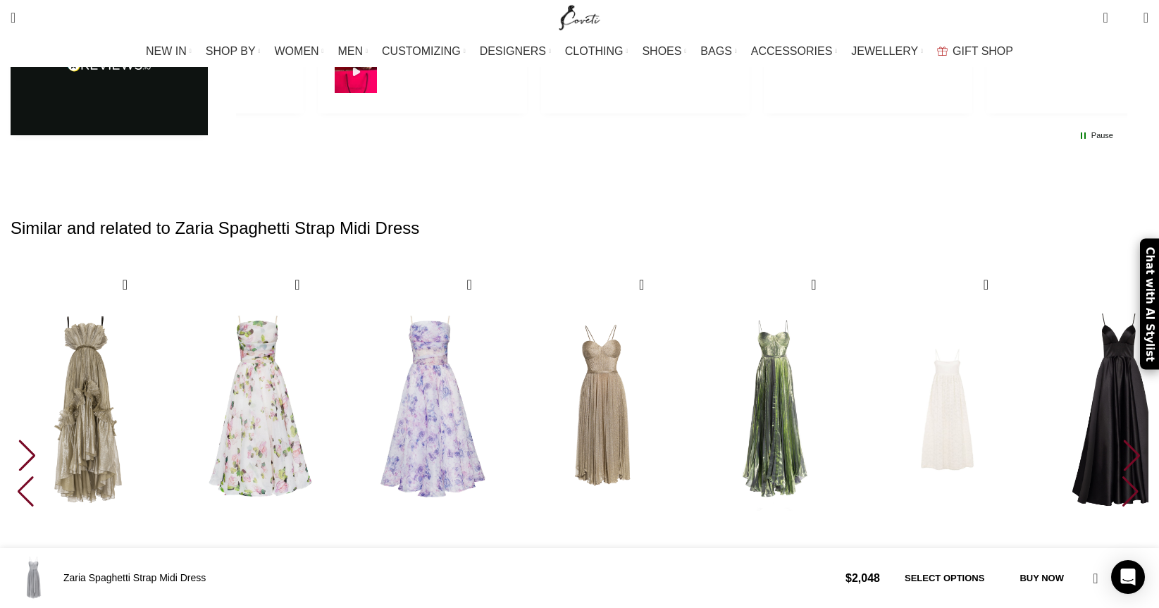
click at [1123, 440] on div "Next slide" at bounding box center [1132, 455] width 19 height 31
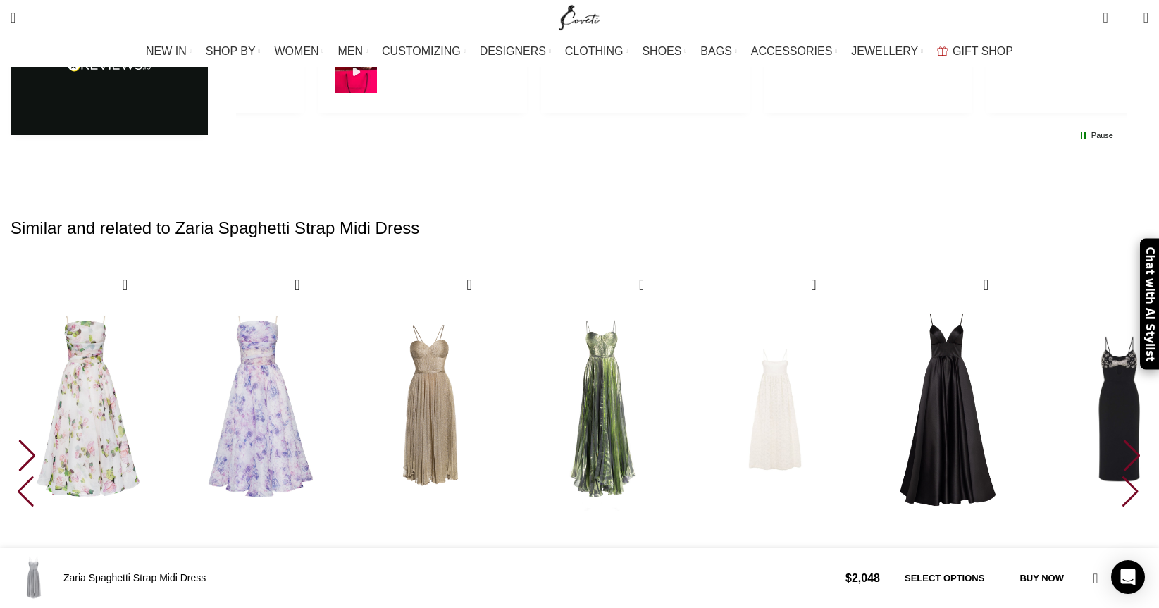
click at [1123, 440] on div "Next slide" at bounding box center [1132, 455] width 19 height 31
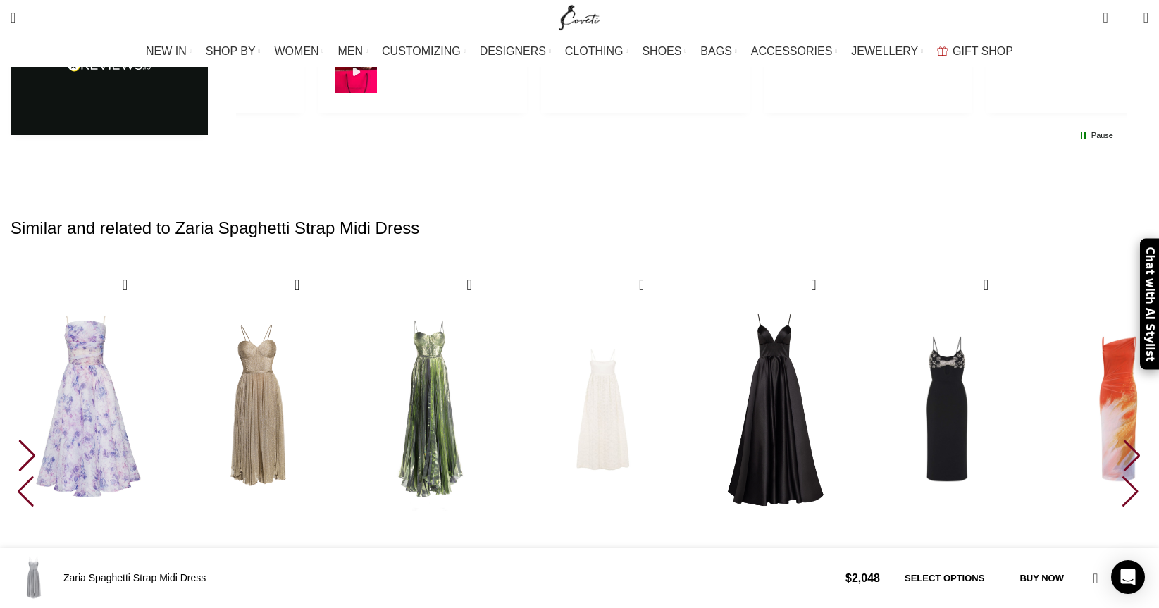
click at [1123, 440] on div "Next slide" at bounding box center [1132, 455] width 19 height 31
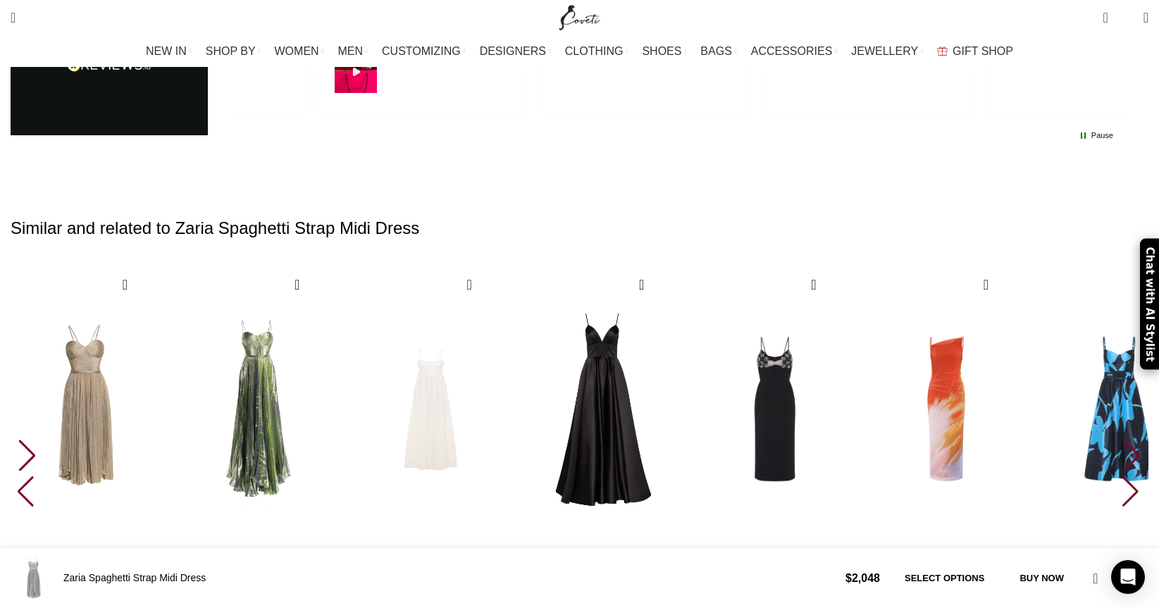
click at [1123, 440] on div "Next slide" at bounding box center [1132, 455] width 19 height 31
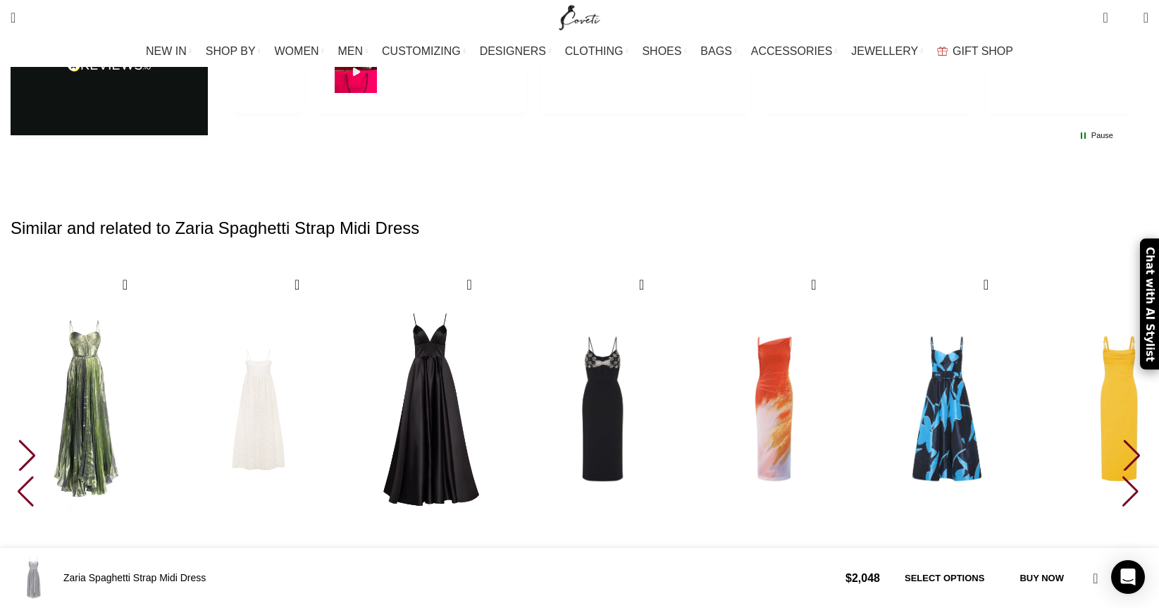
click at [1123, 440] on div "Next slide" at bounding box center [1132, 455] width 19 height 31
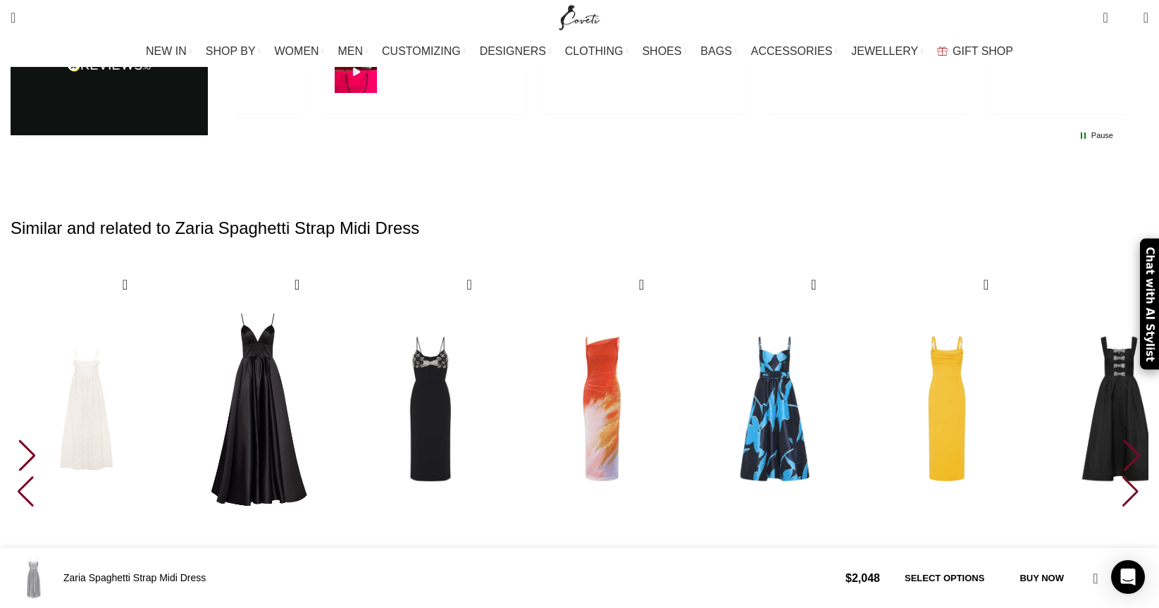
click at [1123, 440] on div "Next slide" at bounding box center [1132, 455] width 19 height 31
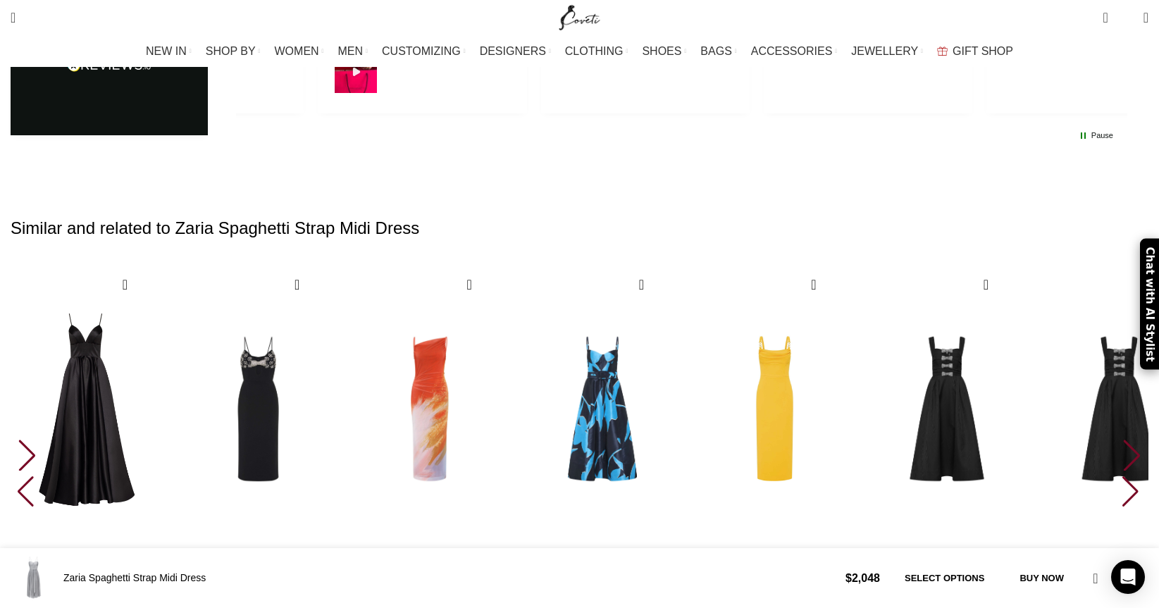
click at [1123, 440] on div "Next slide" at bounding box center [1132, 455] width 19 height 31
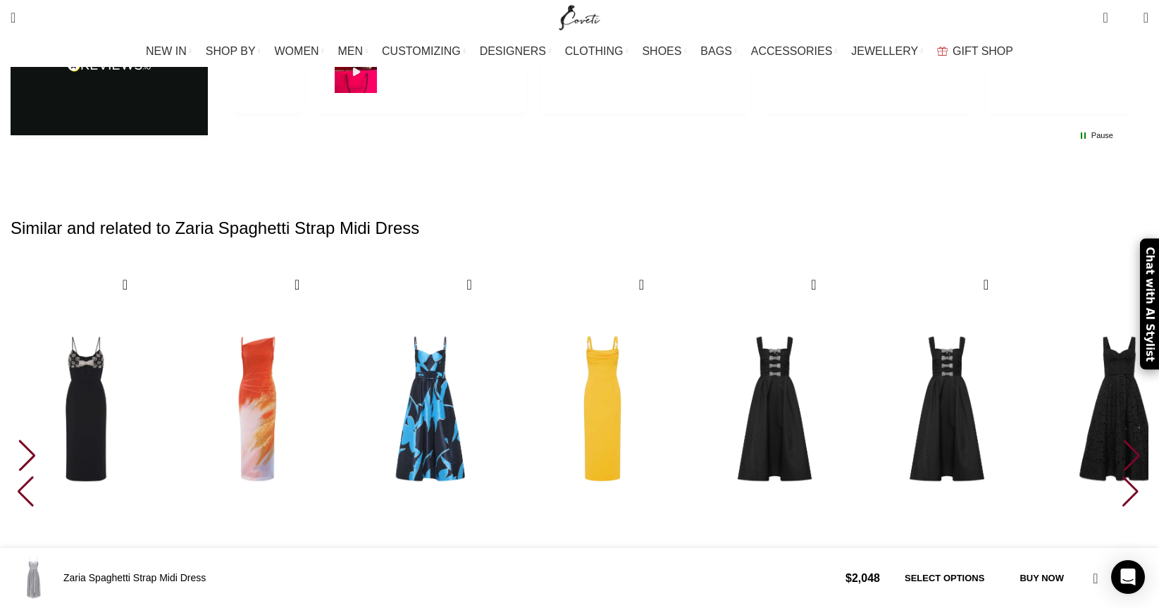
click at [1123, 440] on div "Next slide" at bounding box center [1132, 455] width 19 height 31
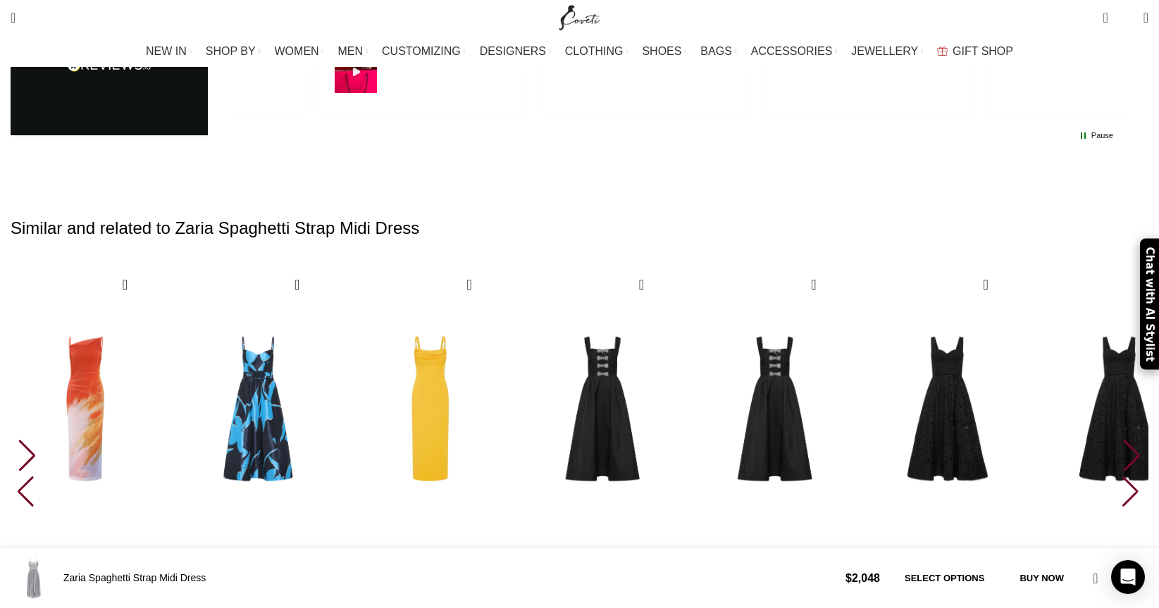
click at [1123, 440] on div "Next slide" at bounding box center [1132, 455] width 19 height 31
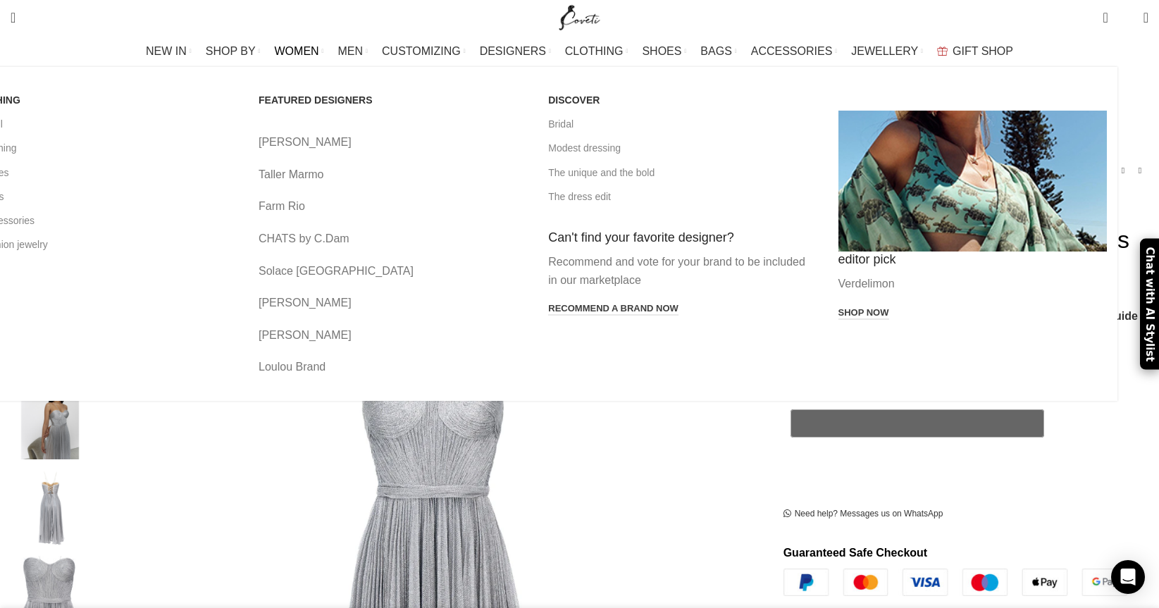
scroll to position [0, 297]
click at [187, 123] on link "View all" at bounding box center [103, 124] width 269 height 24
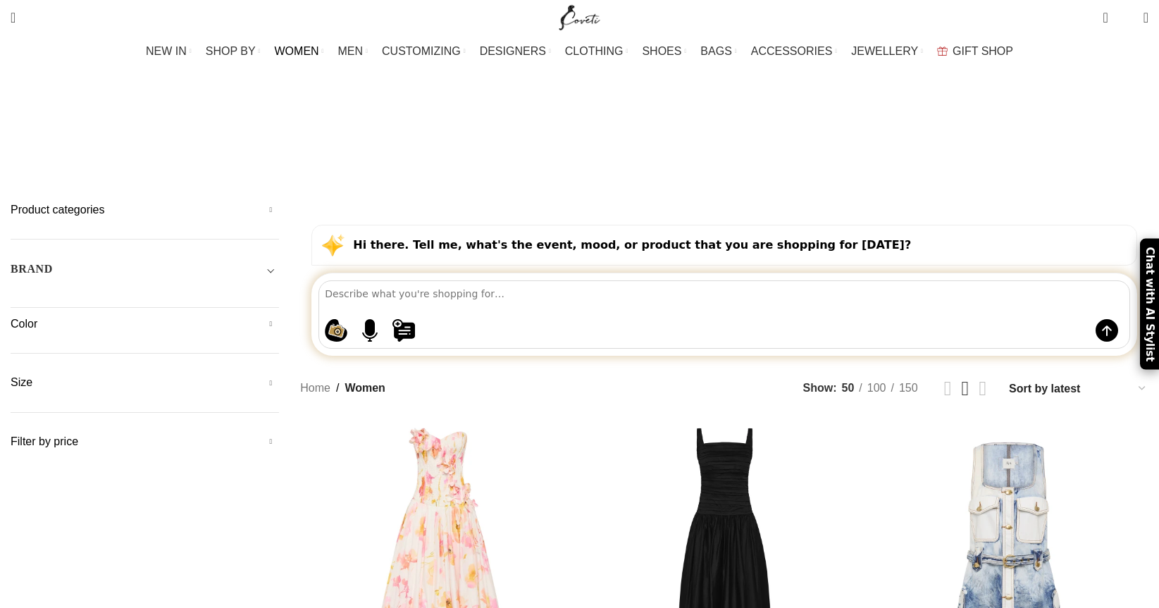
click at [416, 281] on textarea at bounding box center [727, 293] width 805 height 25
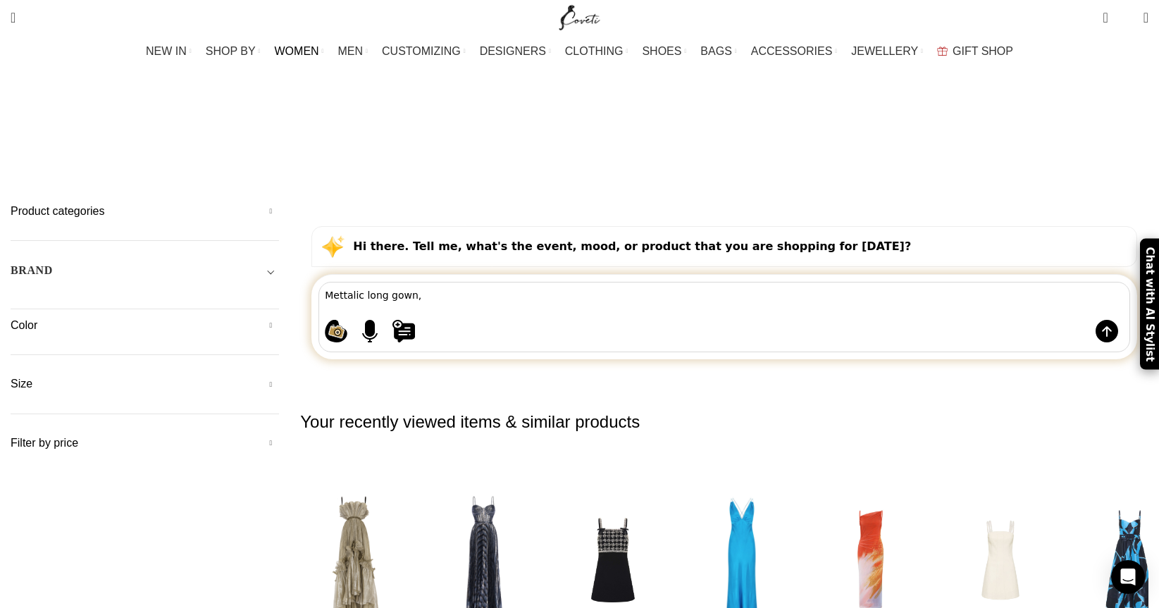
type textarea "Mettalic long gown,"
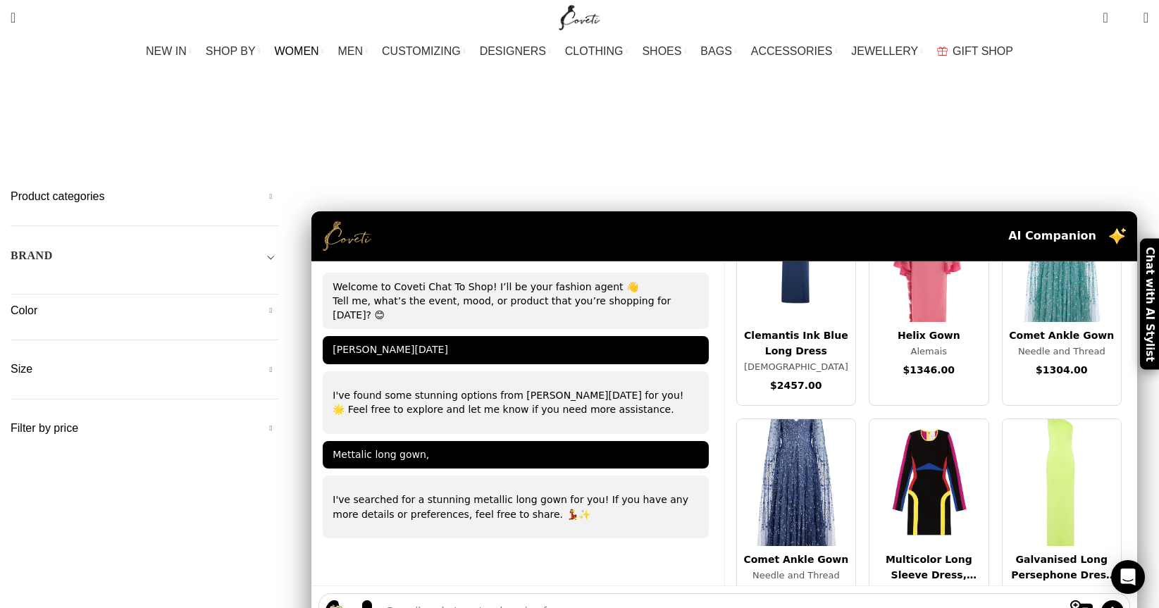
scroll to position [5775, 0]
